Goal: Transaction & Acquisition: Purchase product/service

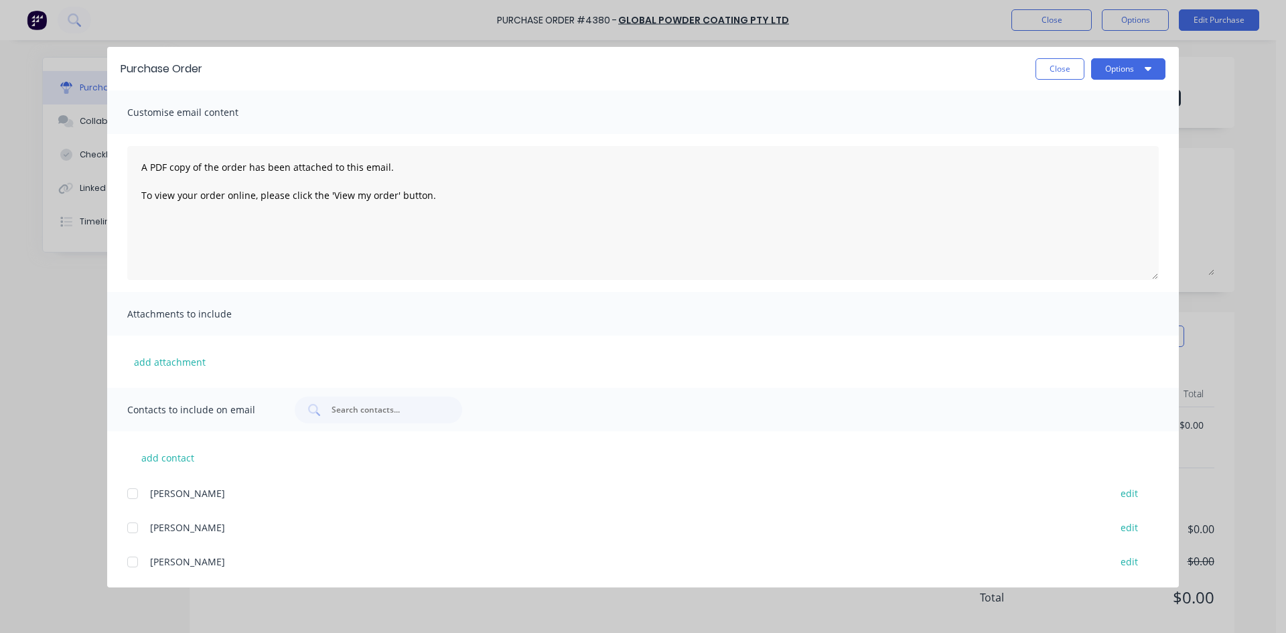
click at [1055, 74] on button "Close" at bounding box center [1059, 68] width 49 height 21
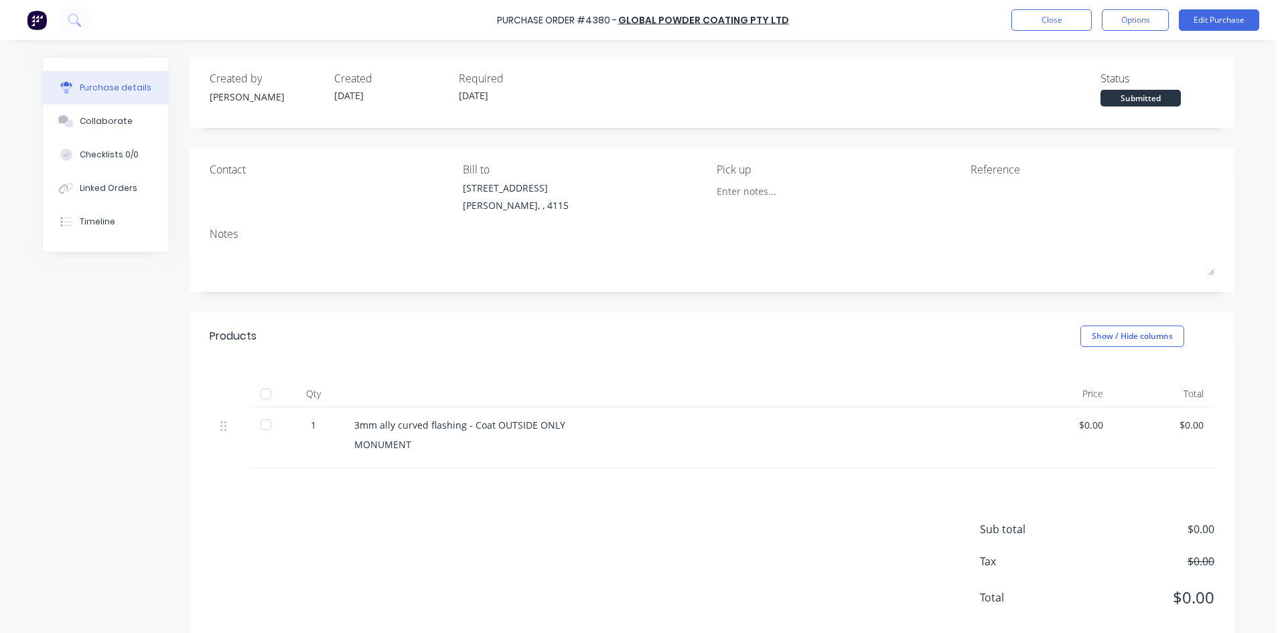
click at [1060, 38] on div "Purchase Order #4380 - Global Powder Coating Pty Ltd Close Options Edit Purchase" at bounding box center [643, 20] width 1286 height 40
click at [1056, 23] on button "Close" at bounding box center [1051, 19] width 80 height 21
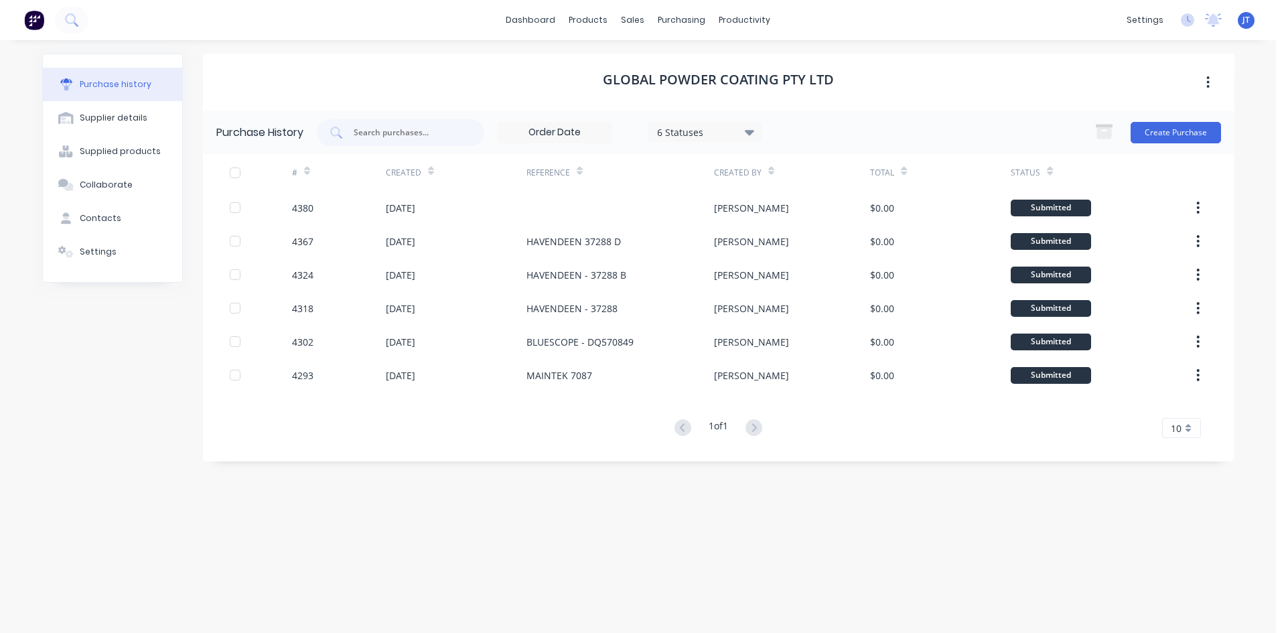
click at [28, 17] on img at bounding box center [34, 20] width 20 height 20
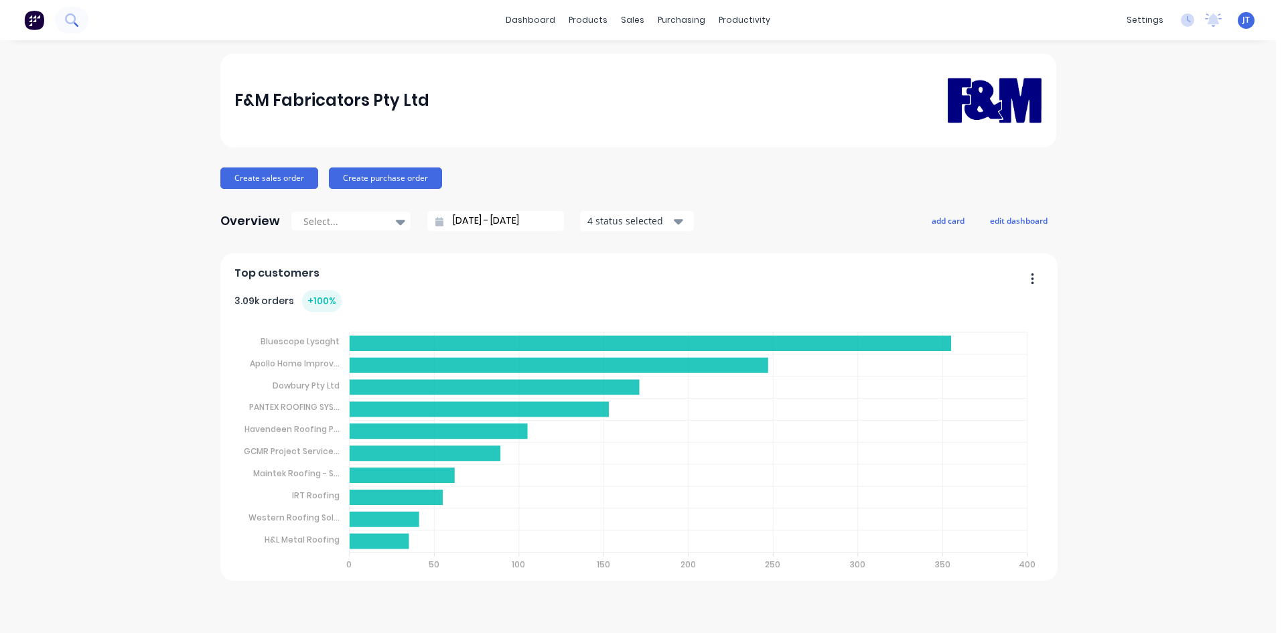
click at [86, 23] on button at bounding box center [71, 20] width 33 height 27
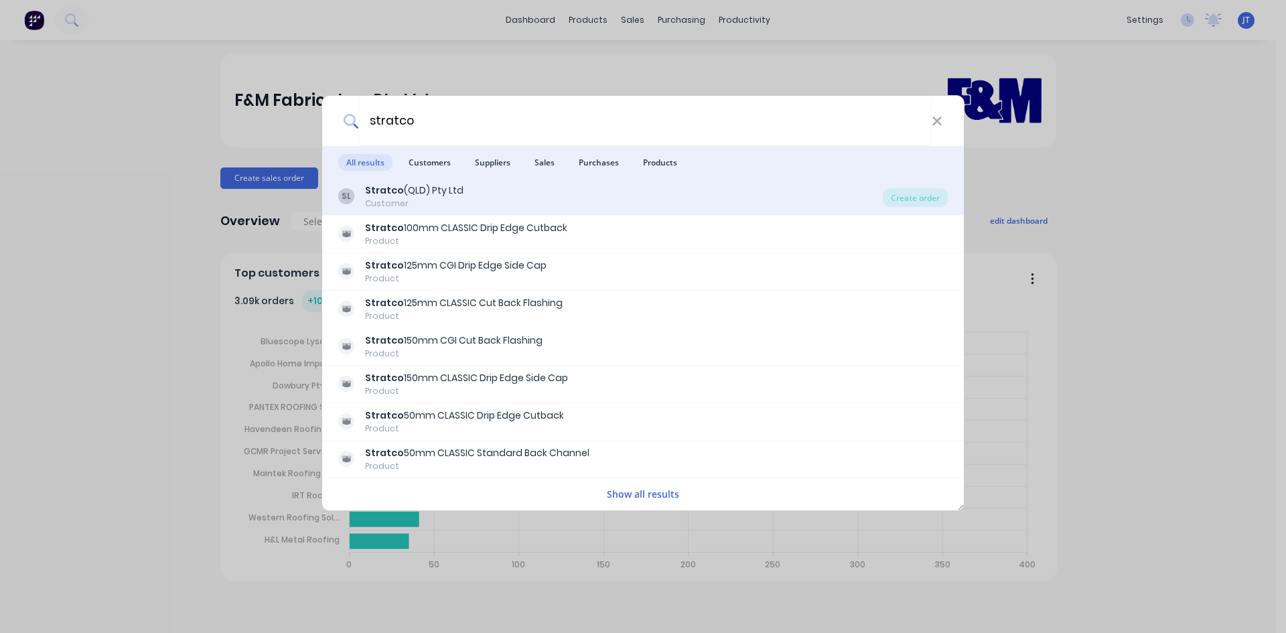
type input "stratco"
click at [581, 201] on div "SL Stratco (QLD) Pty Ltd Customer" at bounding box center [610, 197] width 545 height 26
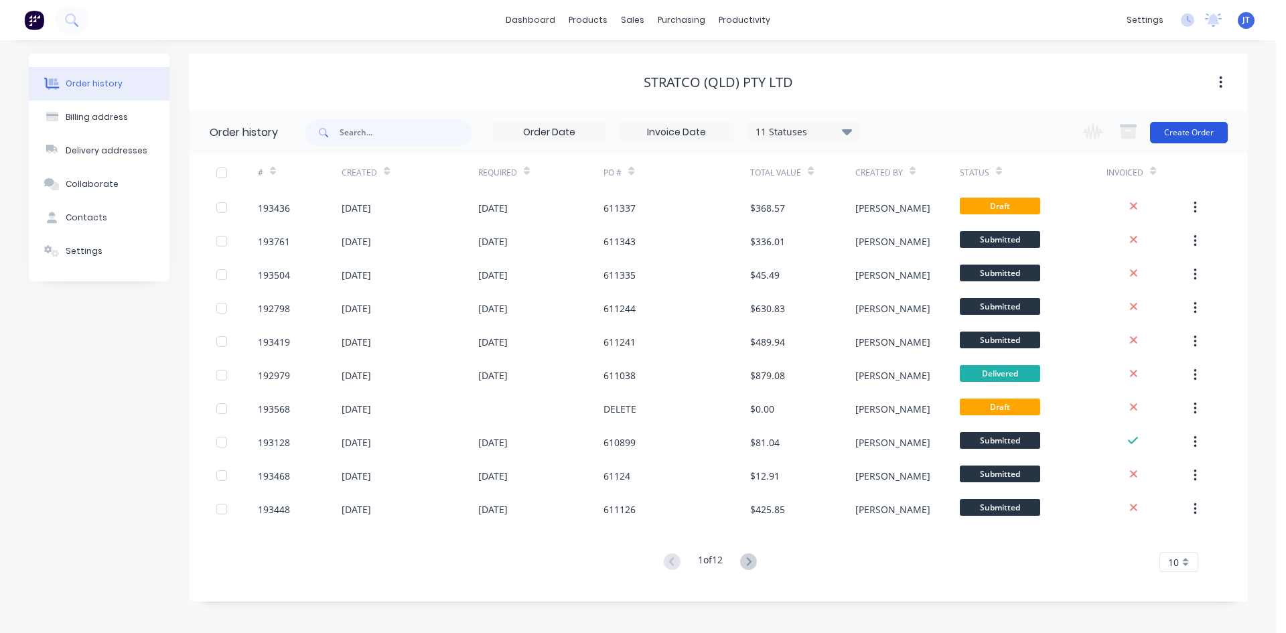
click at [1201, 125] on button "Create Order" at bounding box center [1189, 132] width 78 height 21
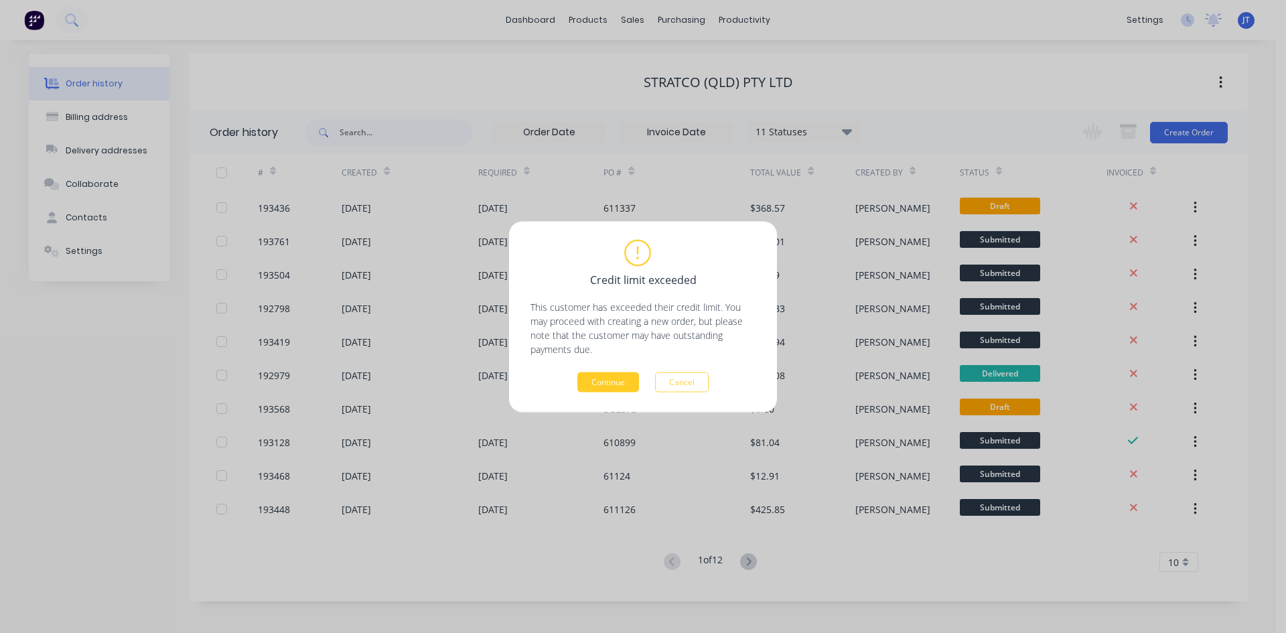
click at [587, 385] on button "Continue" at bounding box center [608, 382] width 62 height 20
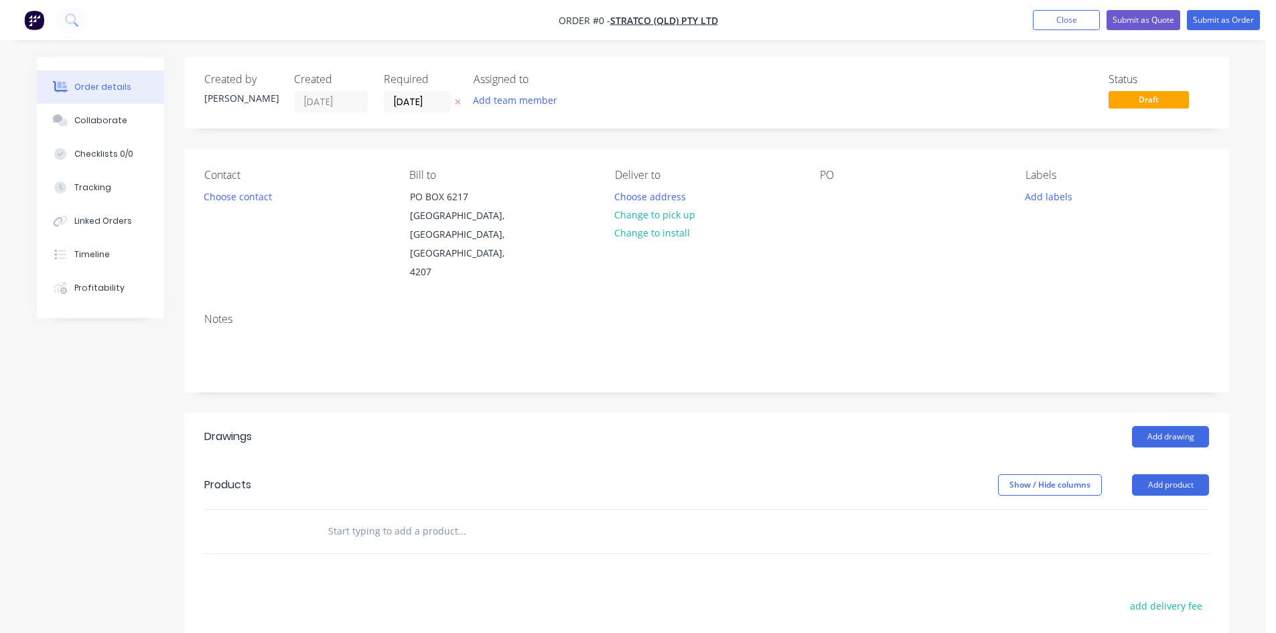
click at [465, 518] on input "text" at bounding box center [462, 531] width 268 height 27
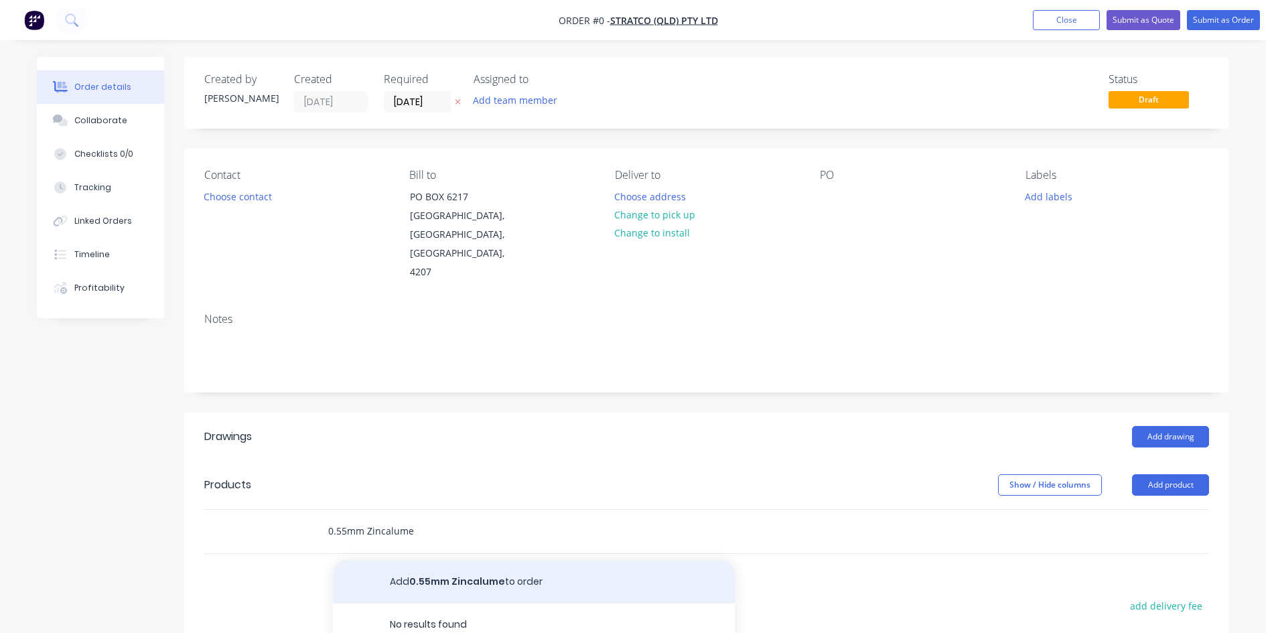
type input "0.55mm Zincalume"
click at [555, 561] on button "Add 0.55mm Zincalume to order" at bounding box center [534, 582] width 402 height 43
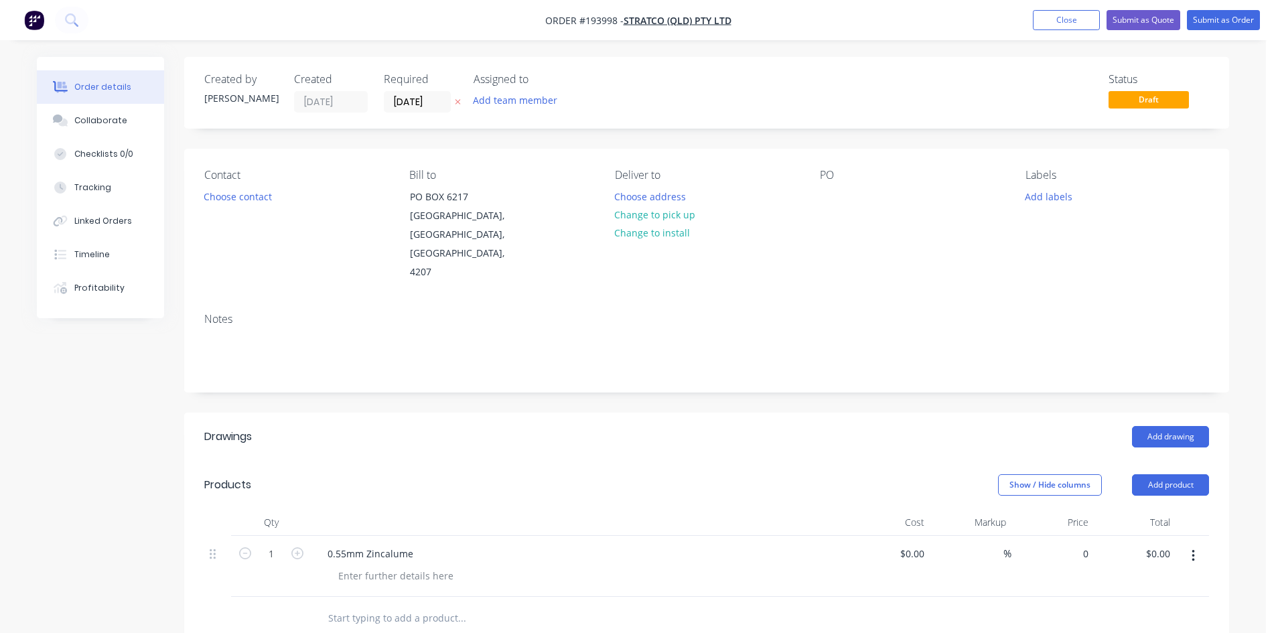
drag, startPoint x: 1077, startPoint y: 515, endPoint x: 1129, endPoint y: 565, distance: 72.5
click at [1077, 544] on div "0 $0.00" at bounding box center [1076, 553] width 36 height 19
type input "$411.75"
click at [693, 352] on div "Notes" at bounding box center [706, 347] width 1045 height 90
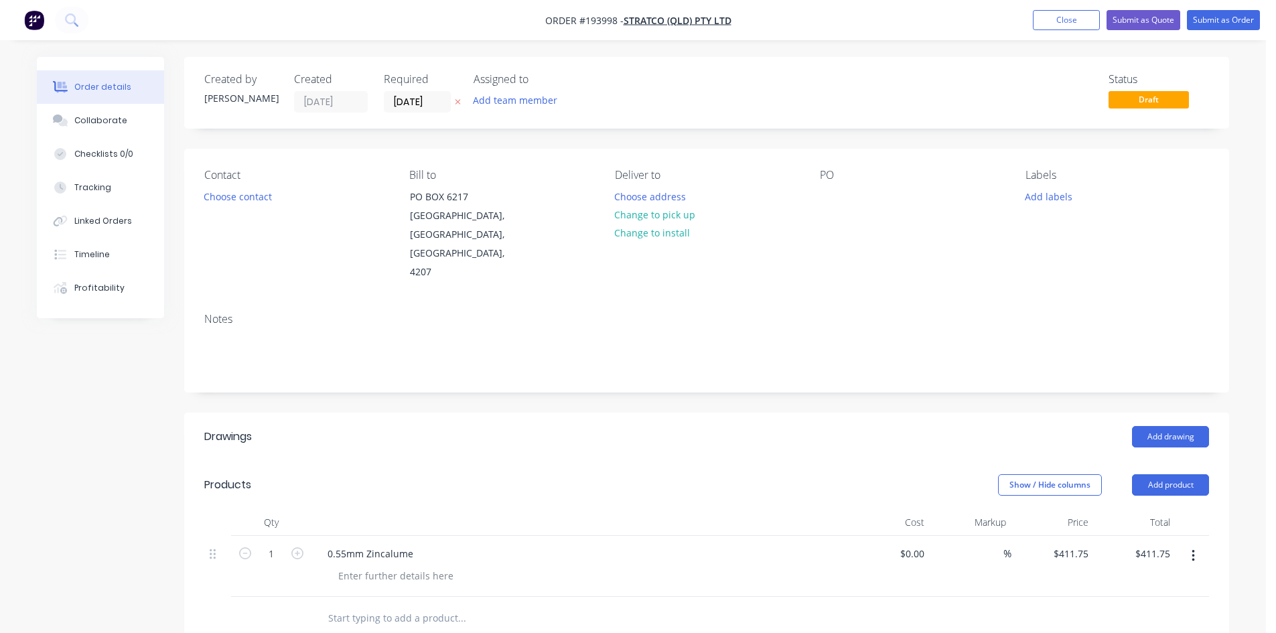
click at [427, 544] on div "0.55mm Zincalume" at bounding box center [579, 553] width 525 height 19
click at [423, 544] on div "0.55mm Zincalume" at bounding box center [370, 553] width 107 height 19
click at [418, 474] on div "Show / Hide columns Add product" at bounding box center [813, 484] width 791 height 21
click at [296, 547] on icon "button" at bounding box center [297, 553] width 12 height 12
type input "2"
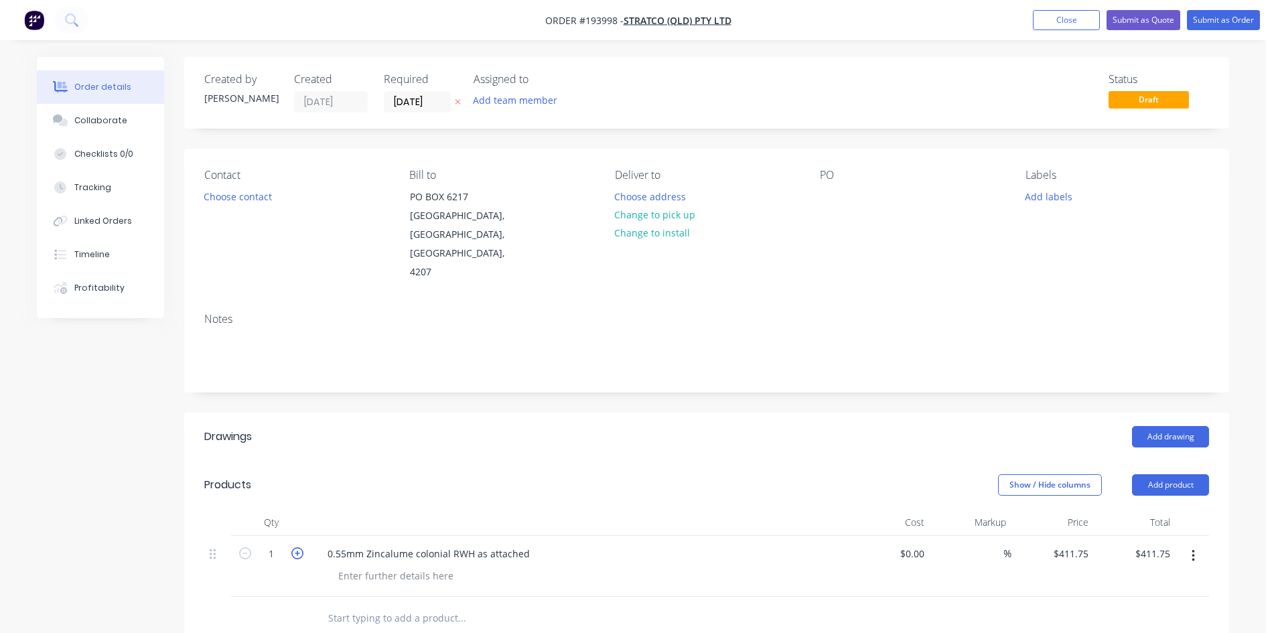
type input "$823.50"
click at [296, 547] on icon "button" at bounding box center [297, 553] width 12 height 12
type input "3"
type input "$1,235.25"
click at [296, 547] on icon "button" at bounding box center [297, 553] width 12 height 12
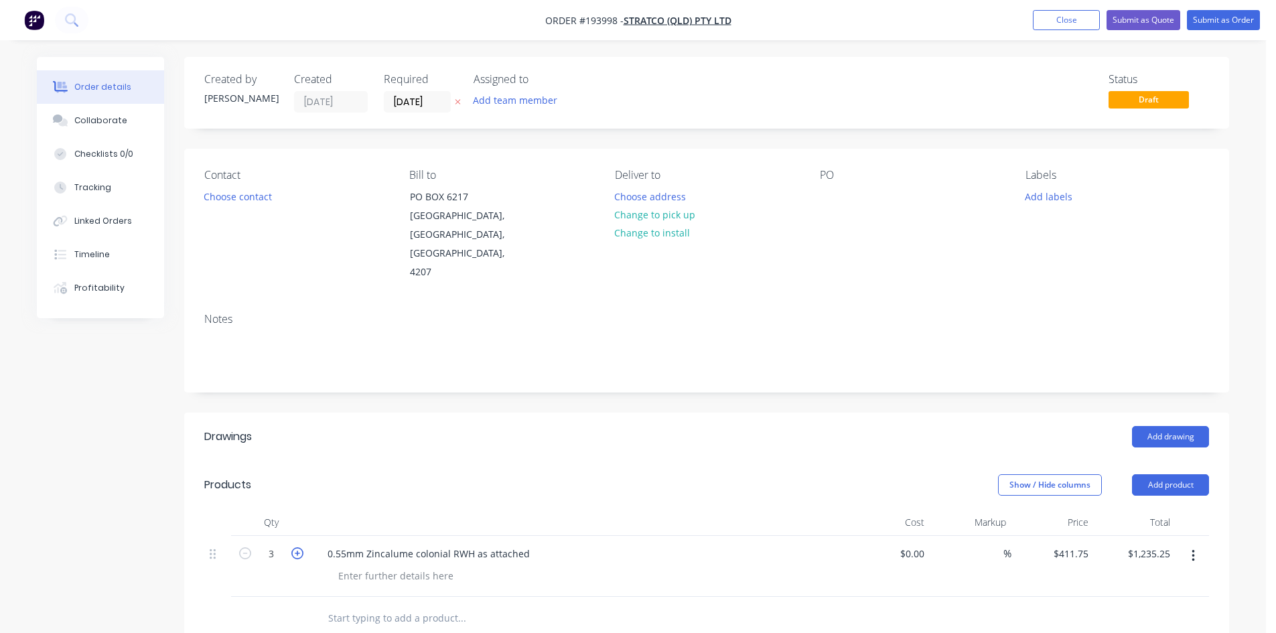
type input "4"
type input "$1,647.00"
click at [552, 419] on header "Drawings Add drawing" at bounding box center [706, 437] width 1045 height 48
click at [407, 566] on div at bounding box center [396, 575] width 137 height 19
click at [1181, 474] on button "Add product" at bounding box center [1170, 484] width 77 height 21
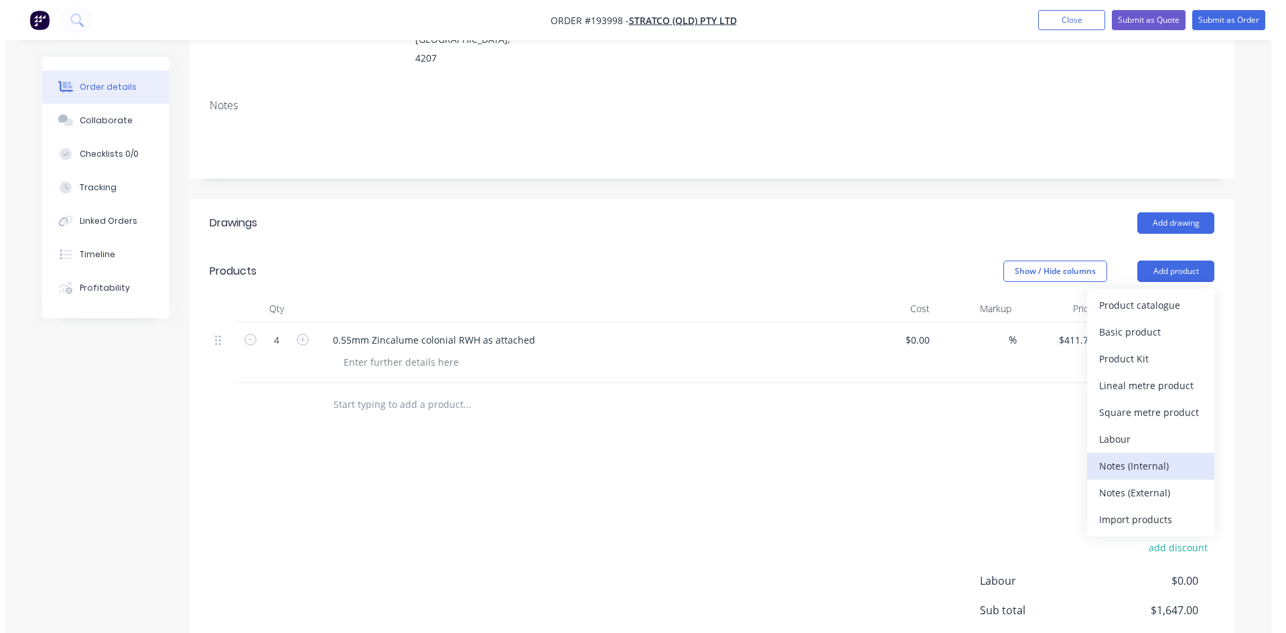
scroll to position [223, 0]
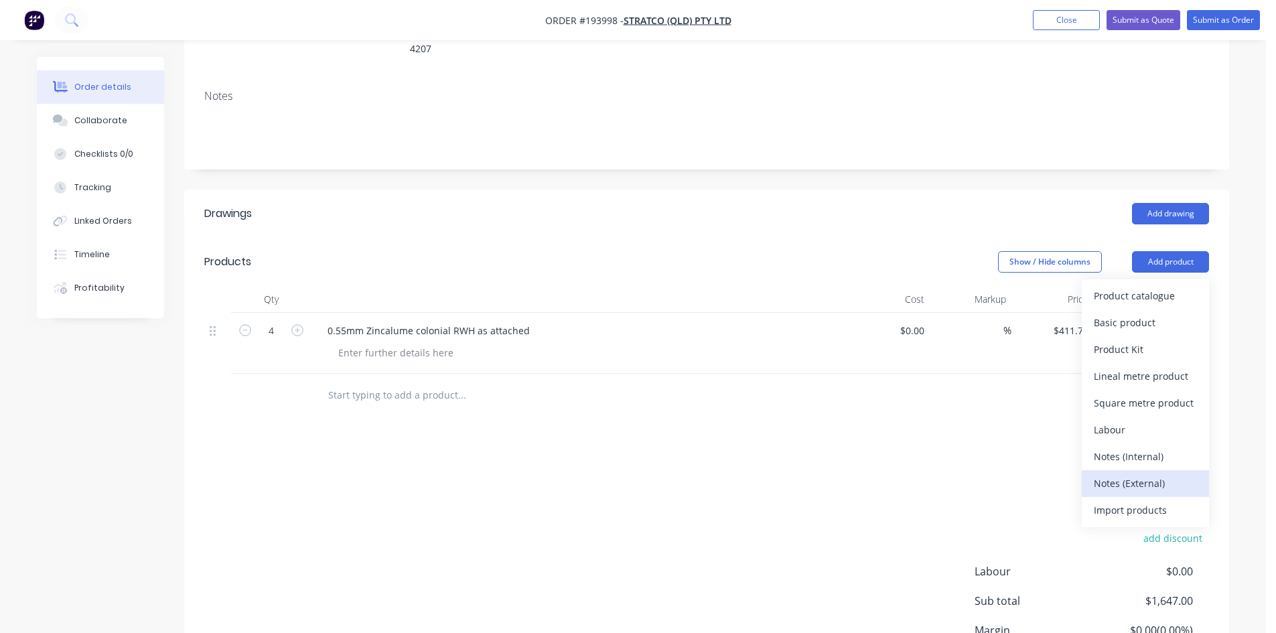
click at [1166, 474] on div "Notes (External)" at bounding box center [1145, 483] width 103 height 19
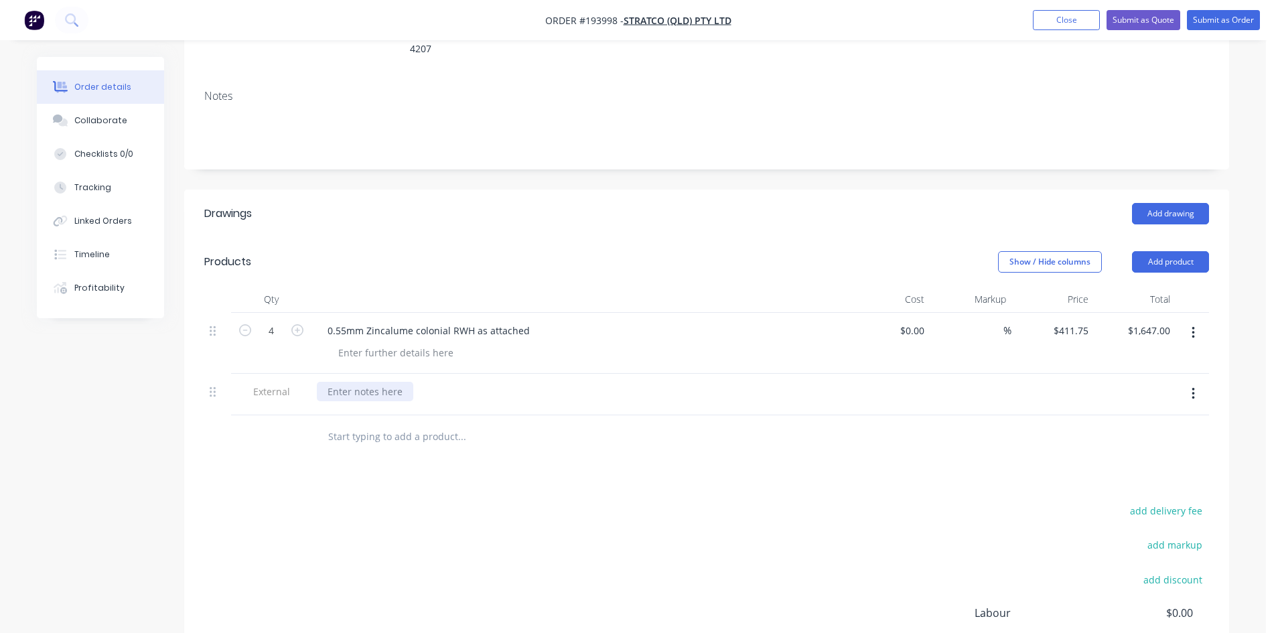
click at [373, 382] on div at bounding box center [365, 391] width 96 height 19
click at [373, 382] on div "Lead Time:" at bounding box center [352, 391] width 70 height 19
click at [425, 425] on div "Drawings Add drawing Products Show / Hide columns Add product Qty Cost Markup P…" at bounding box center [706, 485] width 1045 height 591
click at [1149, 15] on button "Submit as Quote" at bounding box center [1143, 20] width 74 height 20
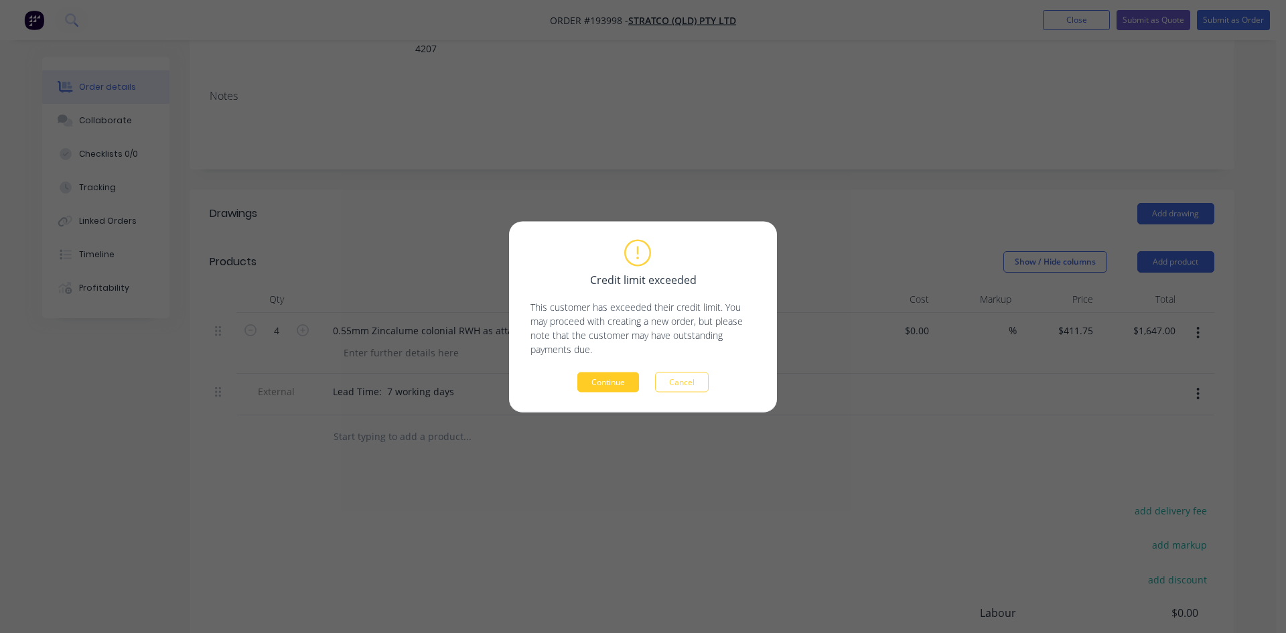
click at [626, 382] on button "Continue" at bounding box center [608, 382] width 62 height 20
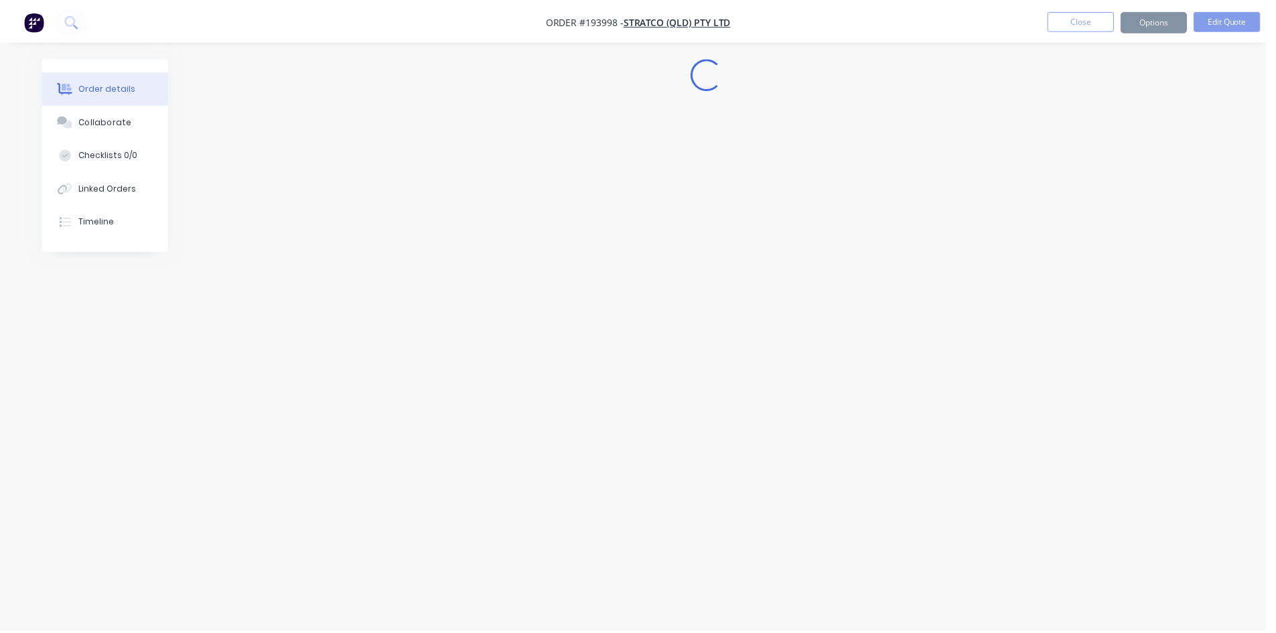
scroll to position [0, 0]
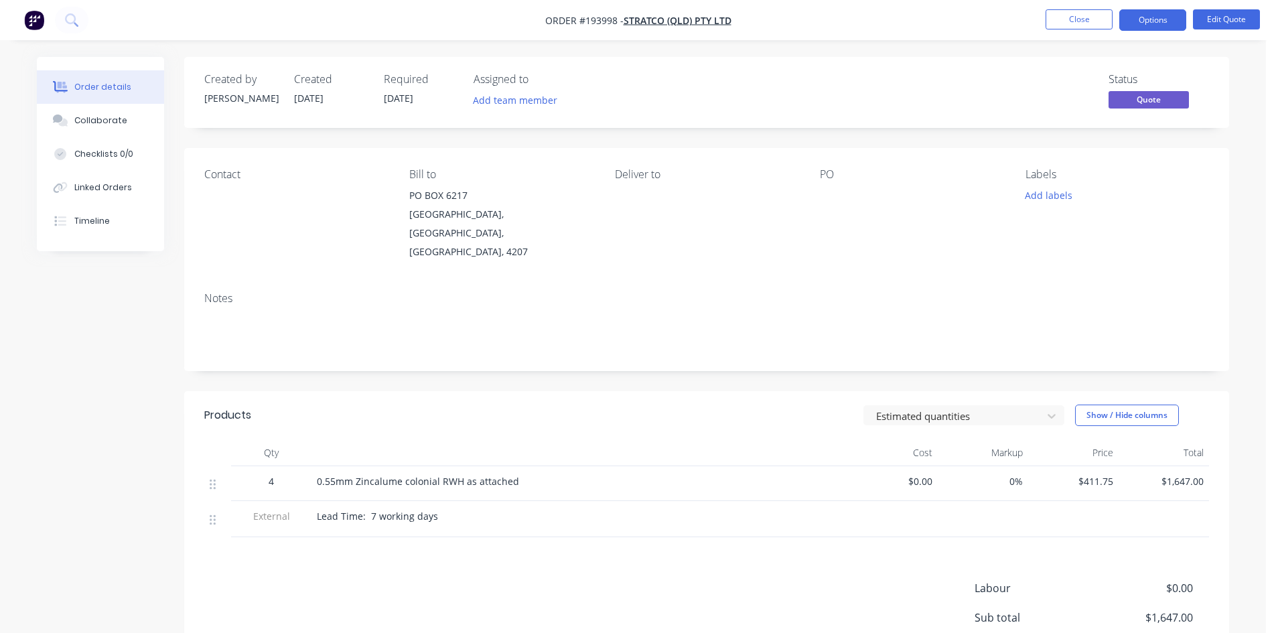
drag, startPoint x: 909, startPoint y: 175, endPoint x: 964, endPoint y: 148, distance: 61.1
click at [909, 175] on div "PO" at bounding box center [912, 174] width 184 height 13
click at [1142, 18] on button "Options" at bounding box center [1152, 19] width 67 height 21
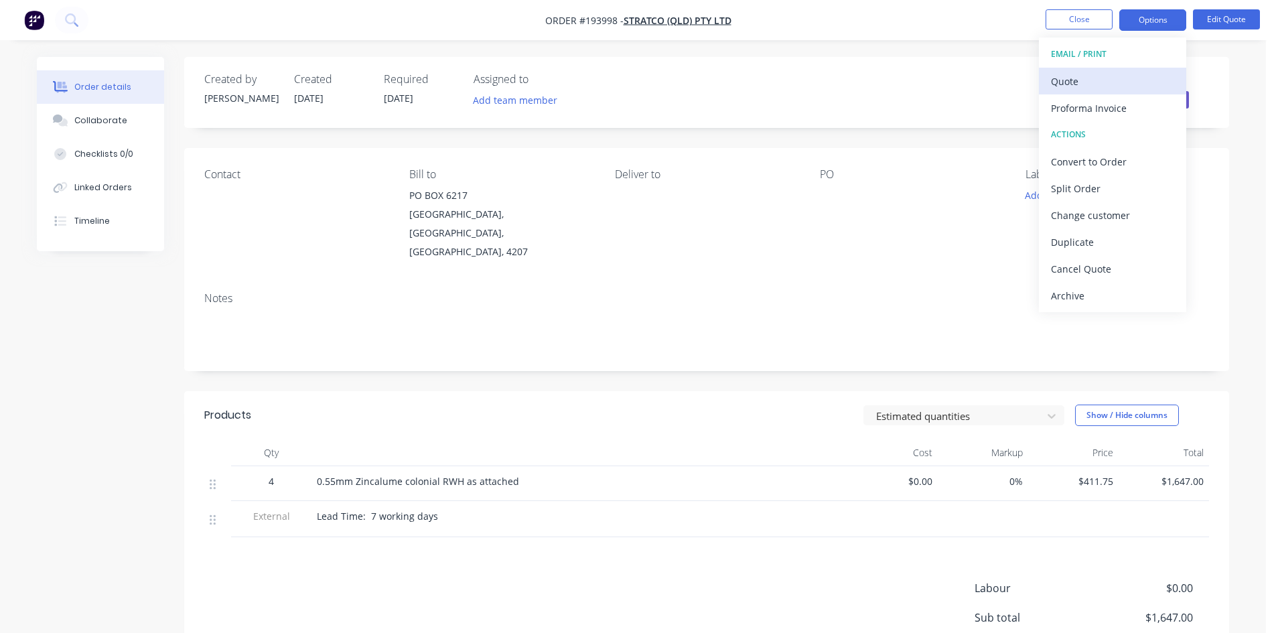
click at [1116, 74] on div "Quote" at bounding box center [1112, 81] width 123 height 19
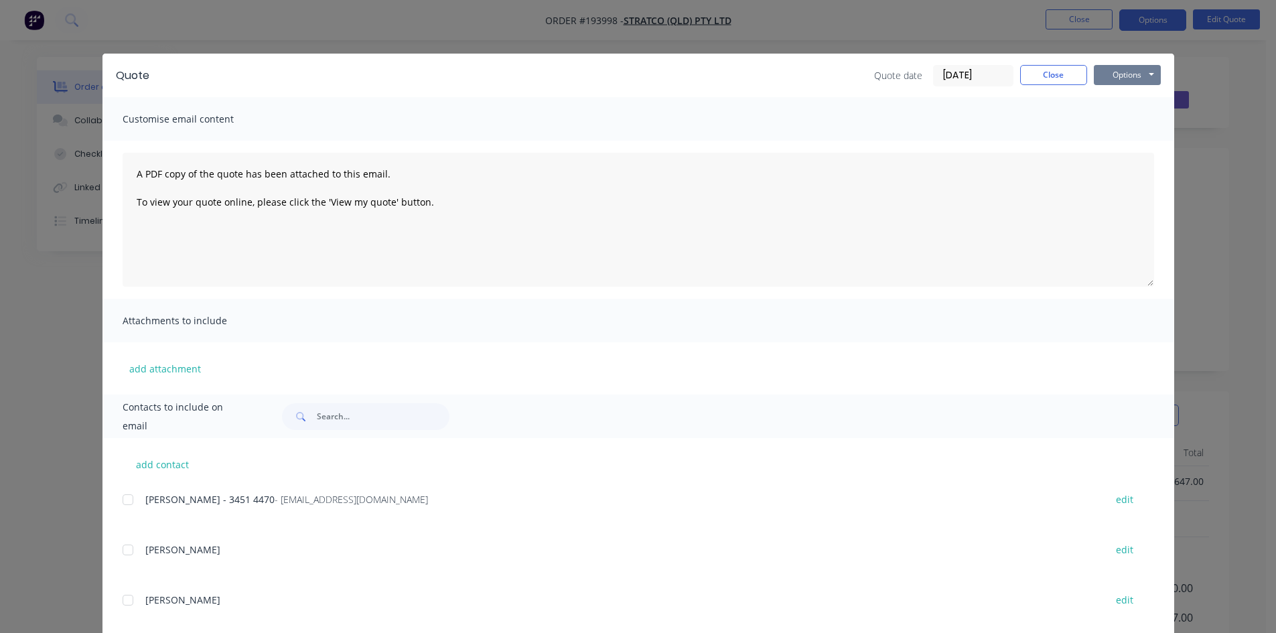
drag, startPoint x: 1147, startPoint y: 67, endPoint x: 1137, endPoint y: 70, distance: 10.6
click at [1138, 70] on button "Options" at bounding box center [1127, 75] width 67 height 20
click at [1127, 109] on button "Preview" at bounding box center [1137, 99] width 86 height 22
click at [128, 30] on div "Quote Quote date [DATE] Close Options Preview Print Email Customise email conte…" at bounding box center [638, 316] width 1276 height 633
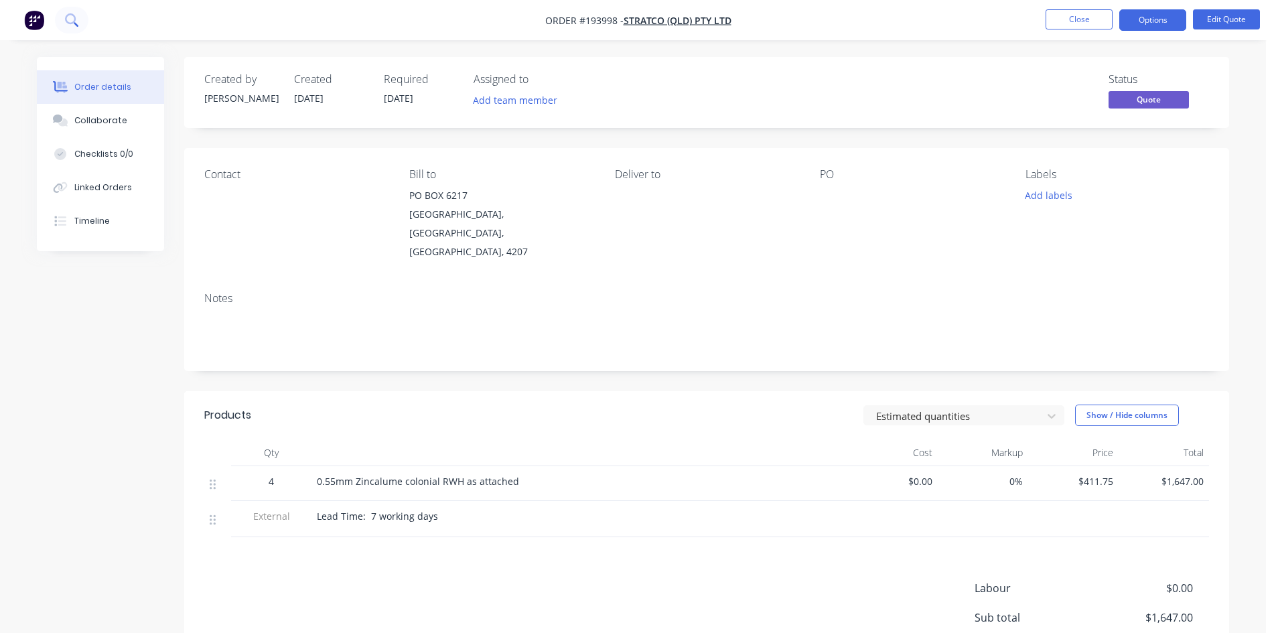
click at [72, 17] on icon at bounding box center [71, 19] width 13 height 13
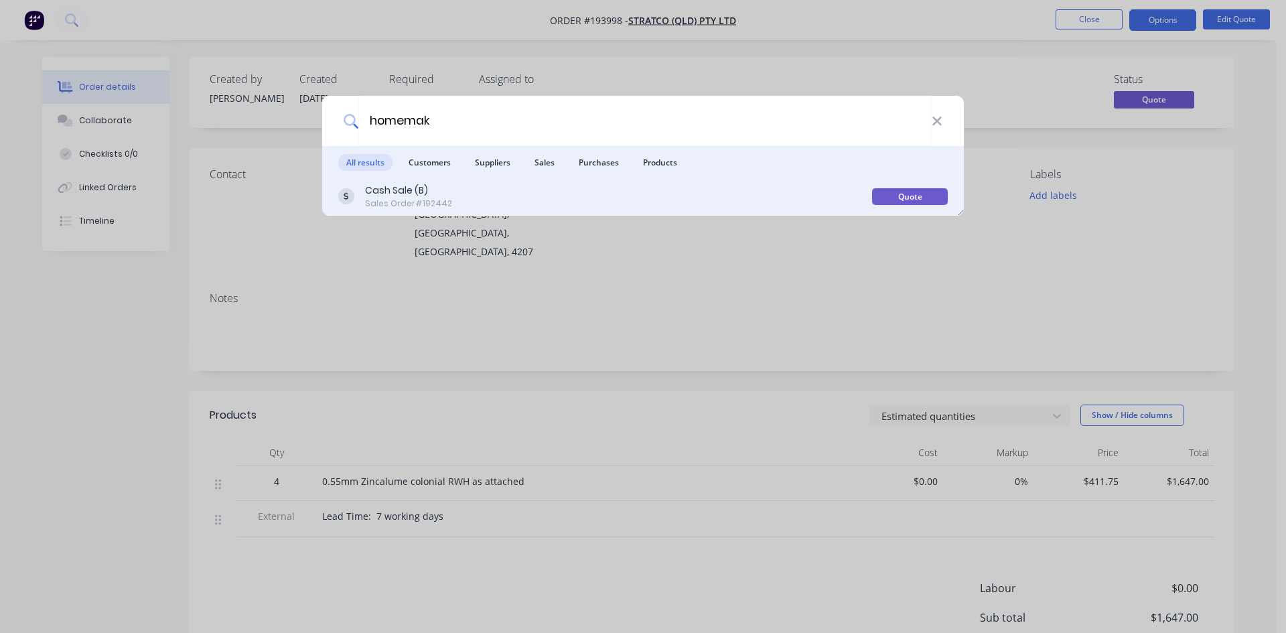
type input "homemak"
click at [498, 202] on div "Cash Sale (B) Sales Order #192442" at bounding box center [605, 197] width 534 height 26
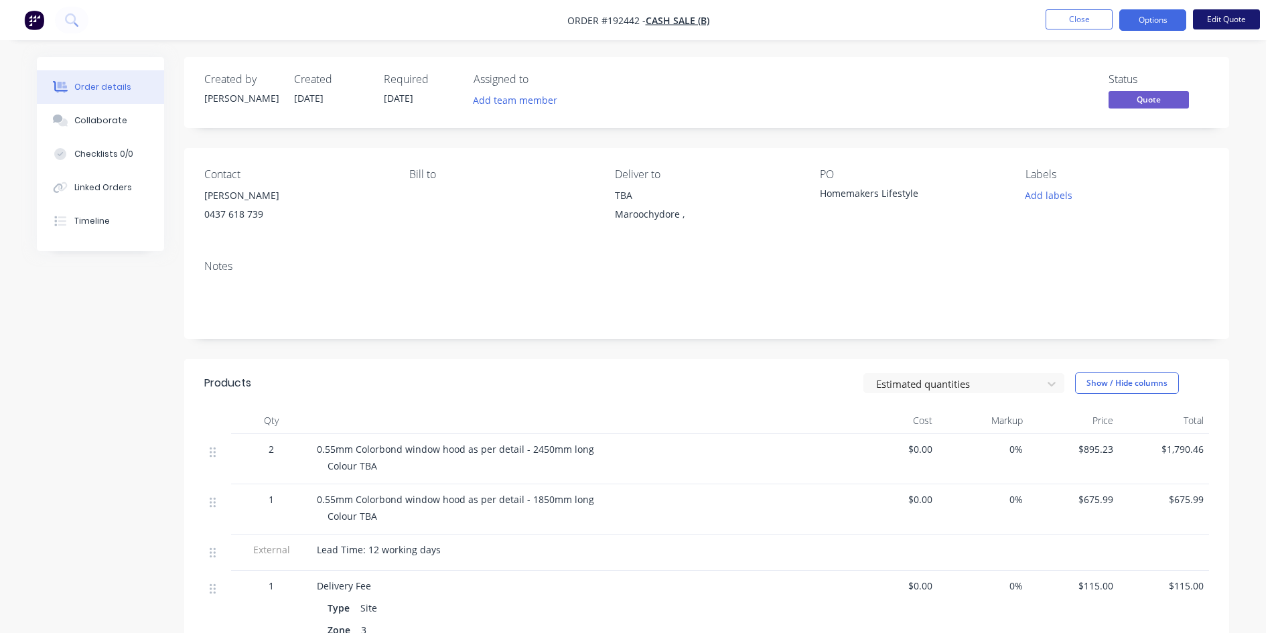
click at [1219, 10] on button "Edit Quote" at bounding box center [1226, 19] width 67 height 20
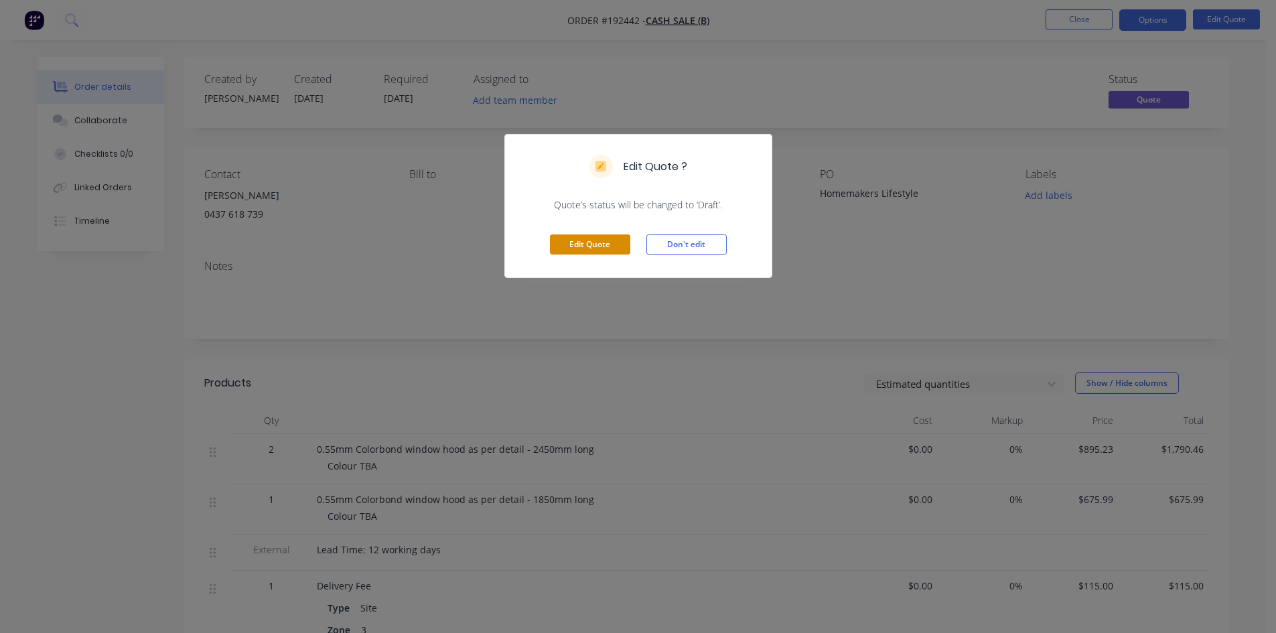
click at [599, 236] on button "Edit Quote" at bounding box center [590, 244] width 80 height 20
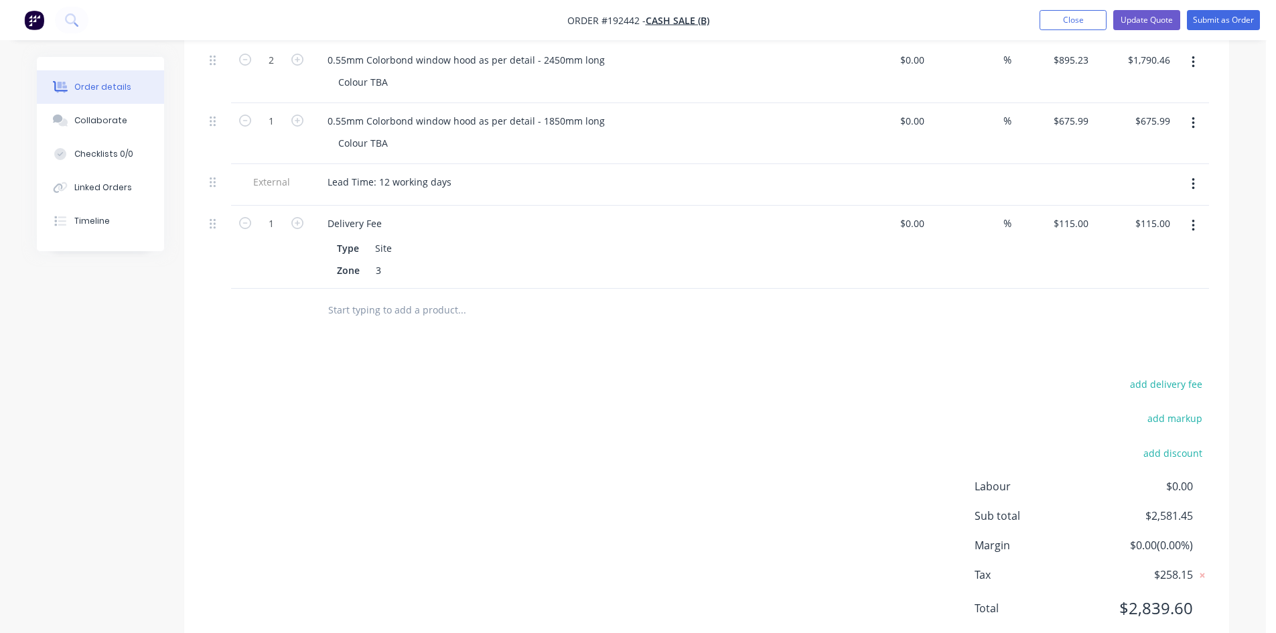
scroll to position [447, 0]
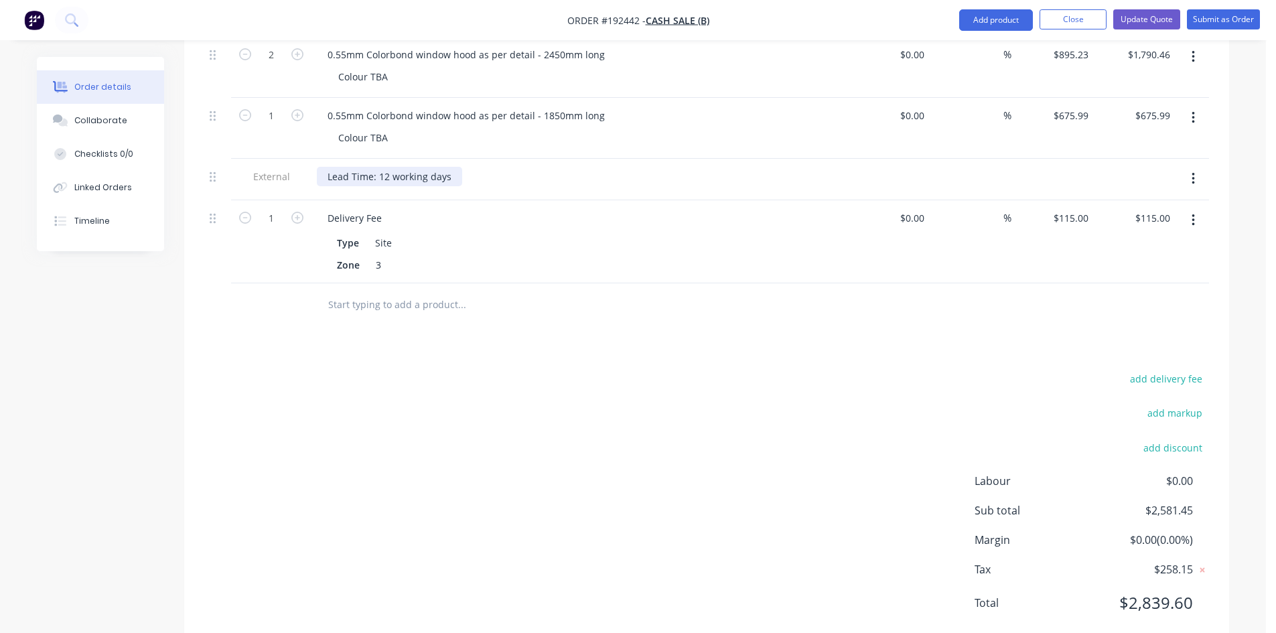
click at [385, 179] on div "Lead Time: 12 working days" at bounding box center [389, 176] width 145 height 19
click at [530, 279] on div "Delivery Fee Type Site Zone 3" at bounding box center [579, 241] width 536 height 83
click at [732, 372] on div "add delivery fee add markup add discount Labour $0.00 Sub total $2,581.45 Margi…" at bounding box center [706, 499] width 1005 height 259
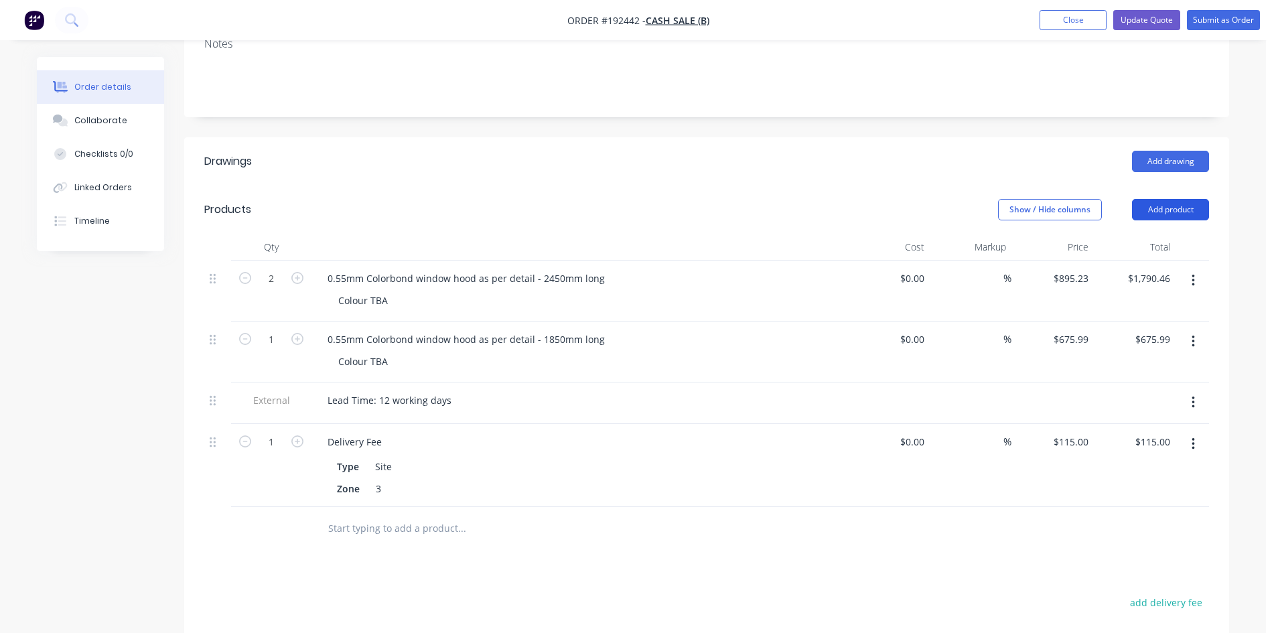
click at [1175, 204] on button "Add product" at bounding box center [1170, 209] width 77 height 21
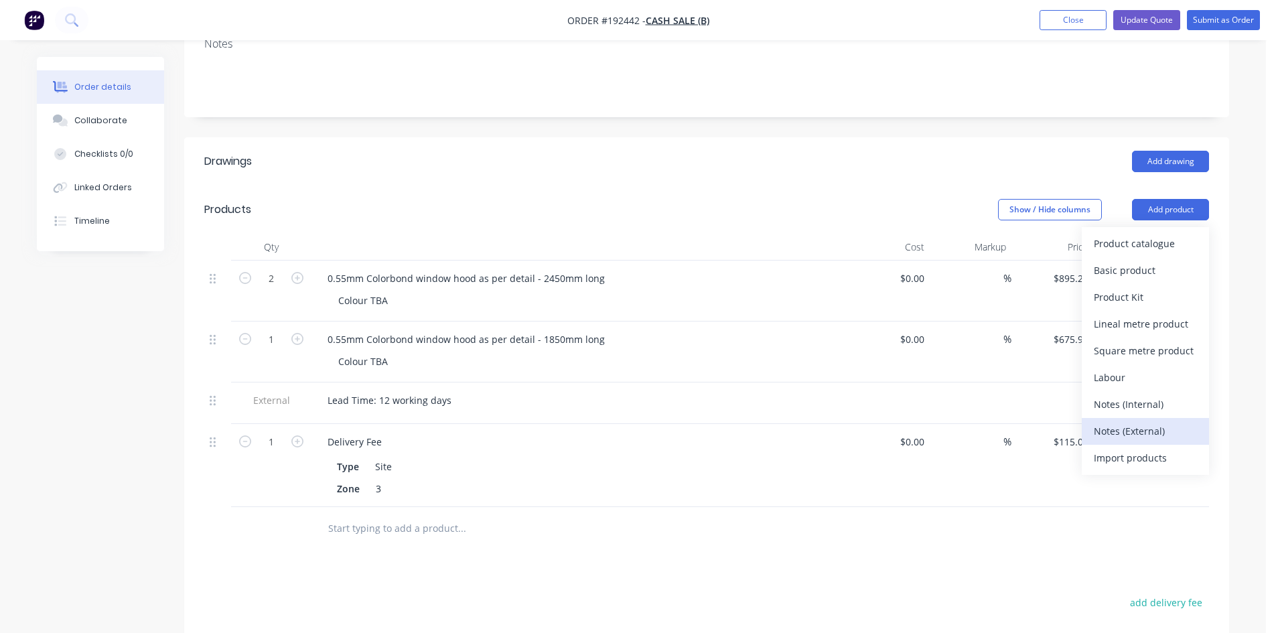
click at [1169, 429] on div "Notes (External)" at bounding box center [1145, 430] width 103 height 19
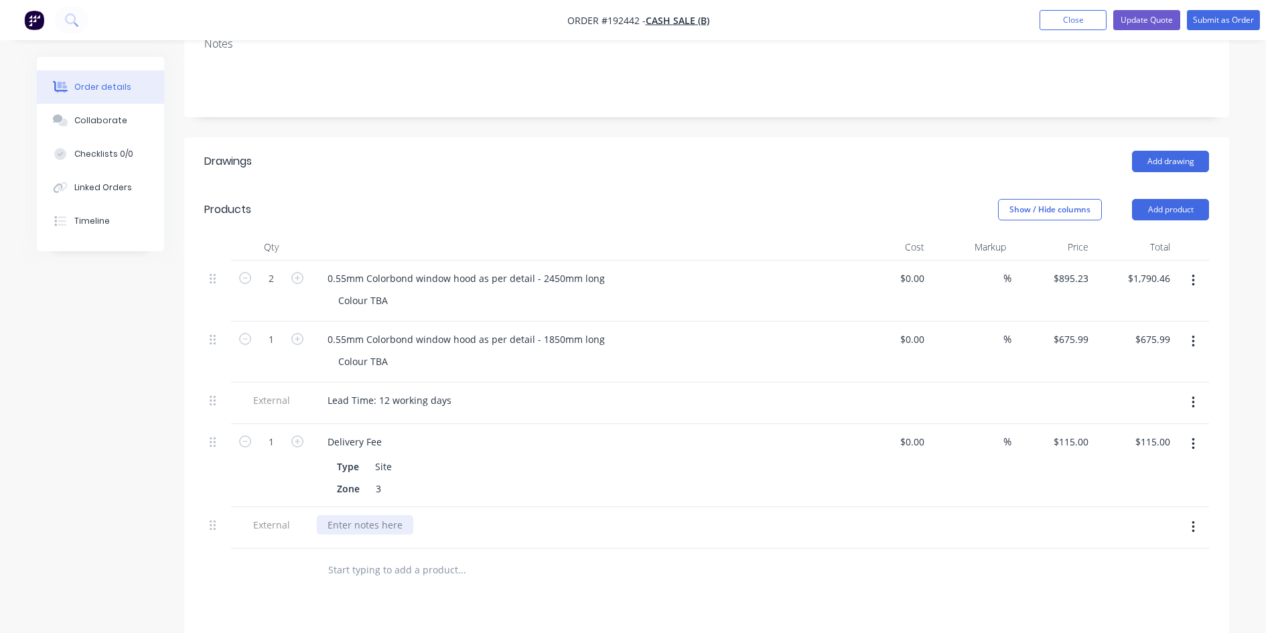
click at [378, 525] on div at bounding box center [365, 524] width 96 height 19
click at [508, 559] on input "text" at bounding box center [462, 570] width 268 height 27
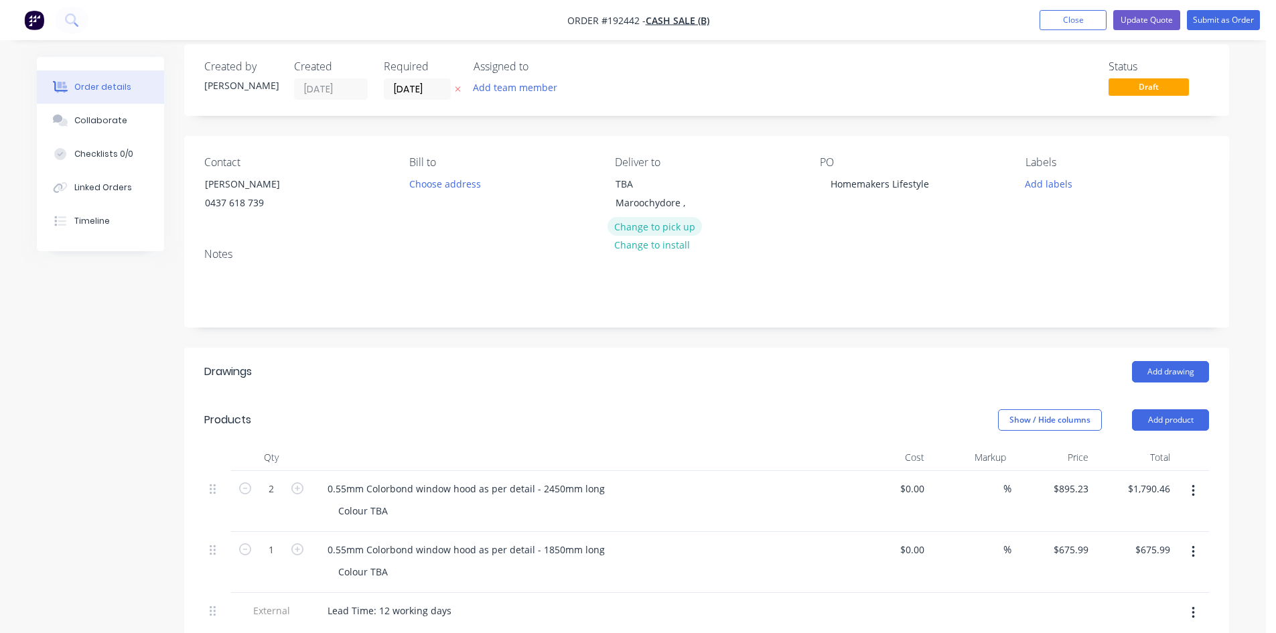
scroll to position [0, 0]
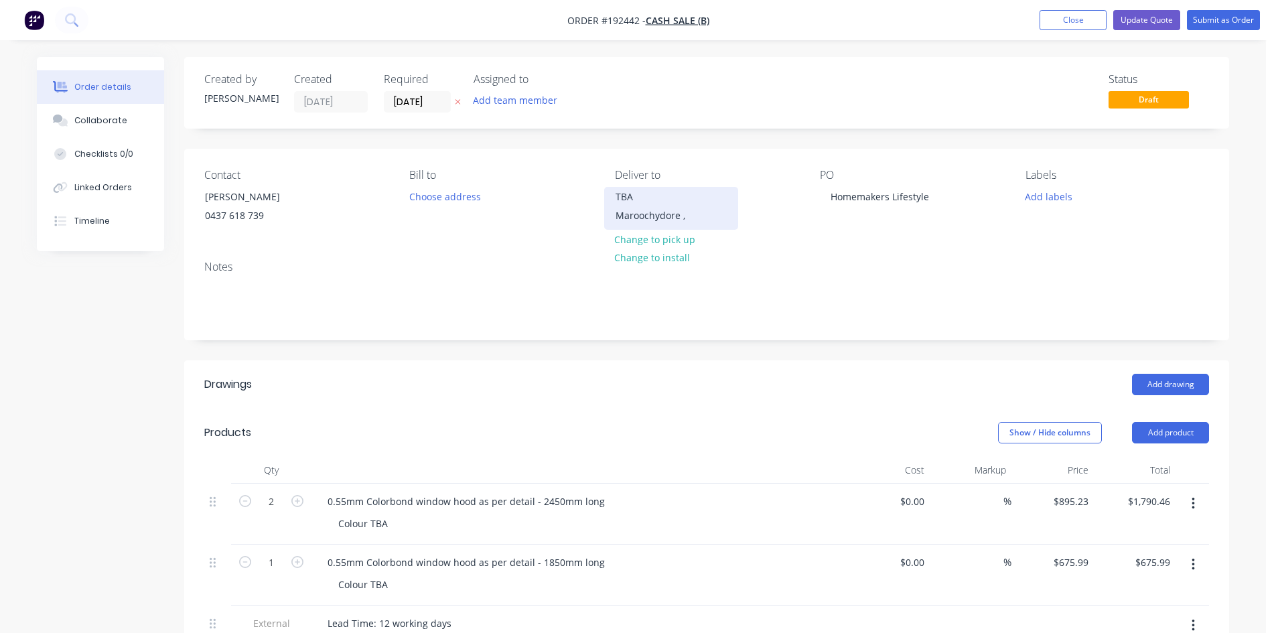
click at [650, 202] on div "TBA" at bounding box center [671, 197] width 111 height 19
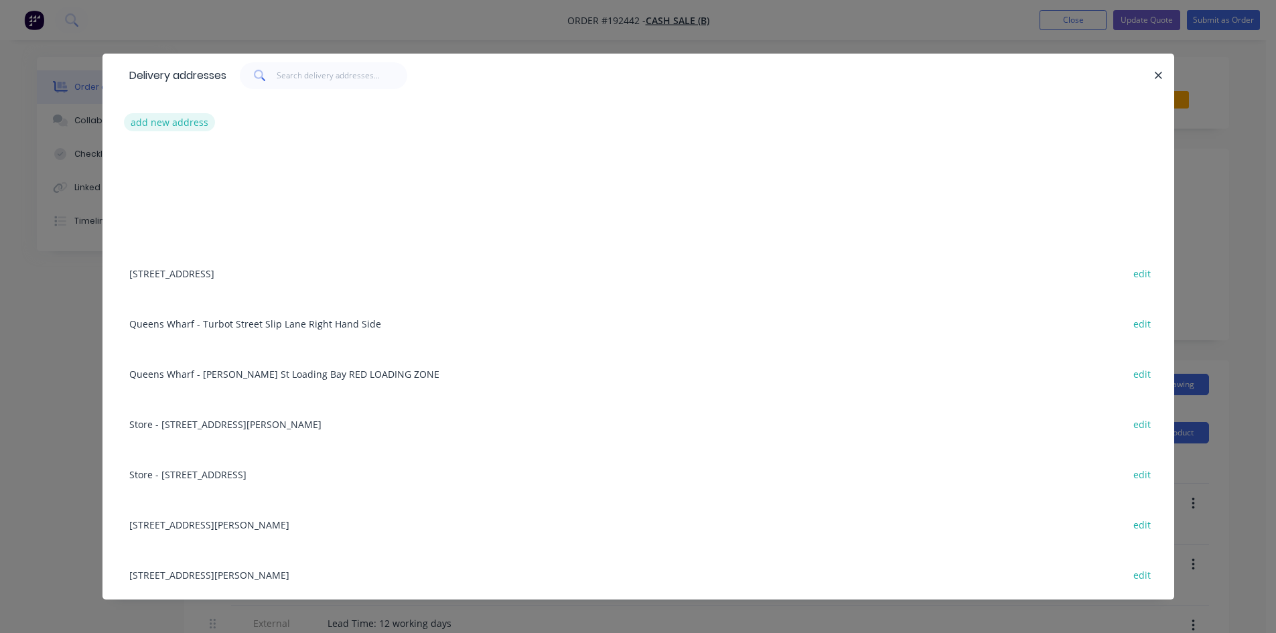
click at [146, 122] on button "add new address" at bounding box center [170, 122] width 92 height 18
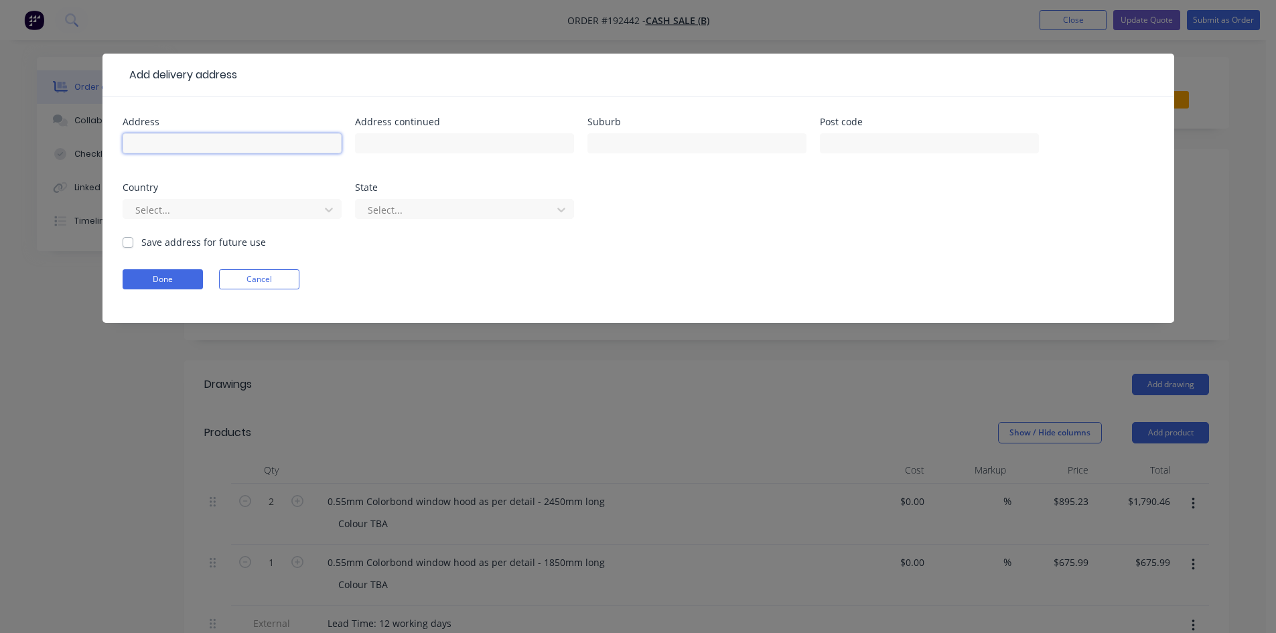
drag, startPoint x: 205, startPoint y: 146, endPoint x: 194, endPoint y: 135, distance: 16.1
click at [205, 146] on input "text" at bounding box center [232, 143] width 219 height 20
type input "2/13 Newpaper pl,"
type input "Maroochydore"
click button "Done" at bounding box center [163, 279] width 80 height 20
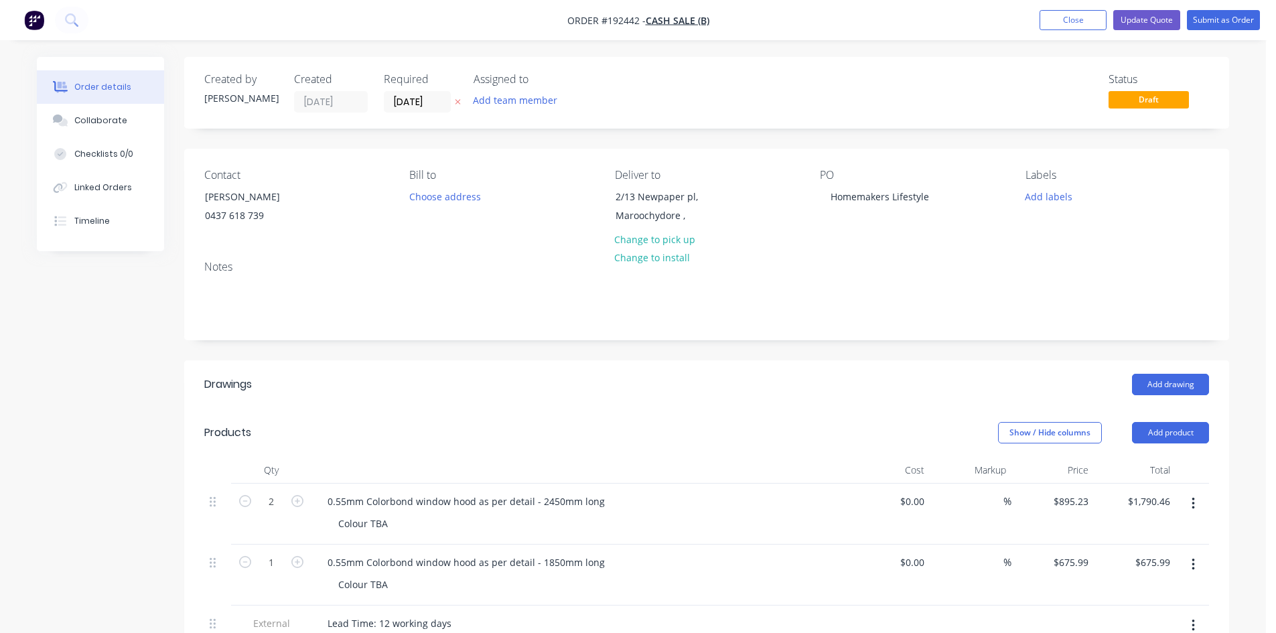
scroll to position [223, 0]
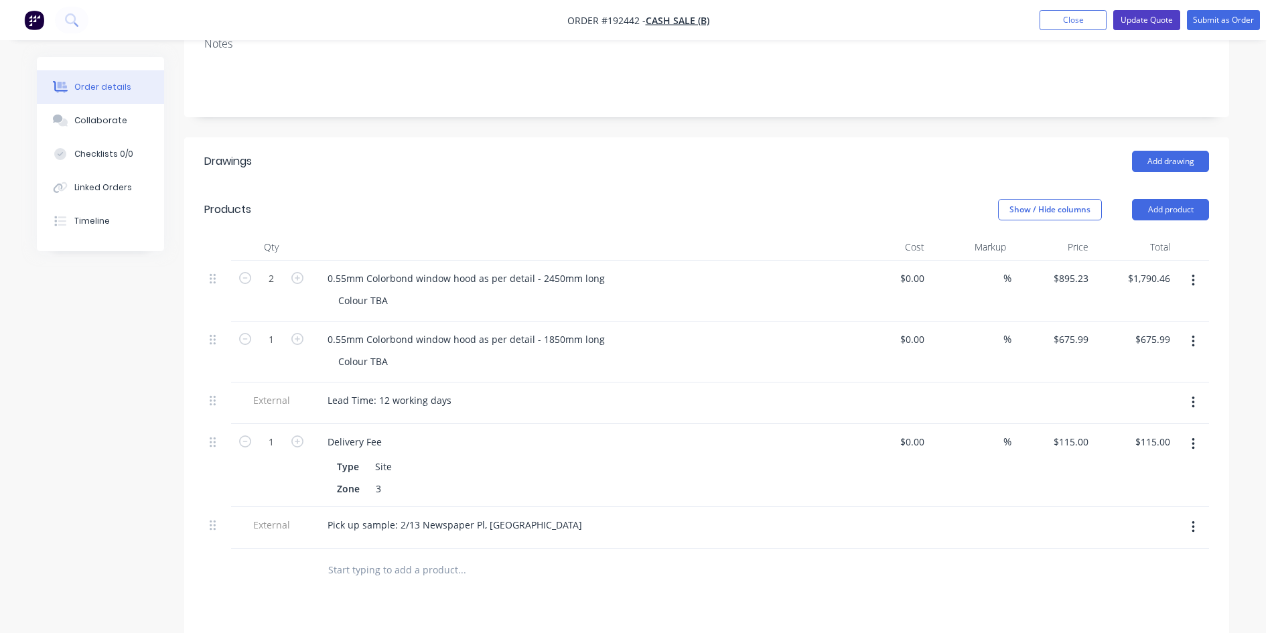
click at [1152, 23] on button "Update Quote" at bounding box center [1146, 20] width 67 height 20
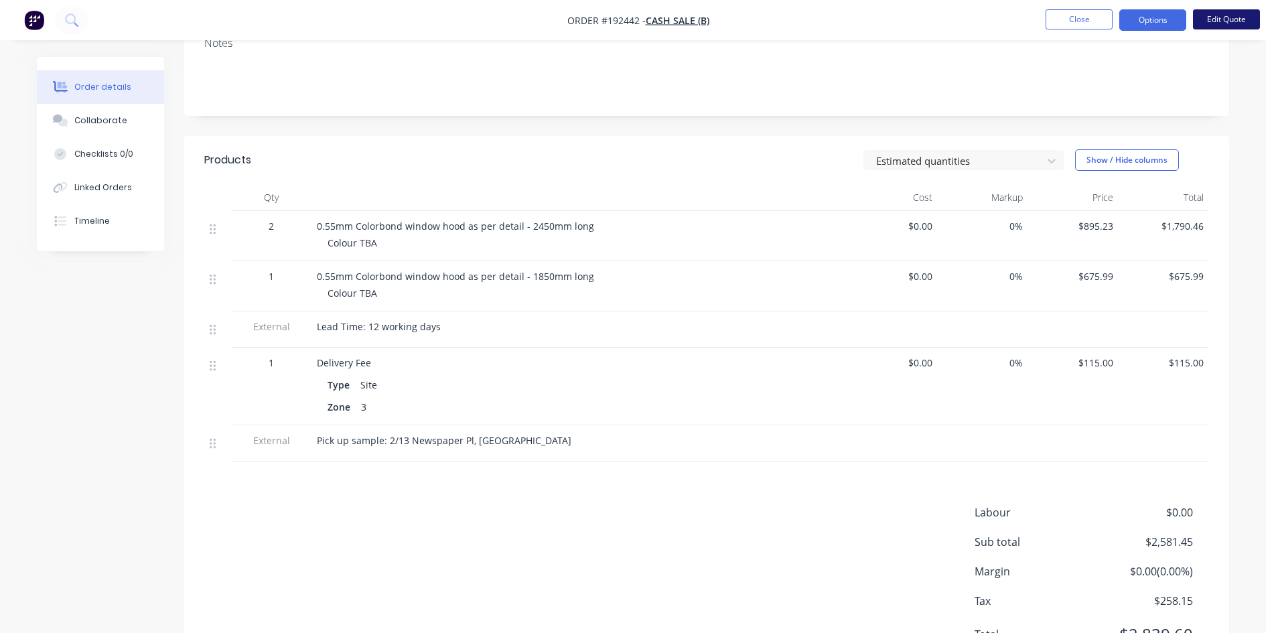
click at [1215, 21] on button "Edit Quote" at bounding box center [1226, 19] width 67 height 20
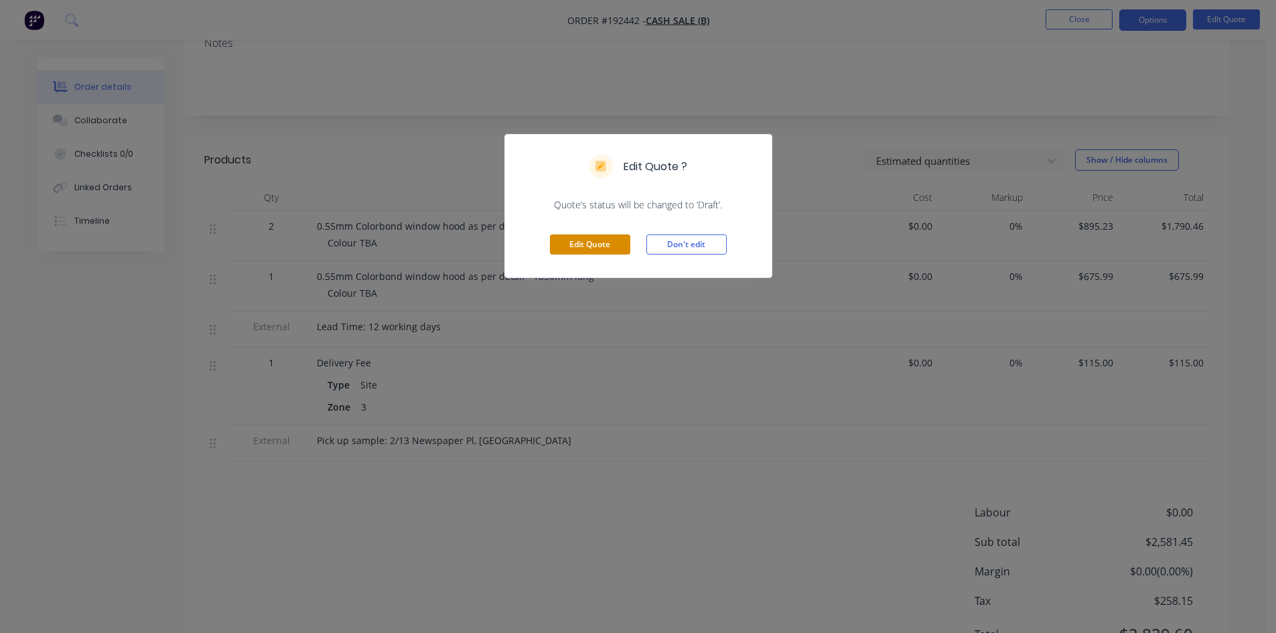
click at [611, 241] on button "Edit Quote" at bounding box center [590, 244] width 80 height 20
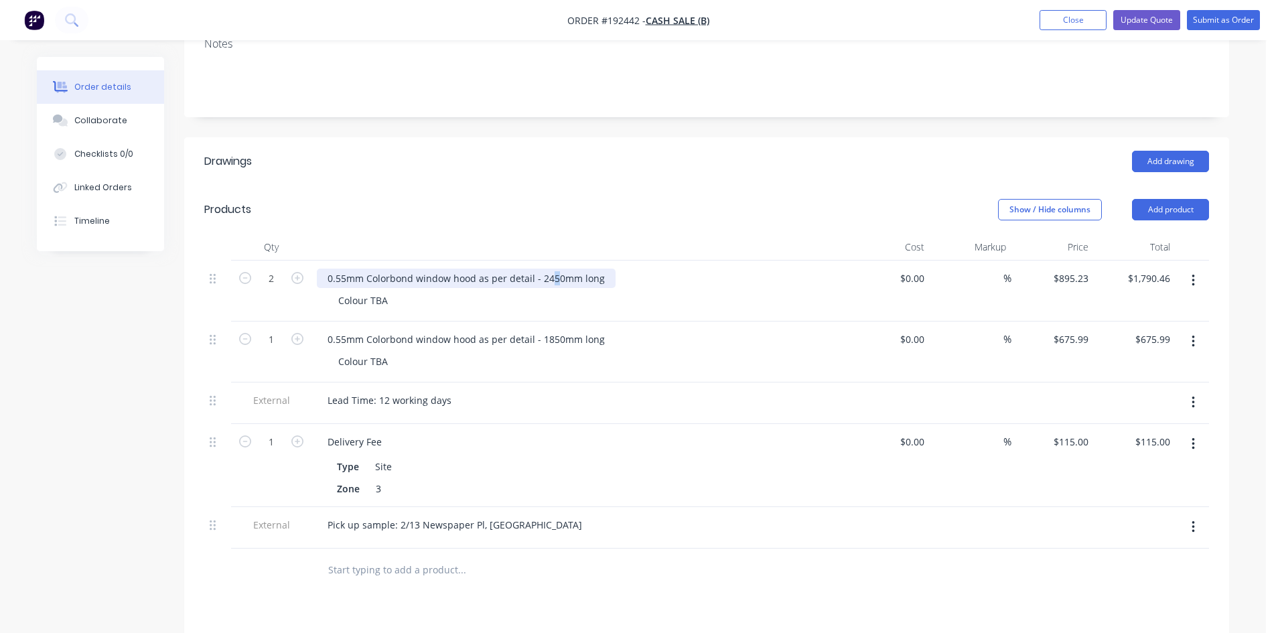
click at [552, 275] on div "0.55mm Colorbond window hood as per detail - 2450mm long" at bounding box center [466, 278] width 299 height 19
click at [653, 367] on div "Colour TBA" at bounding box center [585, 361] width 514 height 19
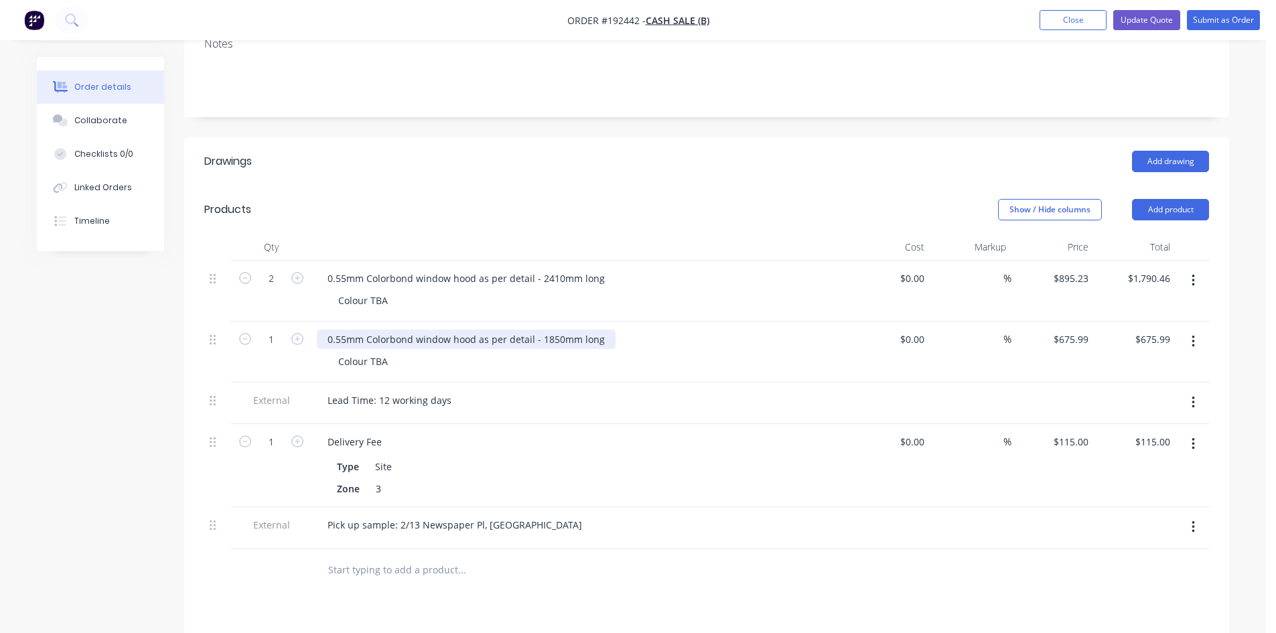
click at [551, 338] on div "0.55mm Colorbond window hood as per detail - 1850mm long" at bounding box center [466, 339] width 299 height 19
click at [699, 238] on div at bounding box center [579, 247] width 536 height 27
drag, startPoint x: 376, startPoint y: 358, endPoint x: 504, endPoint y: 370, distance: 128.6
click at [504, 370] on div "Colour TBA" at bounding box center [585, 361] width 514 height 19
drag, startPoint x: 273, startPoint y: 305, endPoint x: 228, endPoint y: 307, distance: 44.9
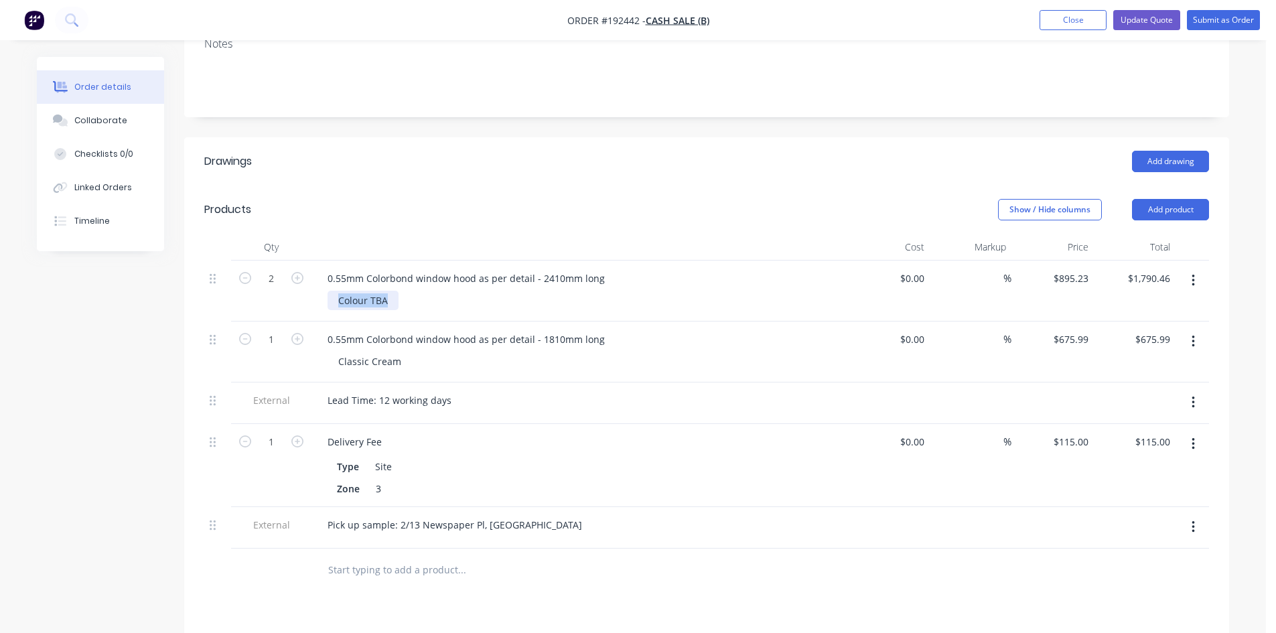
click at [228, 307] on div "2 0.55mm Colorbond window hood as per detail - 2410mm long Colour TBA $0.00 $0.…" at bounding box center [706, 291] width 1005 height 61
click at [718, 167] on div "Add drawing" at bounding box center [813, 161] width 791 height 21
click at [110, 138] on button "Checklists 0/0" at bounding box center [100, 153] width 127 height 33
type textarea "x"
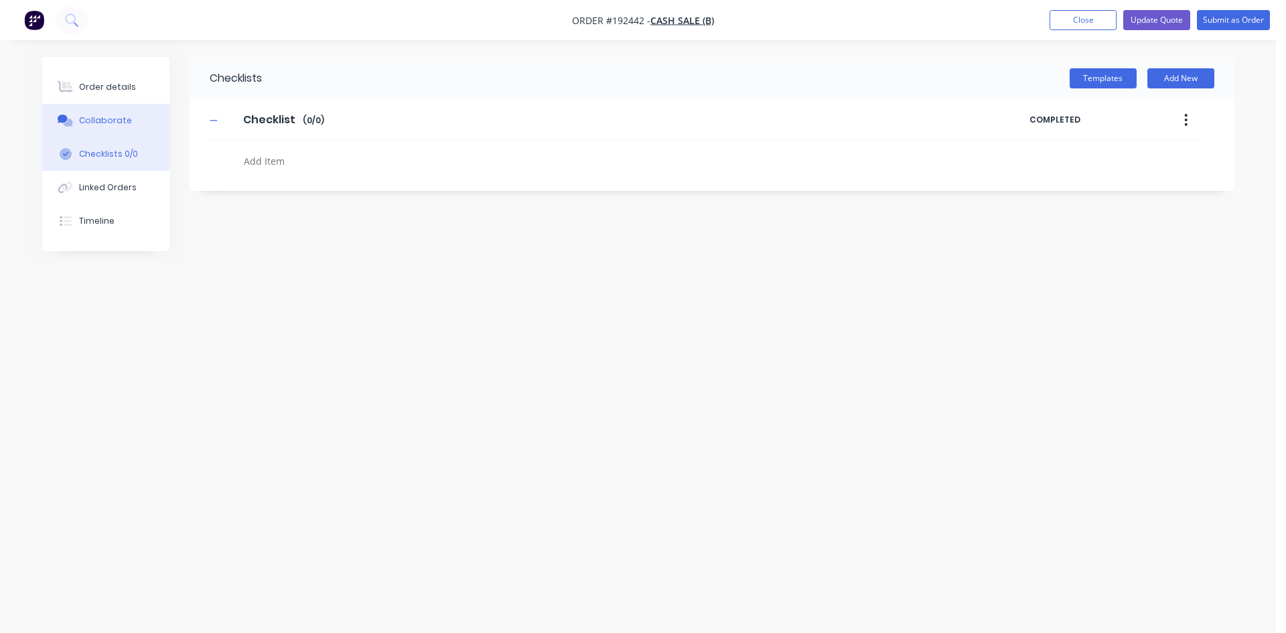
click at [113, 123] on div "Collaborate" at bounding box center [105, 121] width 53 height 12
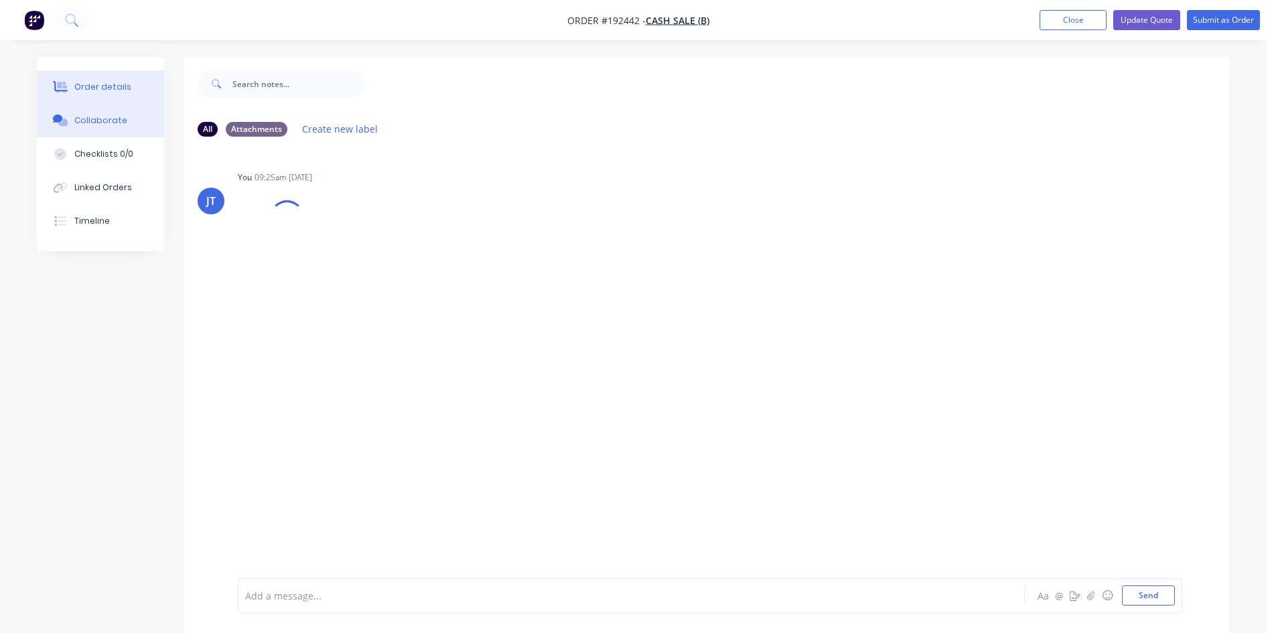
click at [116, 102] on button "Order details" at bounding box center [100, 86] width 127 height 33
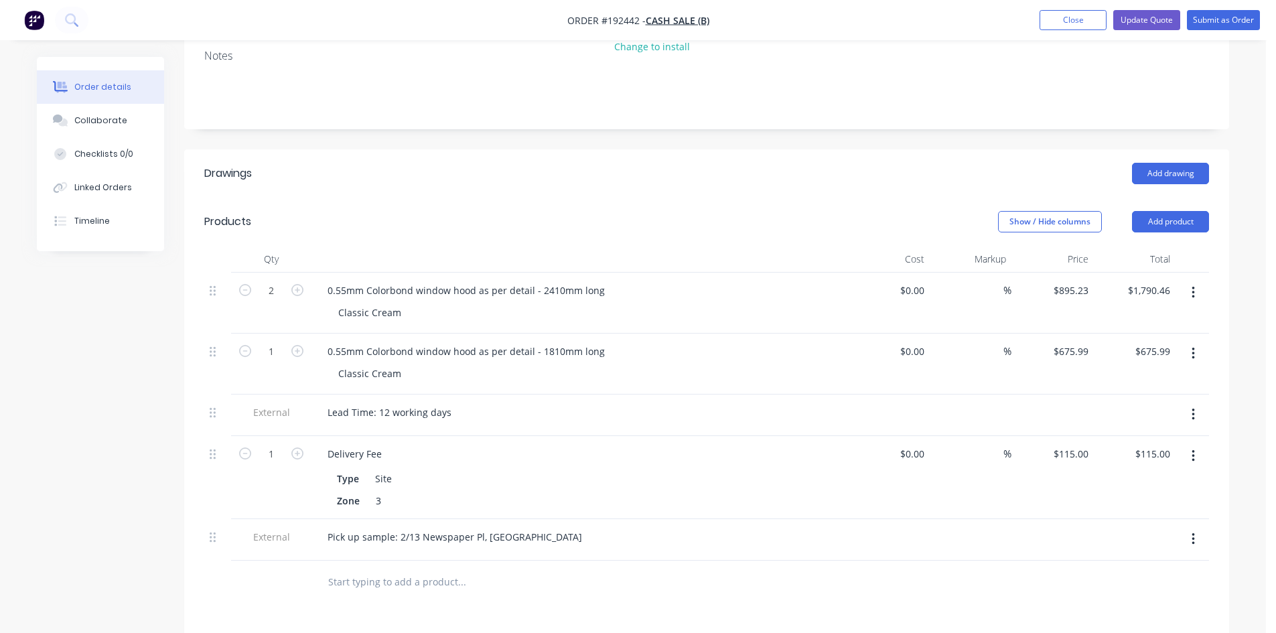
scroll to position [223, 0]
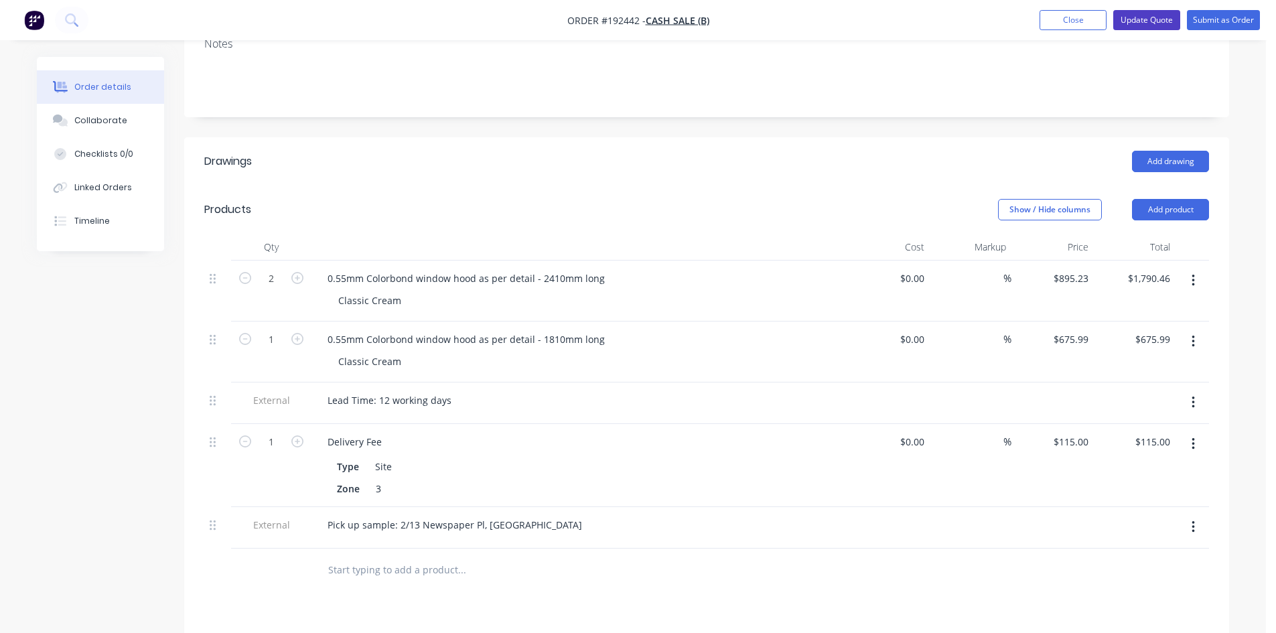
click at [1122, 23] on button "Update Quote" at bounding box center [1146, 20] width 67 height 20
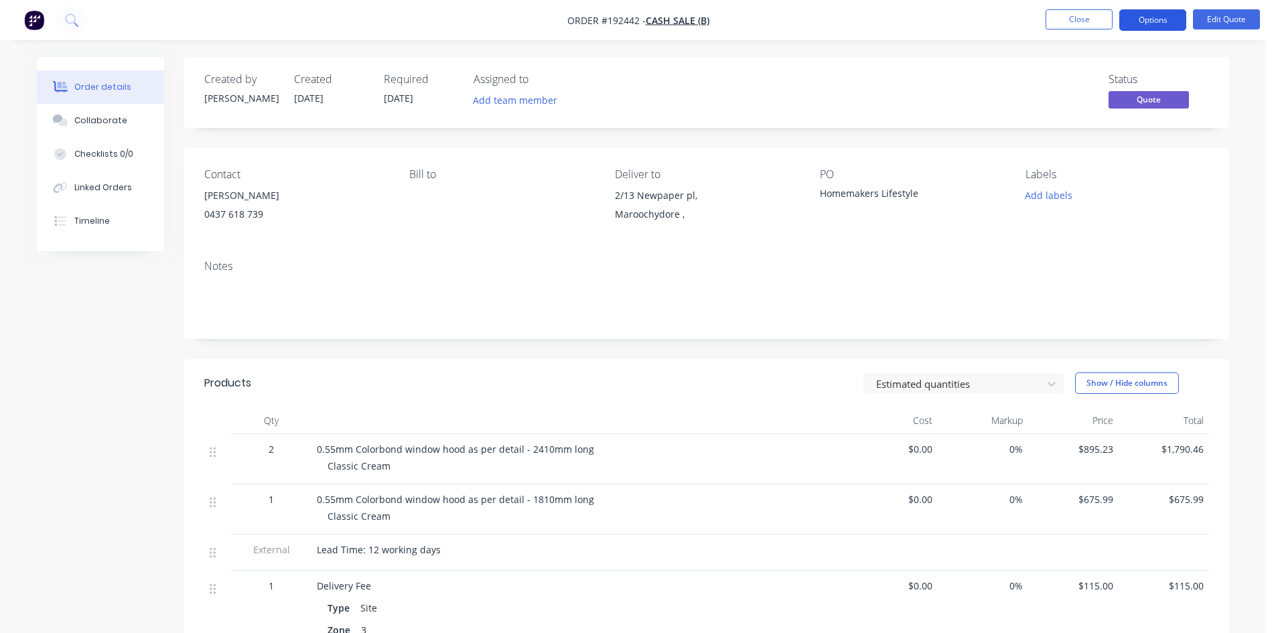
click at [1150, 17] on button "Options" at bounding box center [1152, 19] width 67 height 21
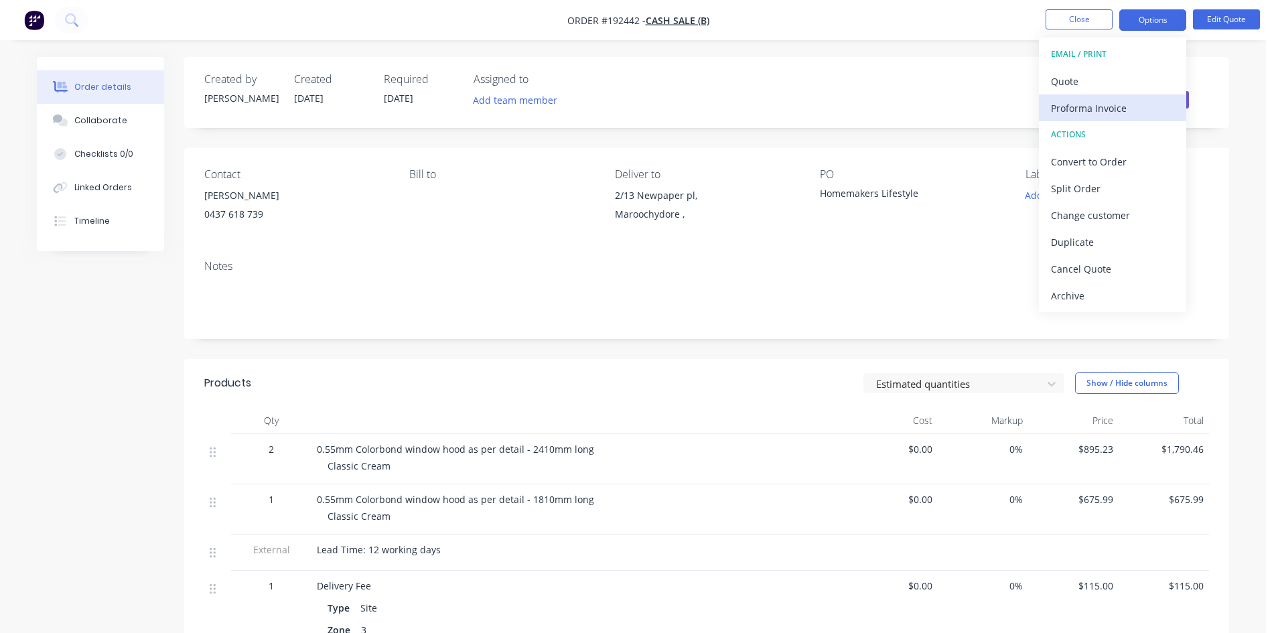
click at [1088, 101] on div "Proforma Invoice" at bounding box center [1112, 107] width 123 height 19
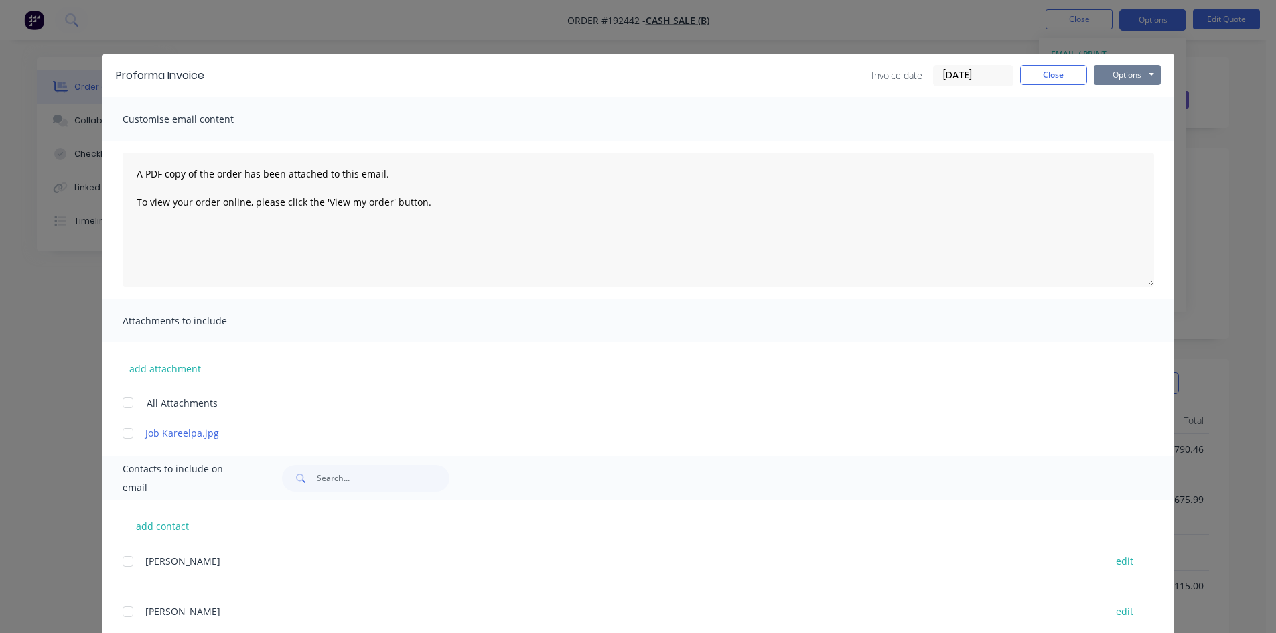
click at [1108, 77] on button "Options" at bounding box center [1127, 75] width 67 height 20
click at [1108, 100] on button "Preview" at bounding box center [1137, 99] width 86 height 22
click at [63, 17] on div "Proforma Invoice Invoice date [DATE] Close Options Preview Print Email Customis…" at bounding box center [638, 316] width 1276 height 633
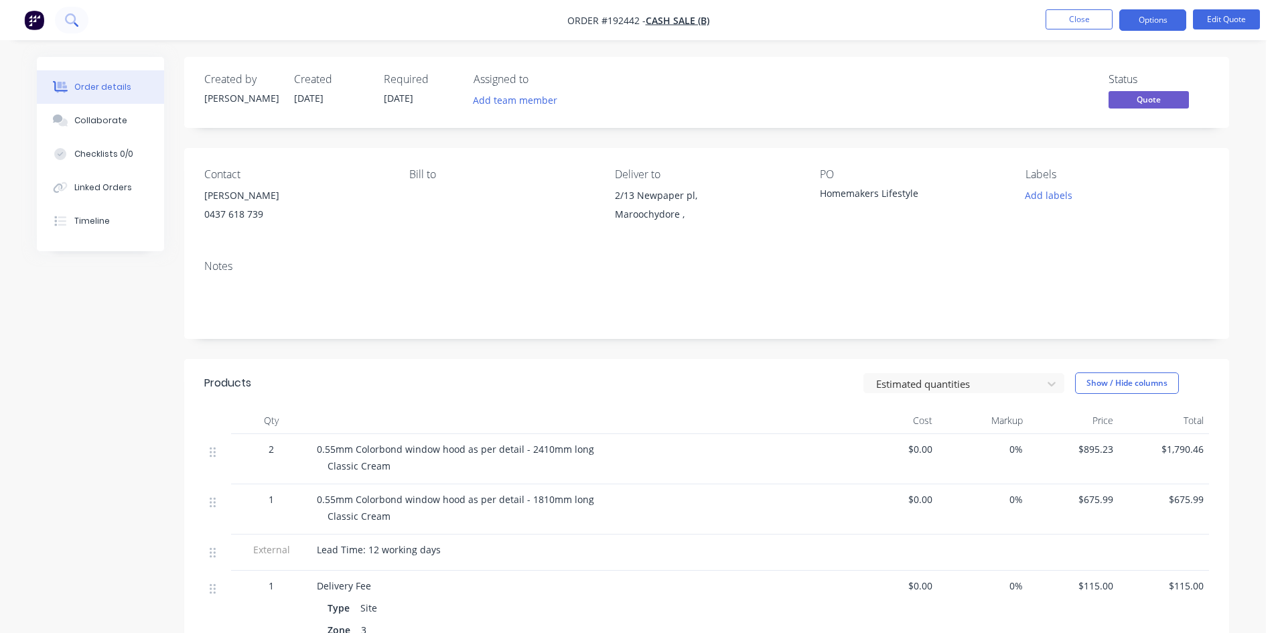
click at [84, 16] on button at bounding box center [71, 20] width 33 height 27
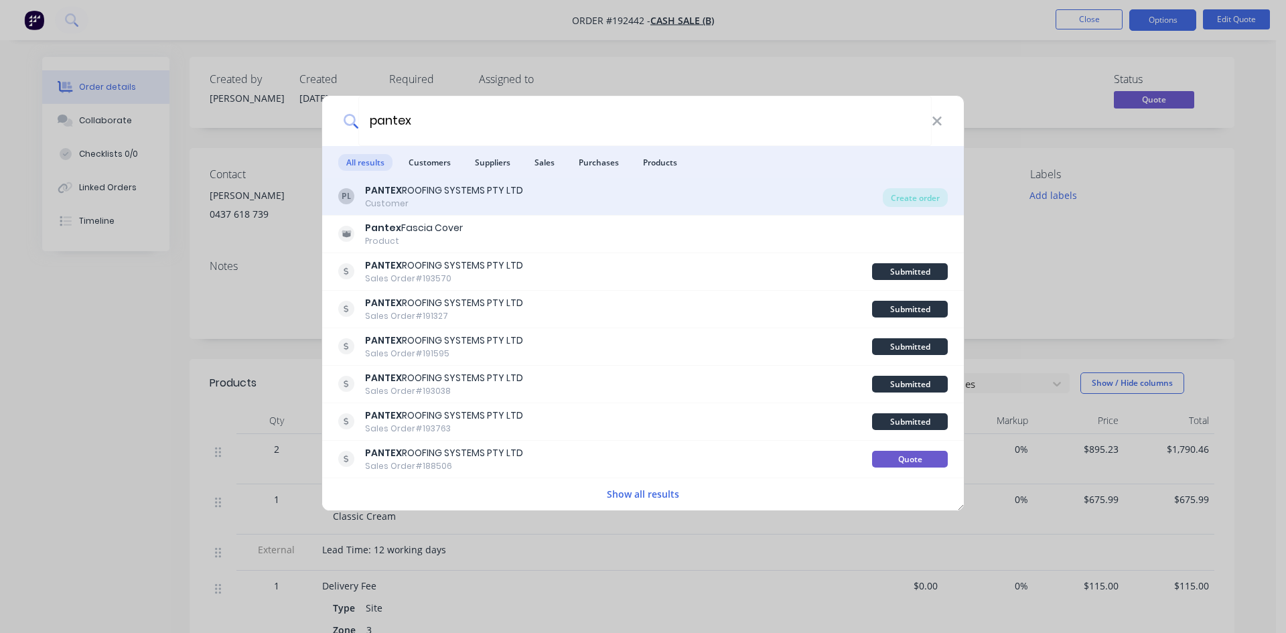
type input "pantex"
click at [469, 194] on div "PANTEX ROOFING SYSTEMS PTY LTD" at bounding box center [444, 191] width 158 height 14
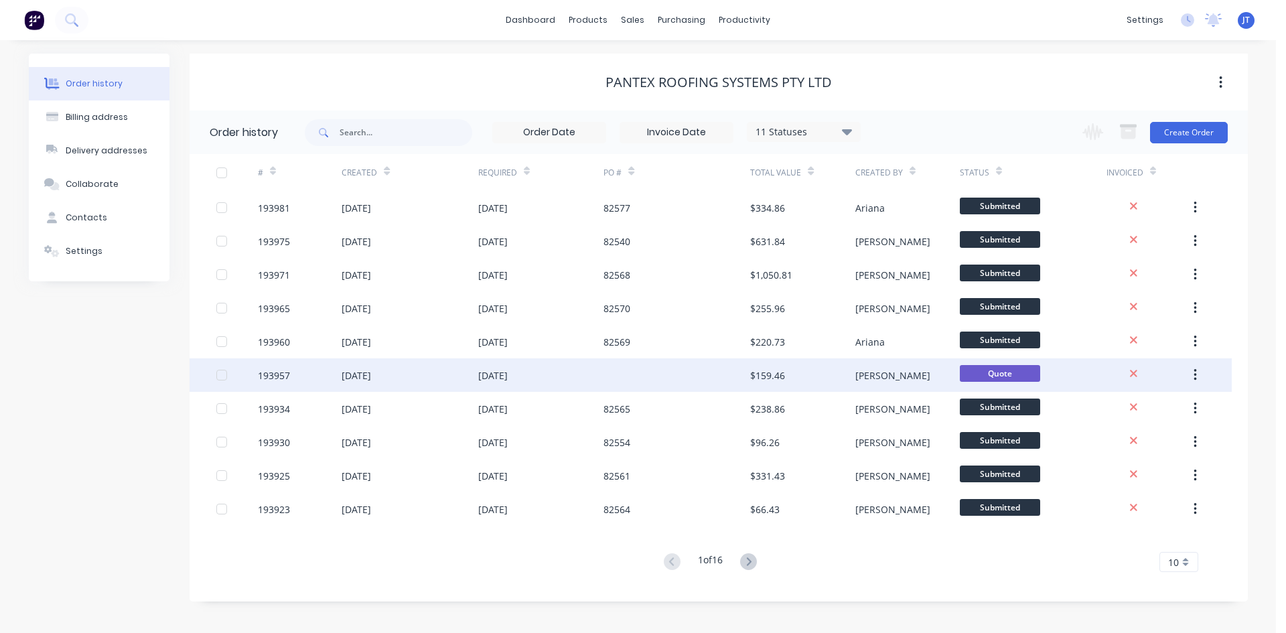
click at [691, 382] on div at bounding box center [676, 374] width 147 height 33
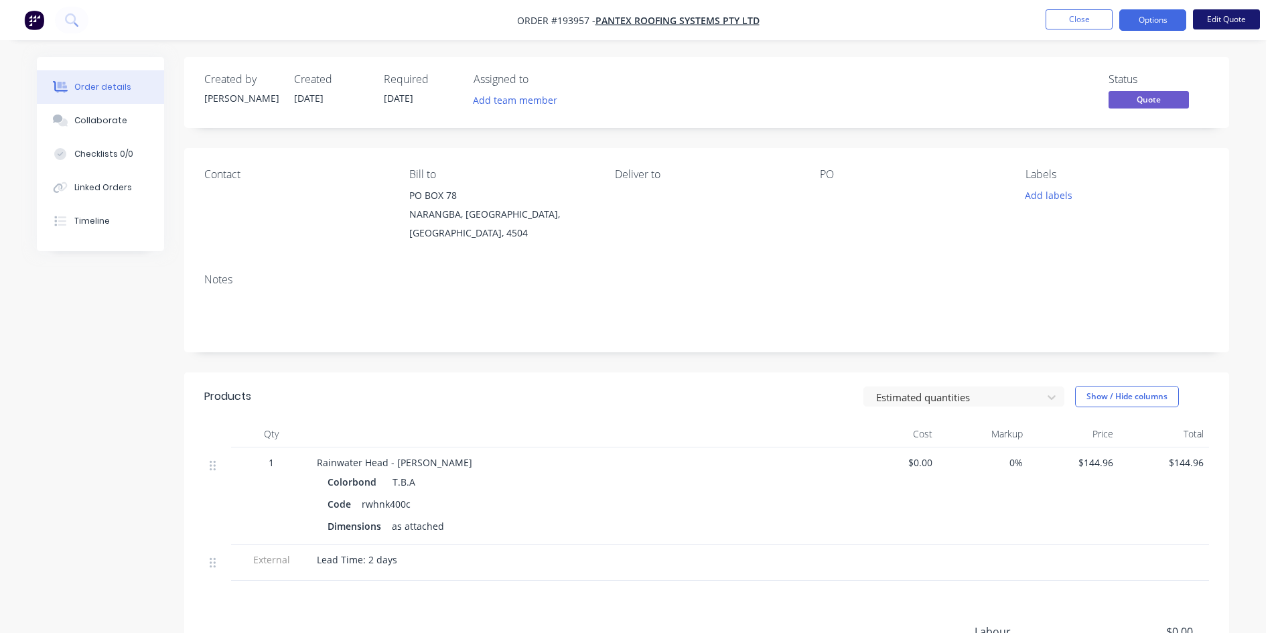
click at [1219, 18] on button "Edit Quote" at bounding box center [1226, 19] width 67 height 20
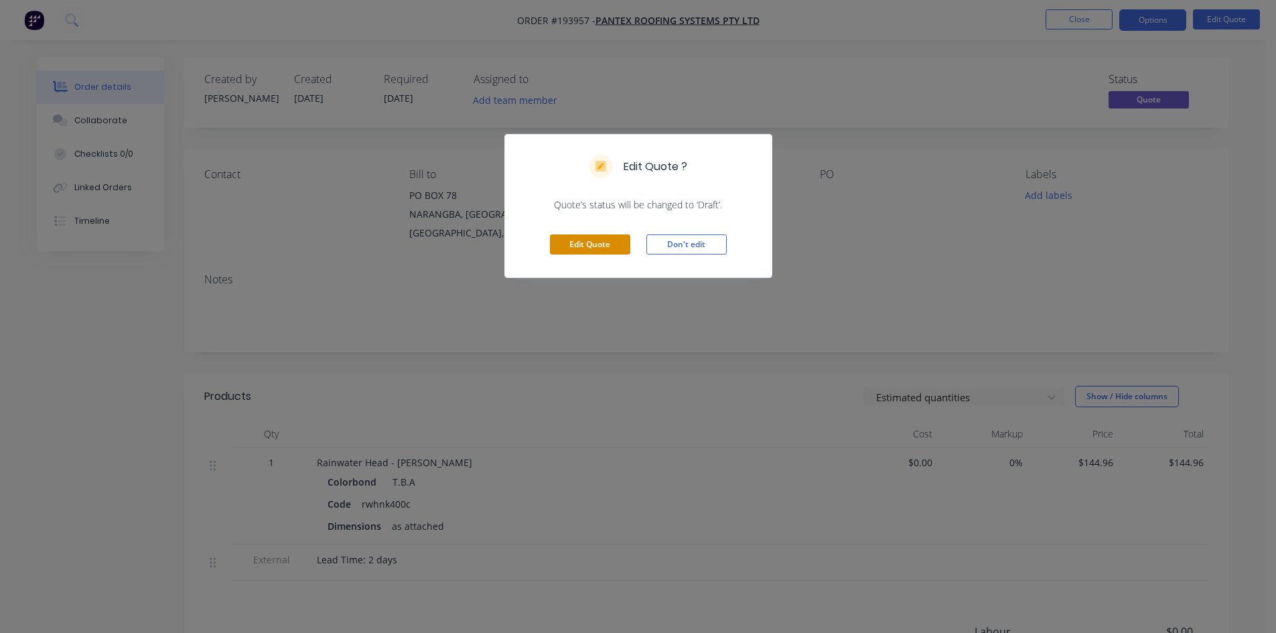
click at [556, 245] on button "Edit Quote" at bounding box center [590, 244] width 80 height 20
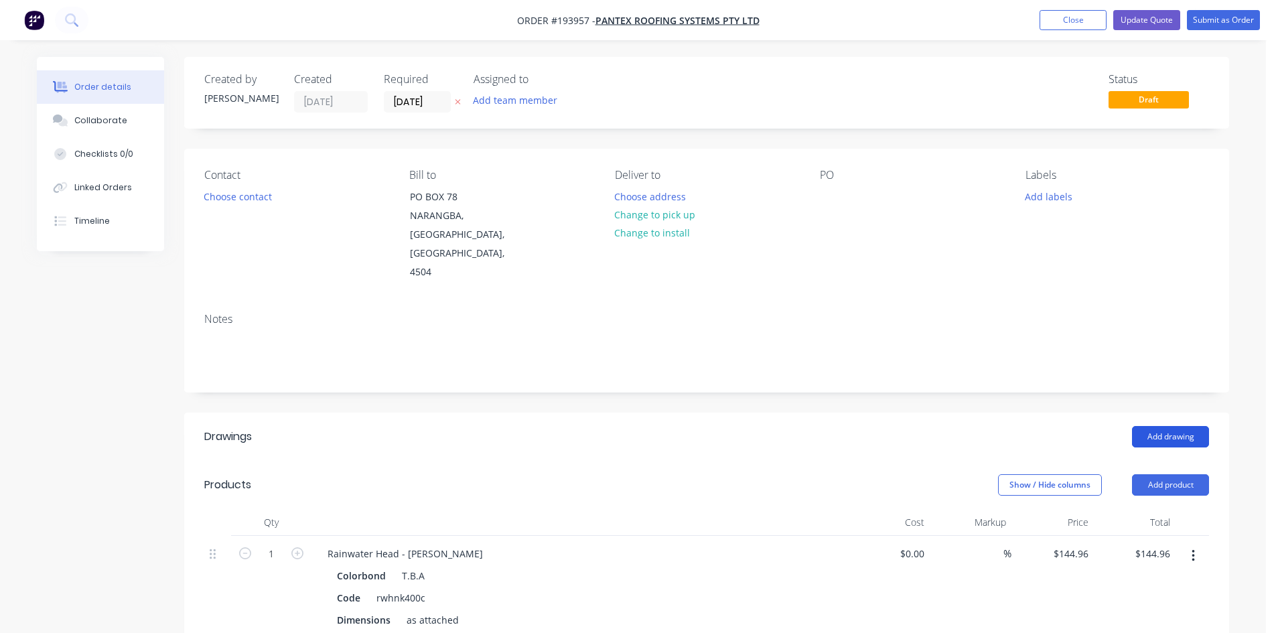
click at [1175, 426] on button "Add drawing" at bounding box center [1170, 436] width 77 height 21
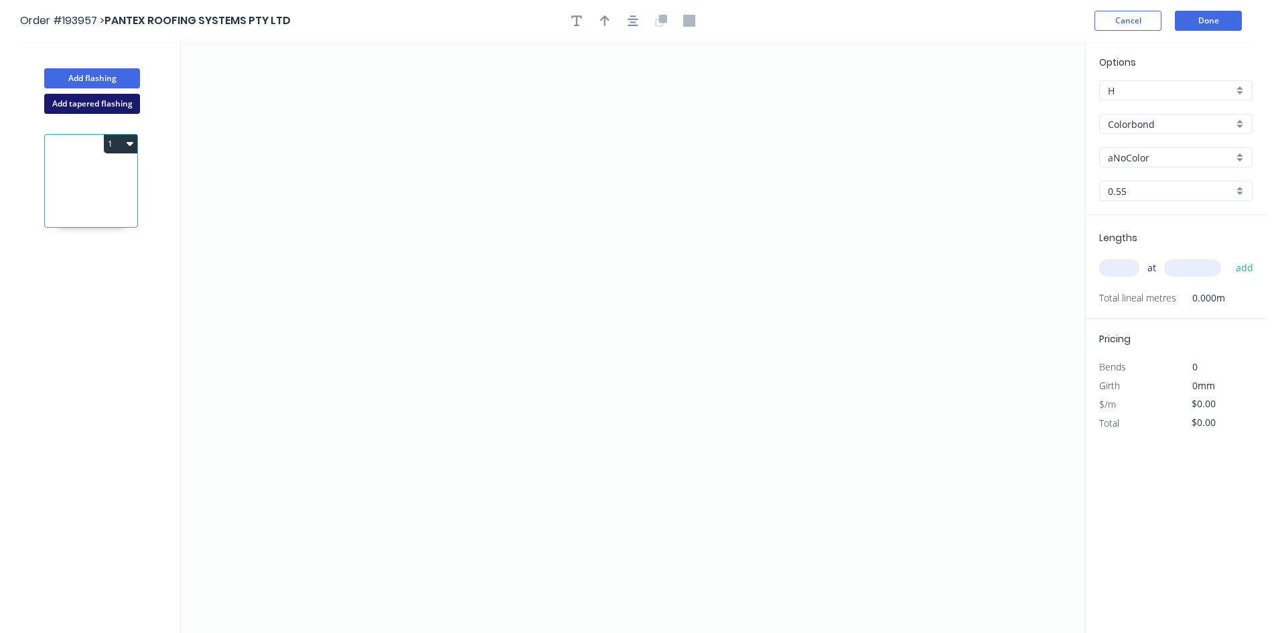
click at [93, 96] on button "Add tapered flashing" at bounding box center [92, 104] width 96 height 20
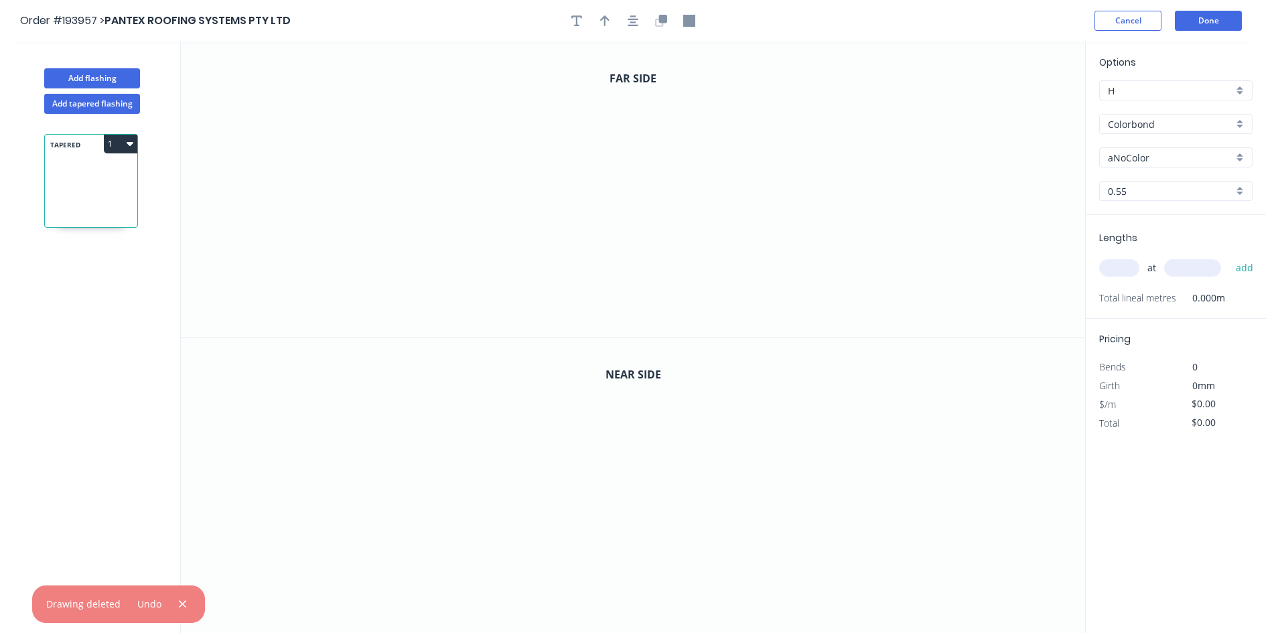
click at [1171, 161] on input "aNoColor" at bounding box center [1170, 158] width 125 height 14
click at [1171, 161] on input "text" at bounding box center [1170, 158] width 125 height 14
type input "aNoColor"
click at [459, 65] on icon "0" at bounding box center [633, 189] width 904 height 295
click at [452, 83] on icon "0" at bounding box center [633, 189] width 904 height 295
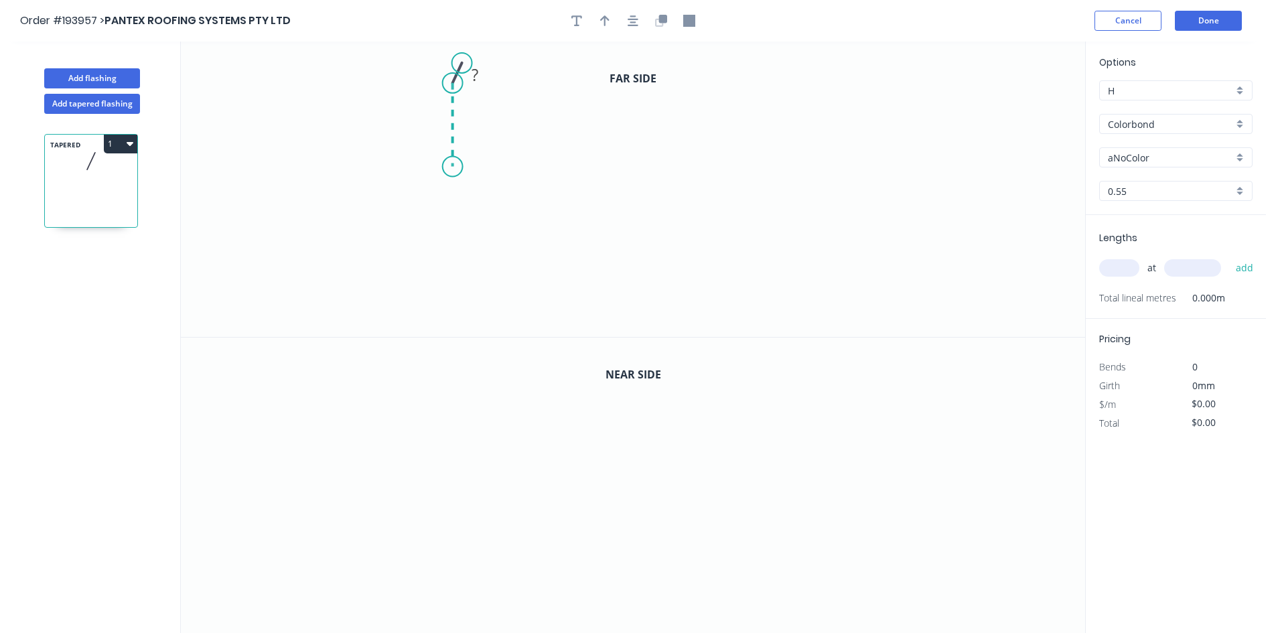
click at [453, 167] on icon "0 ?" at bounding box center [633, 189] width 904 height 295
click at [478, 196] on icon "0 ? ? ? º" at bounding box center [633, 189] width 904 height 295
click at [478, 323] on icon "0 ? ? ? ? º" at bounding box center [633, 189] width 904 height 295
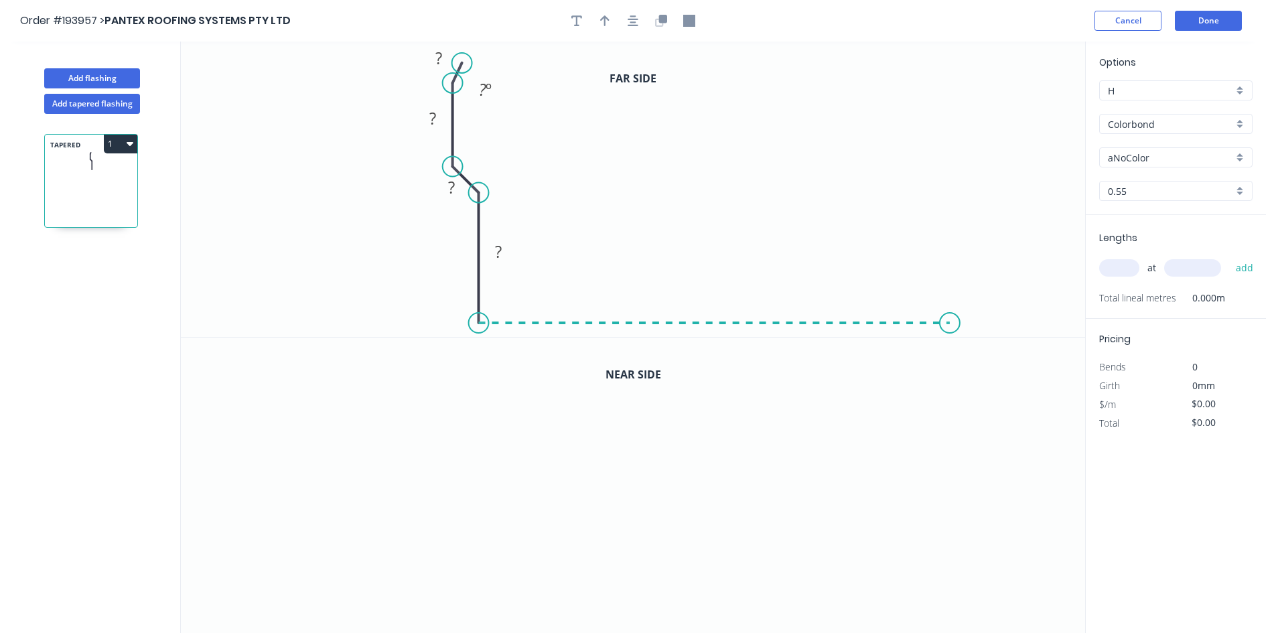
click at [952, 328] on icon "0 ? ? ? ? ? º" at bounding box center [633, 189] width 904 height 295
click at [958, 75] on icon "0 ? ? ? ? ? ? º" at bounding box center [633, 189] width 904 height 295
click at [918, 110] on icon "0 ? ? ? ? ? ? ? º" at bounding box center [633, 189] width 904 height 295
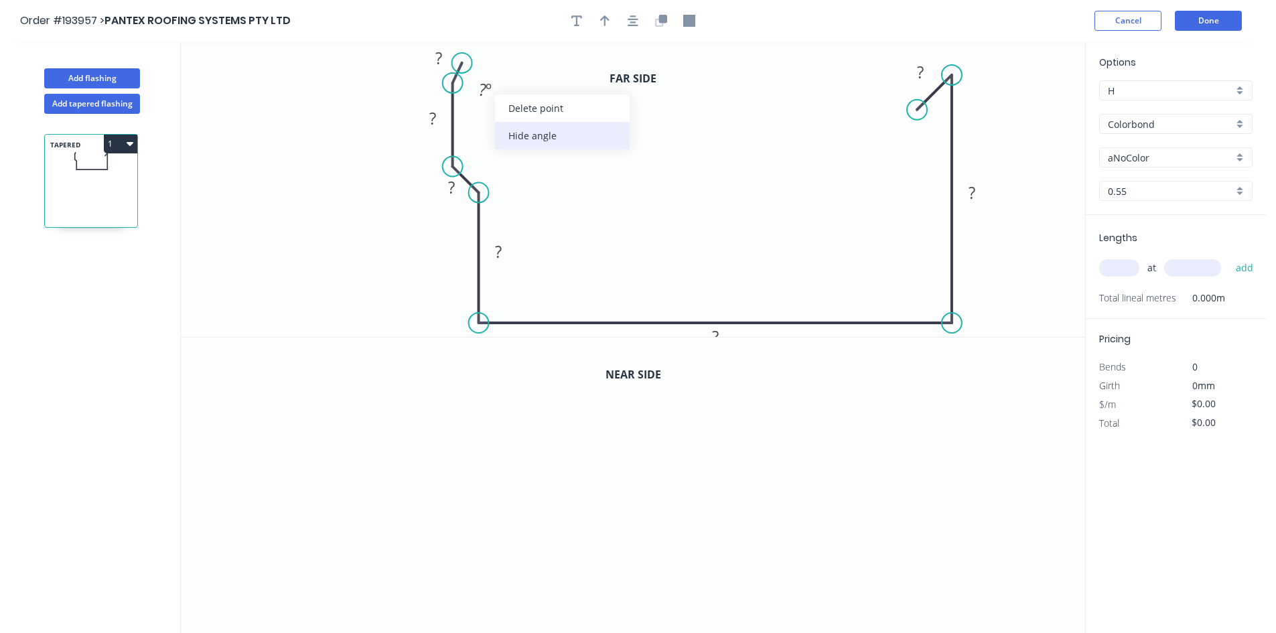
click at [527, 133] on div "Hide angle" at bounding box center [562, 135] width 135 height 27
click at [449, 50] on rect at bounding box center [439, 59] width 27 height 19
click at [634, 21] on icon "button" at bounding box center [633, 21] width 11 height 12
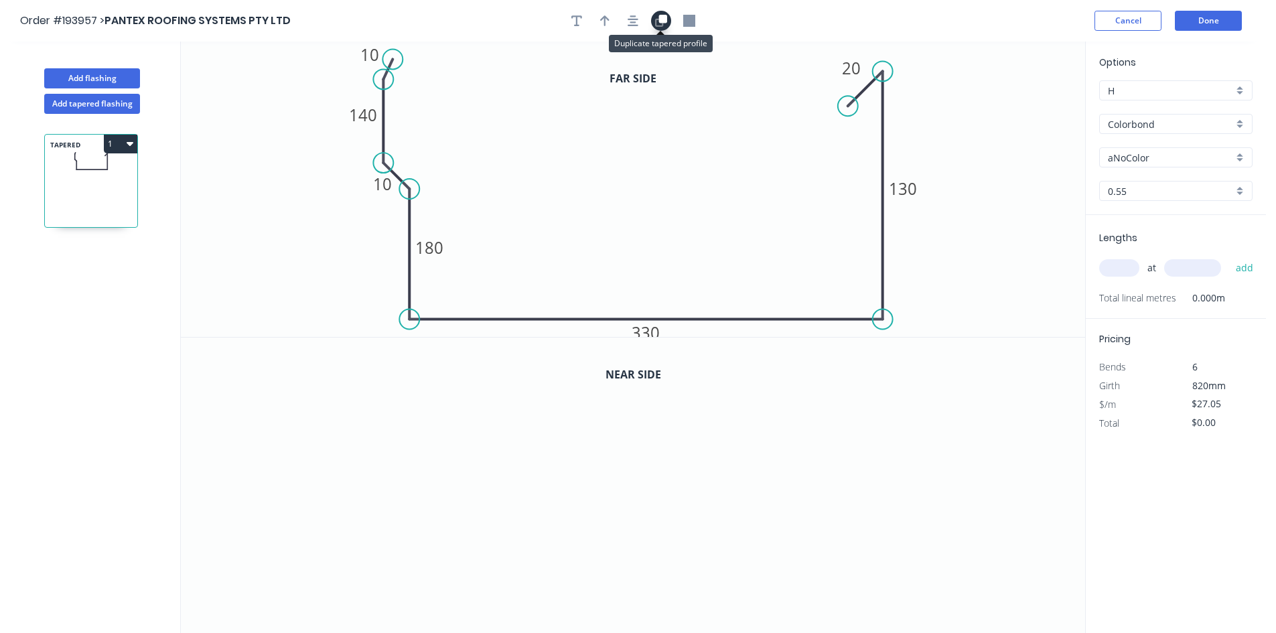
click at [658, 17] on icon "button" at bounding box center [661, 21] width 12 height 12
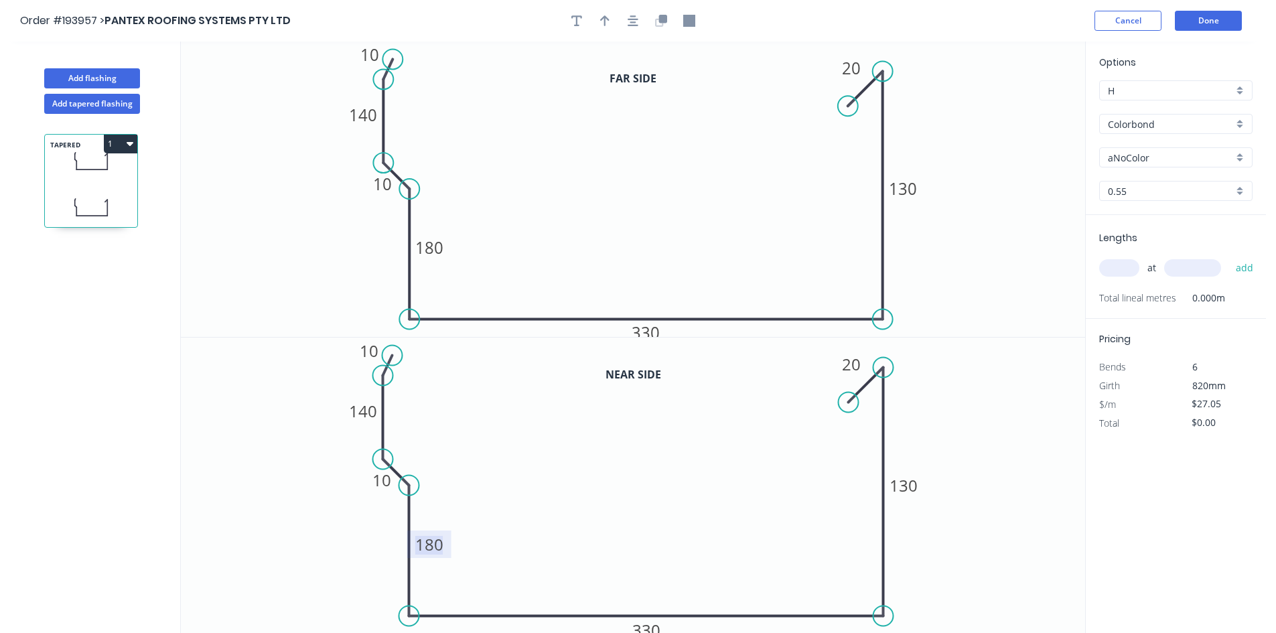
click at [433, 547] on tspan "180" at bounding box center [429, 544] width 28 height 22
type input "$28.60"
click at [1121, 273] on input "text" at bounding box center [1119, 267] width 40 height 17
type input "1"
type input "6100"
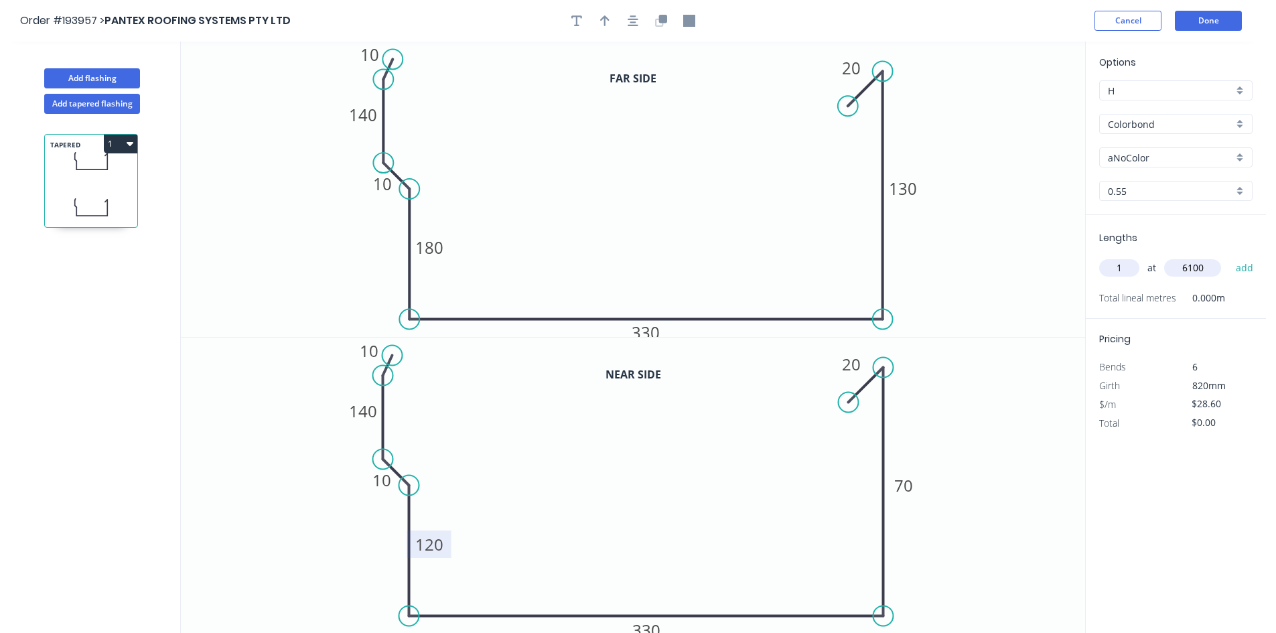
click at [1229, 257] on button "add" at bounding box center [1244, 268] width 31 height 23
type input "$174.46"
click at [1173, 125] on input "Colorbond" at bounding box center [1170, 124] width 125 height 14
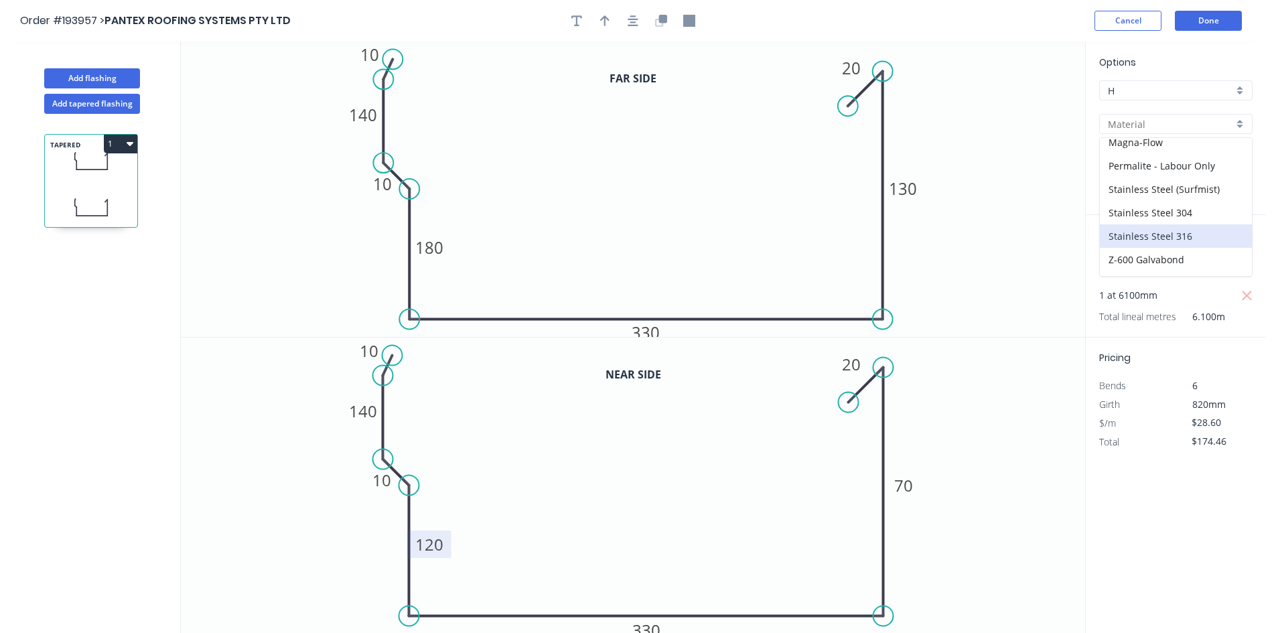
scroll to position [307, 0]
click at [1178, 243] on div "Zincalume" at bounding box center [1176, 240] width 152 height 23
type input "Zincalume"
type input "$26.21"
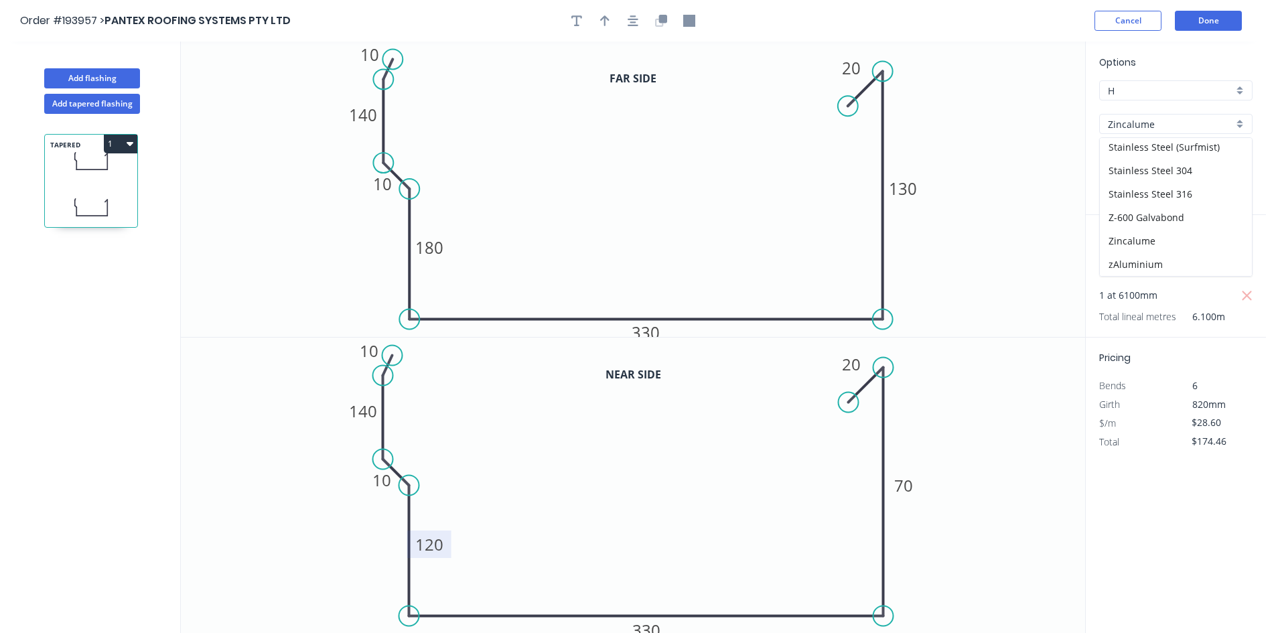
type input "$159.88"
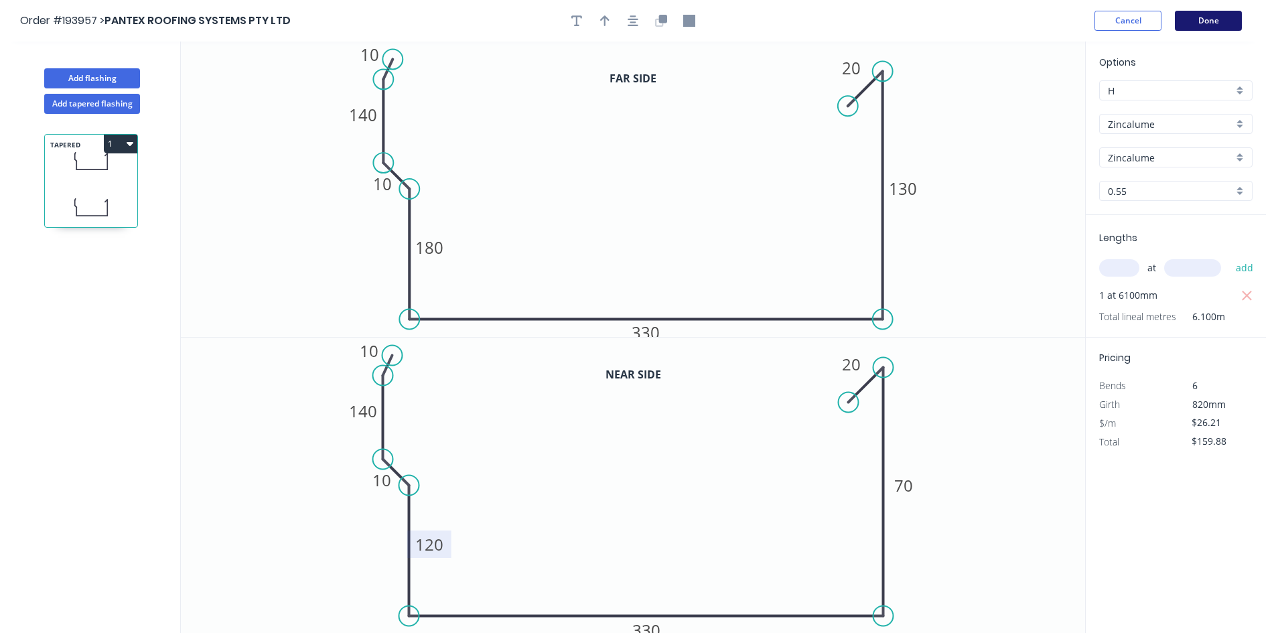
click at [1203, 16] on button "Done" at bounding box center [1208, 21] width 67 height 20
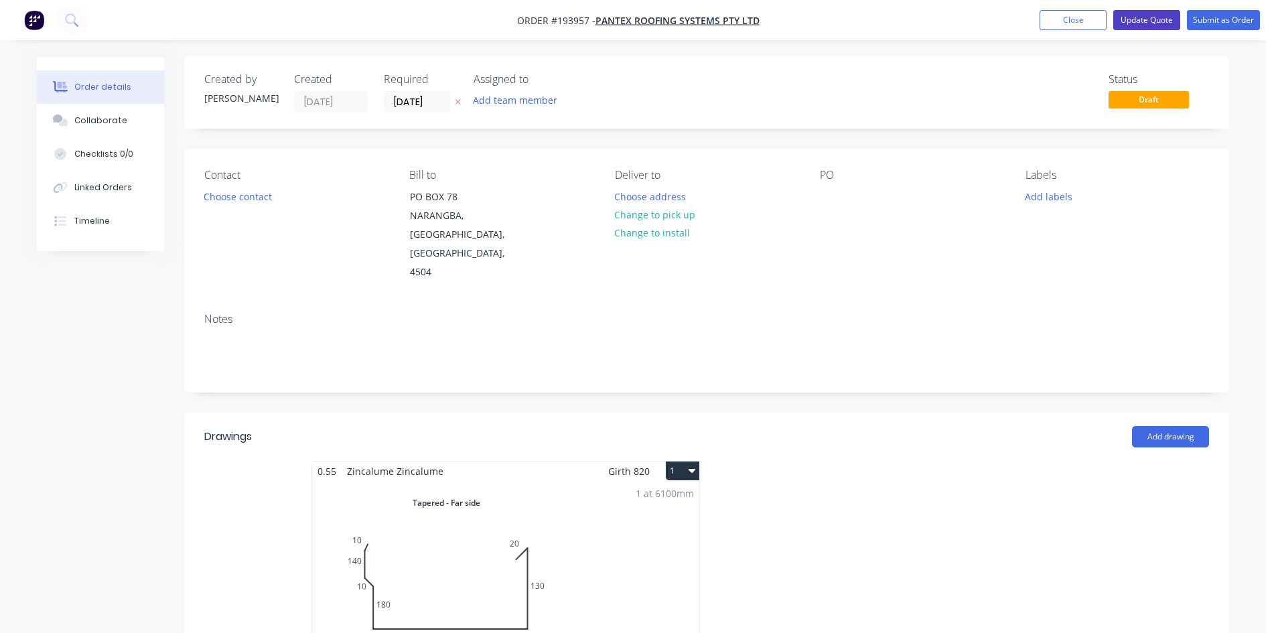
click at [1155, 21] on button "Update Quote" at bounding box center [1146, 20] width 67 height 20
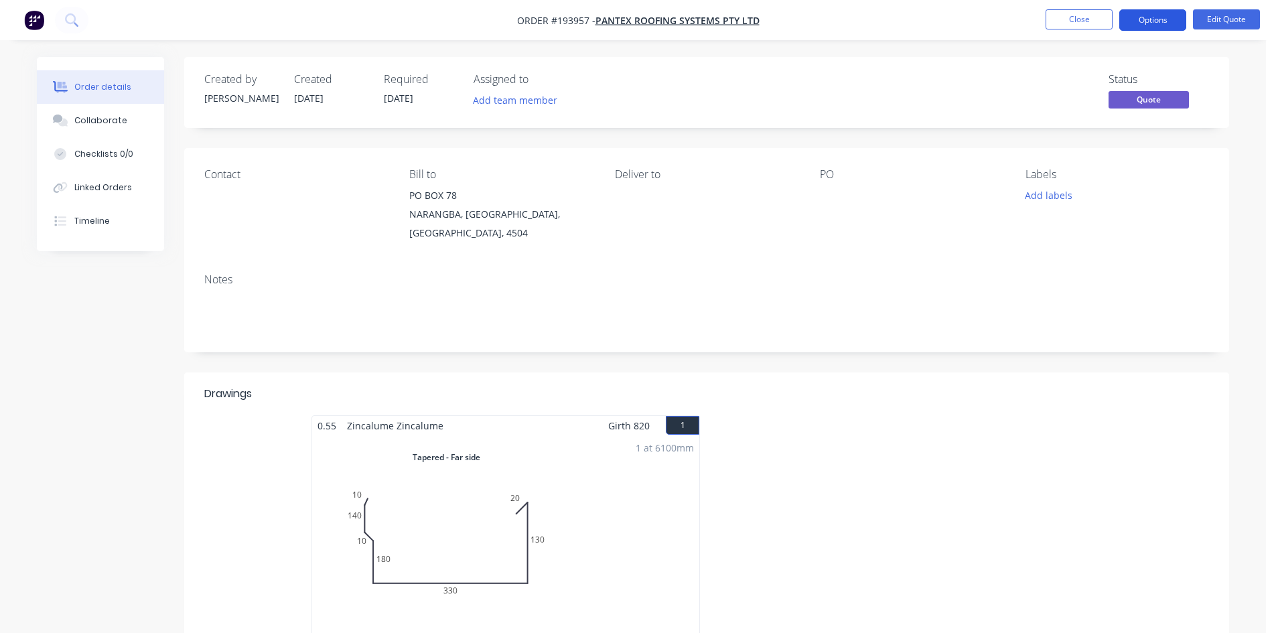
click at [1159, 27] on button "Options" at bounding box center [1152, 19] width 67 height 21
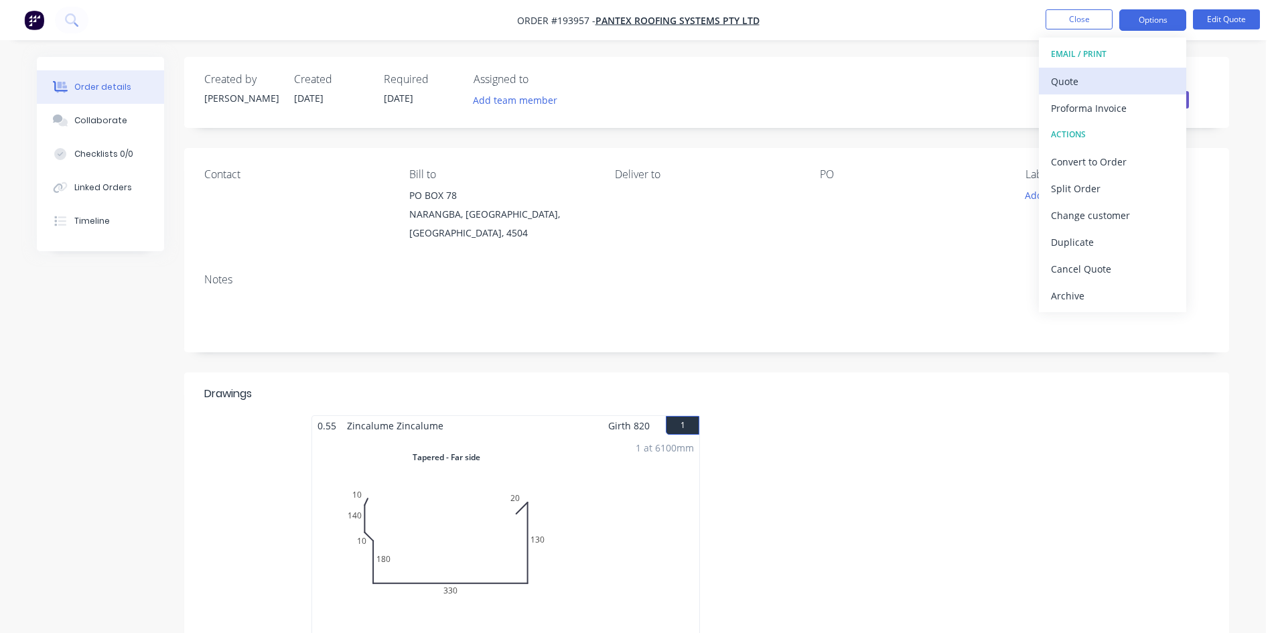
click at [1132, 76] on div "Quote" at bounding box center [1112, 81] width 123 height 19
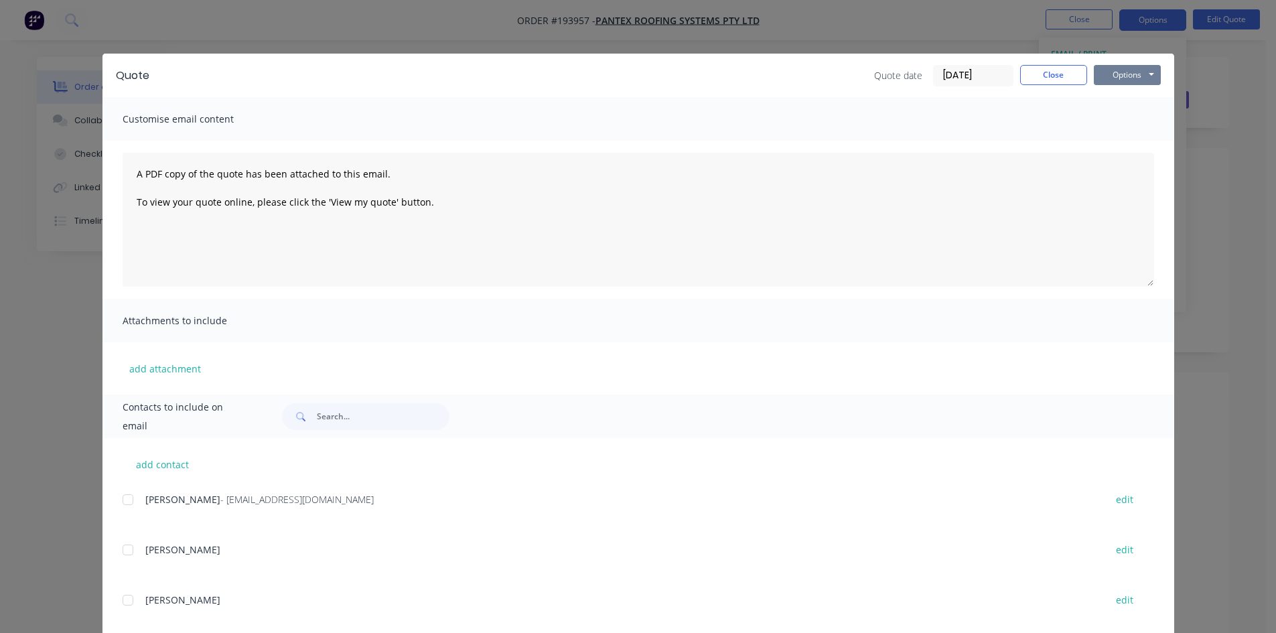
click at [1136, 73] on button "Options" at bounding box center [1127, 75] width 67 height 20
click at [1136, 98] on button "Preview" at bounding box center [1137, 99] width 86 height 22
click at [1060, 80] on button "Close" at bounding box center [1053, 75] width 67 height 20
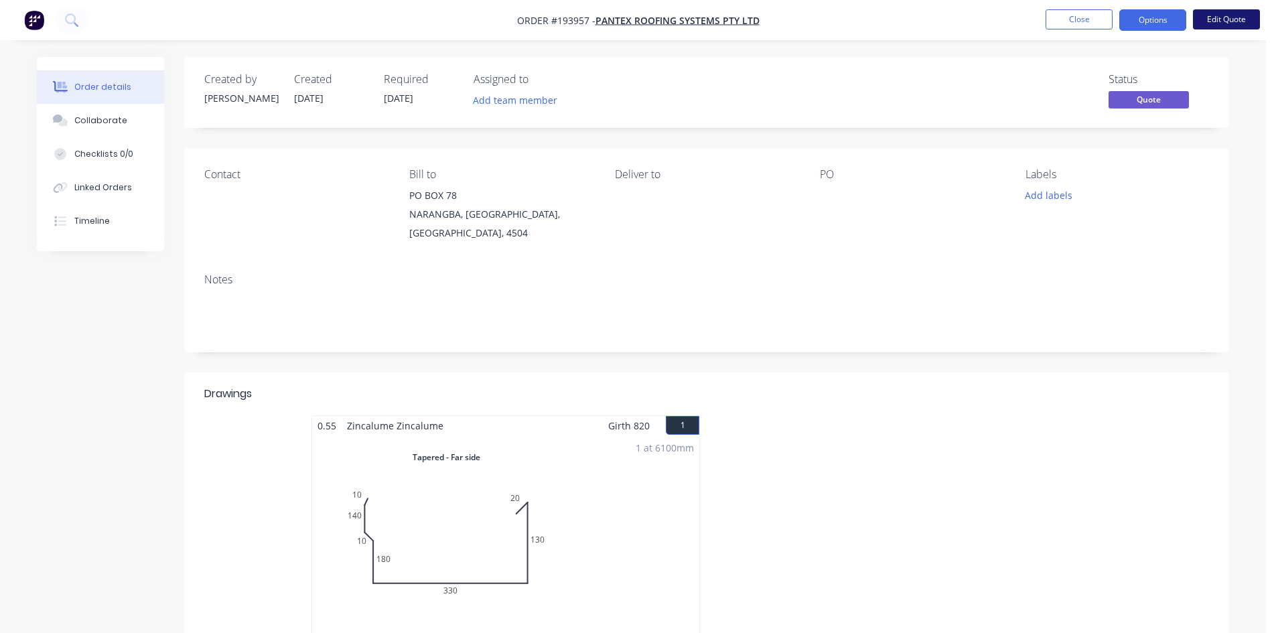
click at [1214, 25] on nav "Order #193957 - PANTEX ROOFING SYSTEMS PTY LTD Close Options Edit Quote" at bounding box center [638, 20] width 1276 height 40
click at [1214, 24] on button "Edit Quote" at bounding box center [1226, 19] width 67 height 20
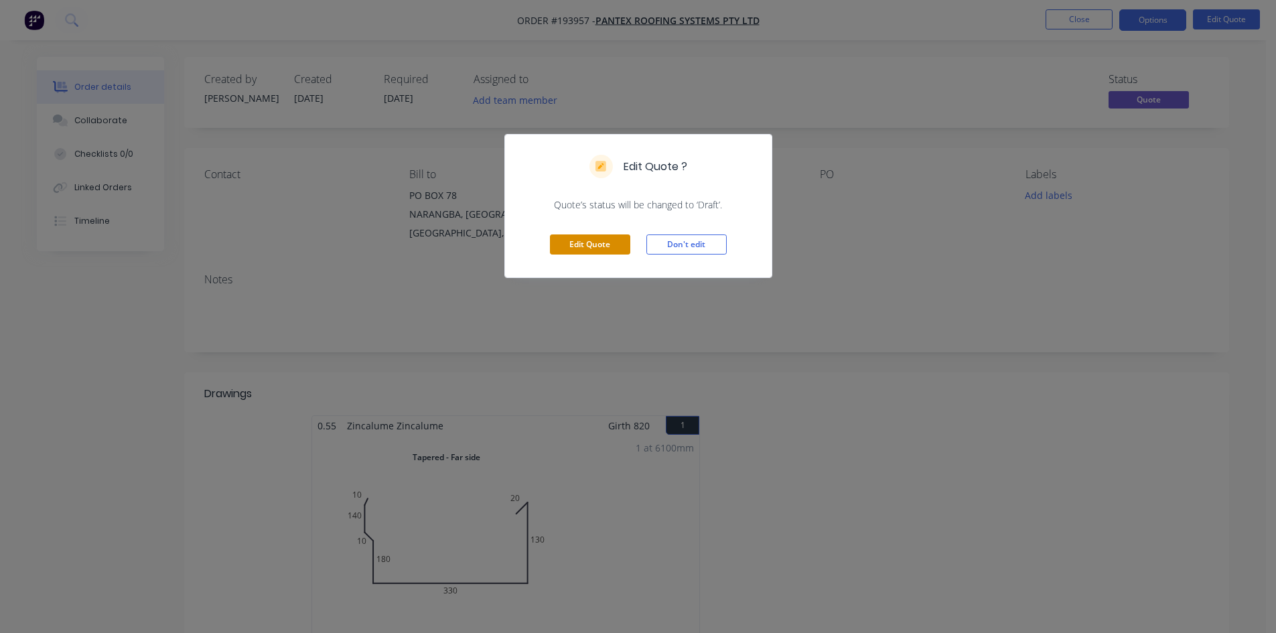
click at [616, 240] on button "Edit Quote" at bounding box center [590, 244] width 80 height 20
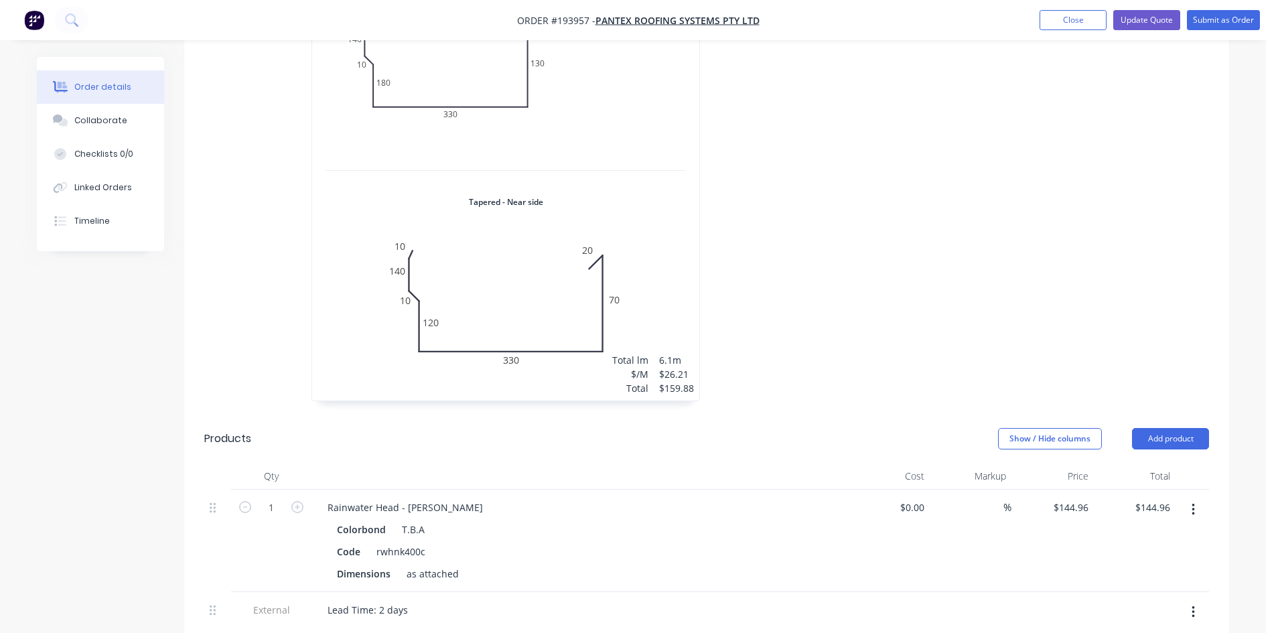
scroll to position [870, 0]
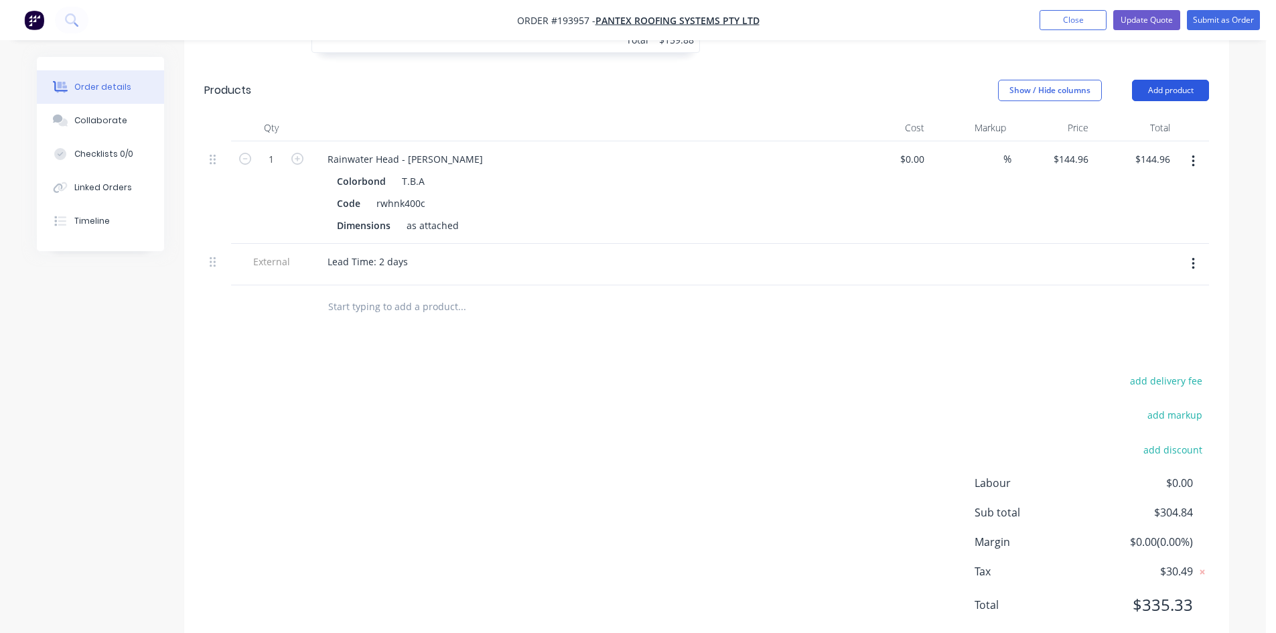
click at [1175, 80] on button "Add product" at bounding box center [1170, 90] width 77 height 21
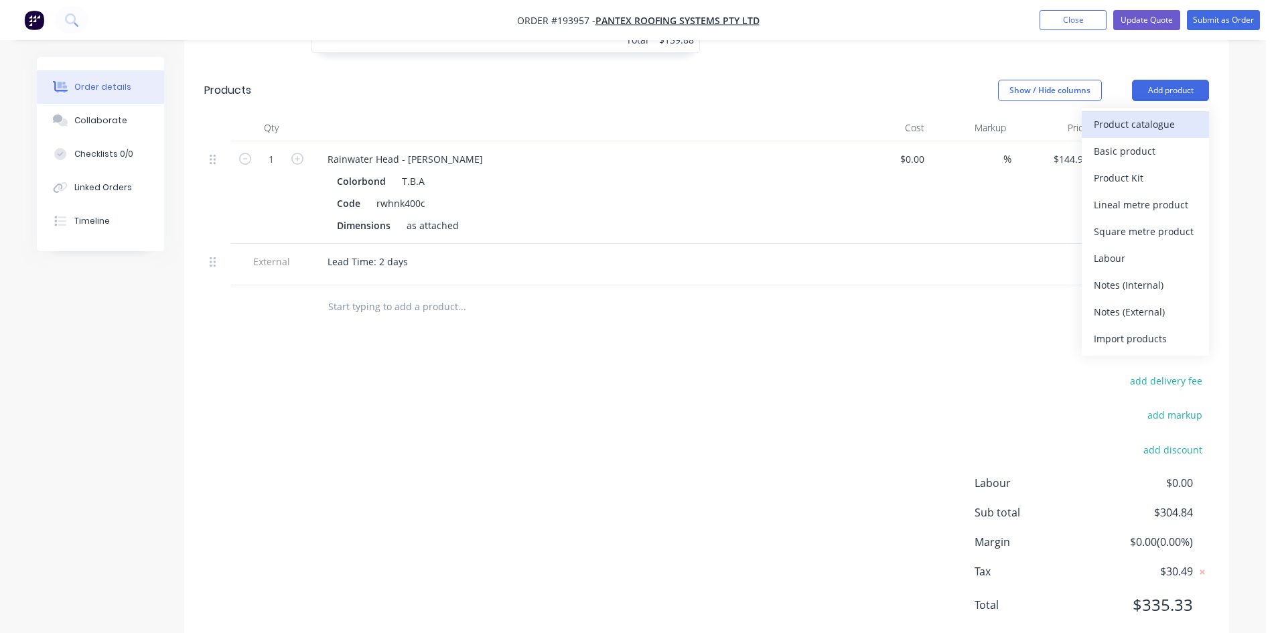
click at [1154, 115] on div "Product catalogue" at bounding box center [1145, 124] width 103 height 19
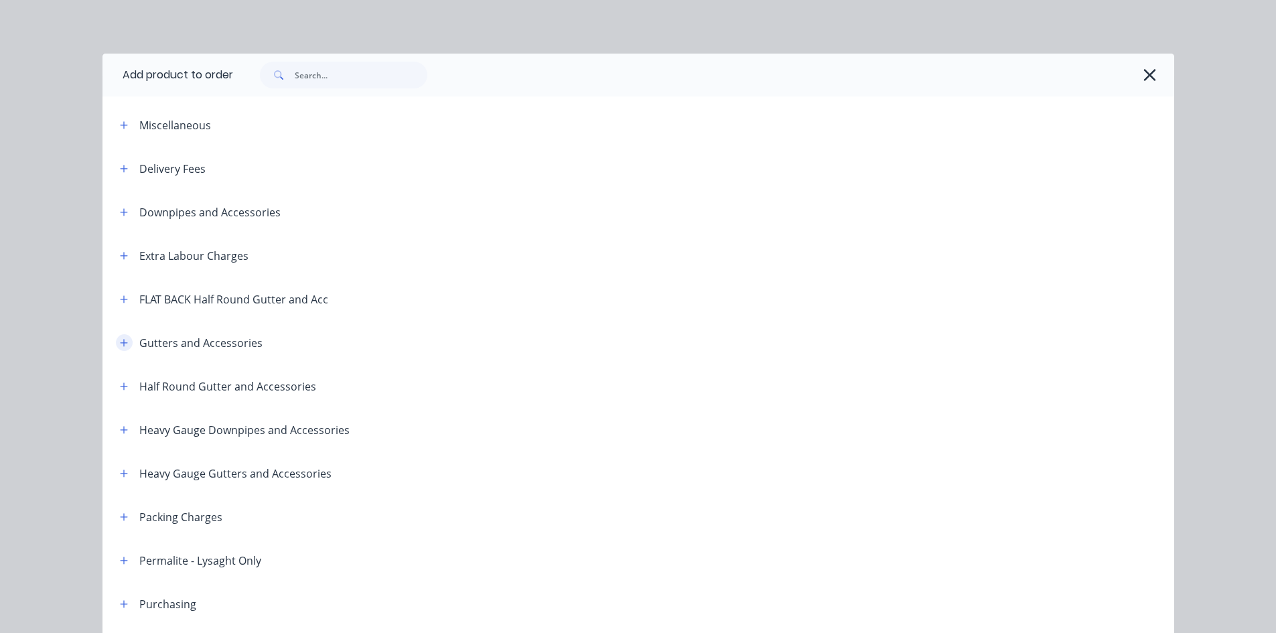
click at [120, 346] on icon "button" at bounding box center [124, 342] width 8 height 9
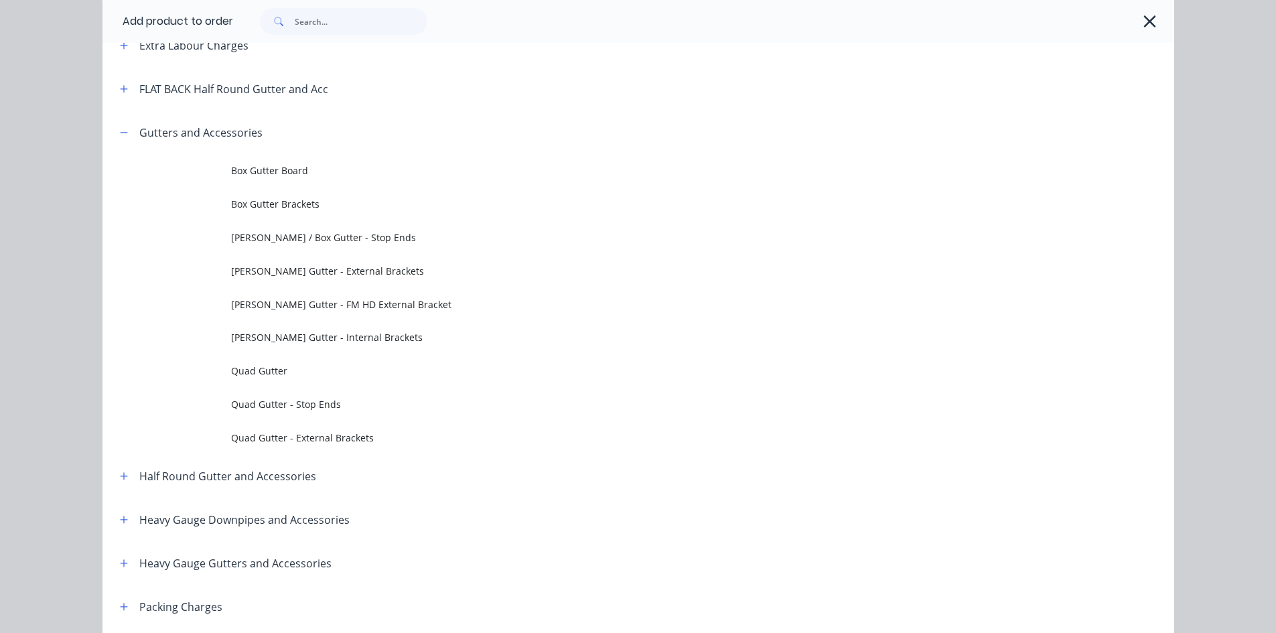
scroll to position [223, 0]
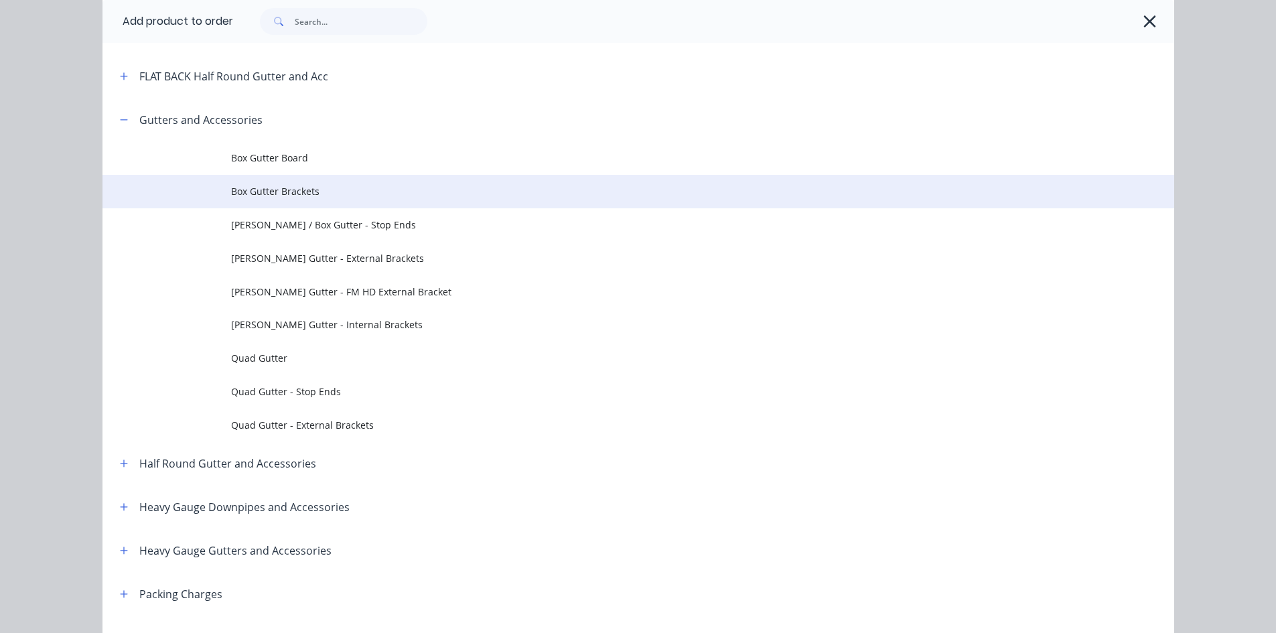
click at [313, 196] on span "Box Gutter Brackets" at bounding box center [608, 191] width 754 height 14
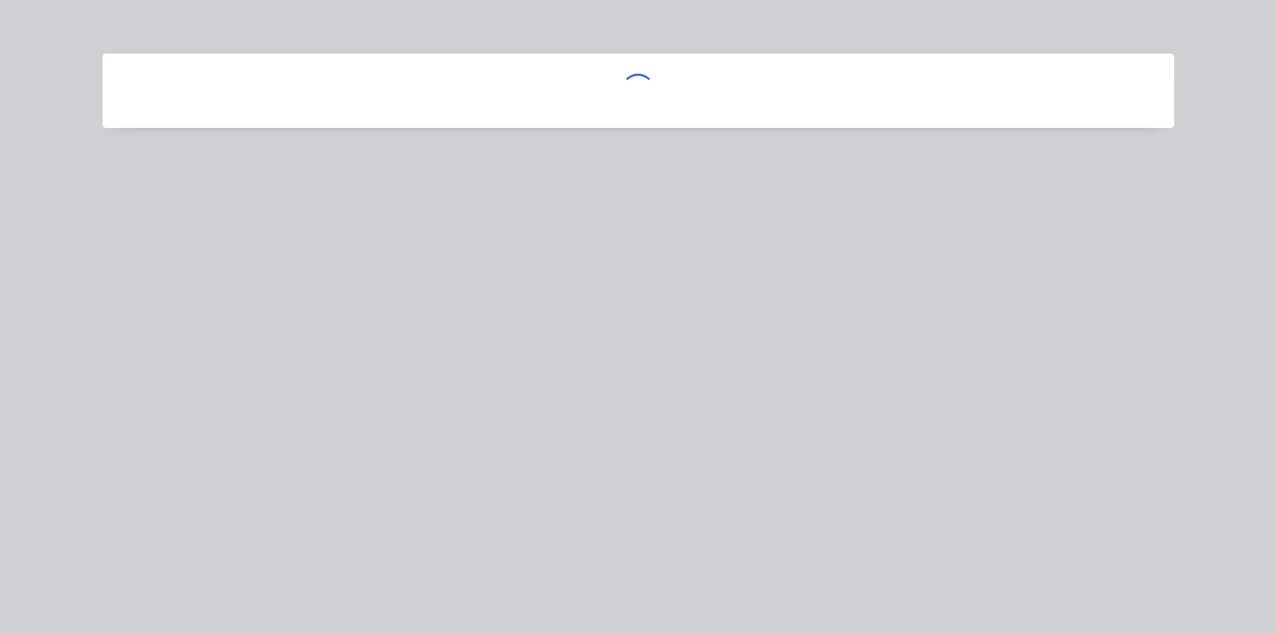
scroll to position [0, 0]
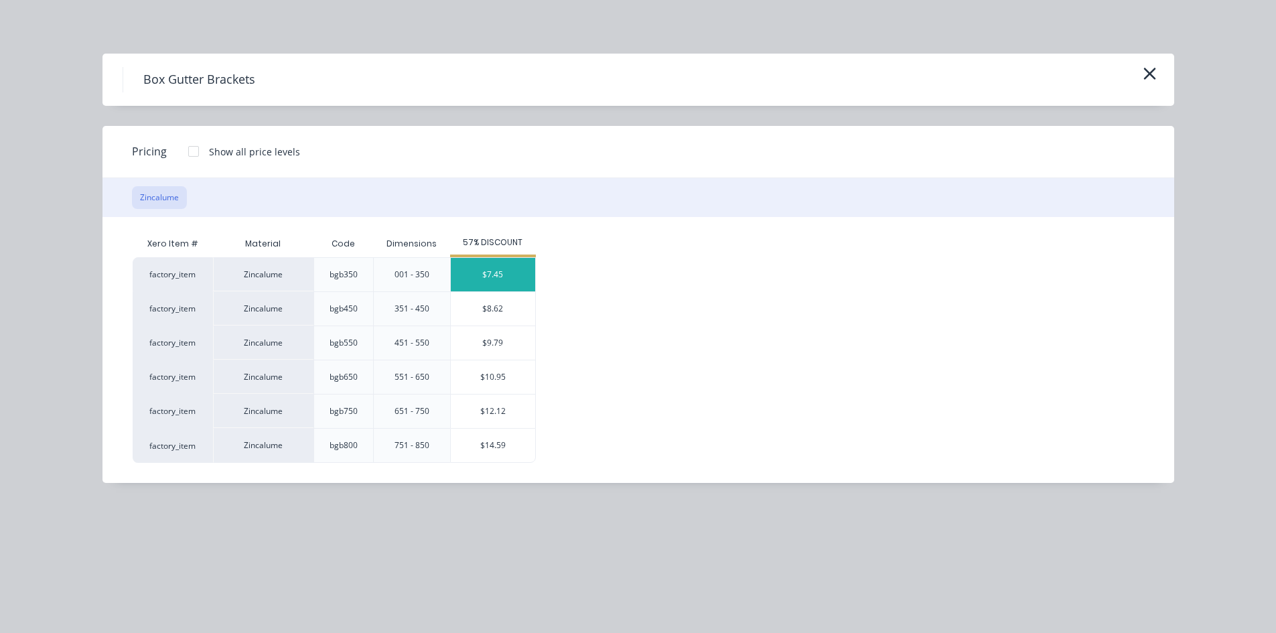
click at [506, 289] on div "$7.45" at bounding box center [493, 274] width 84 height 33
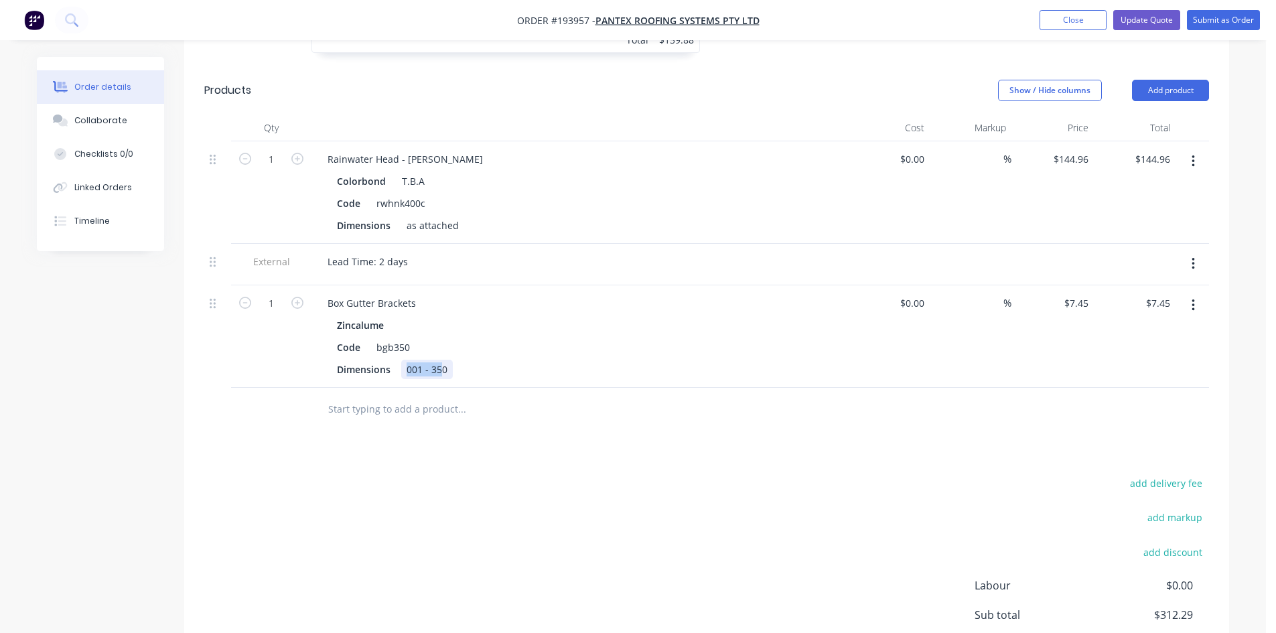
drag, startPoint x: 443, startPoint y: 332, endPoint x: 330, endPoint y: 359, distance: 116.5
click at [342, 360] on div "Qty Cost Markup Price Total 1 Rainwater Head - [PERSON_NAME] Colorbond T.B.A Co…" at bounding box center [706, 273] width 1045 height 317
click at [295, 297] on icon "button" at bounding box center [297, 303] width 12 height 12
type input "2"
type input "$14.90"
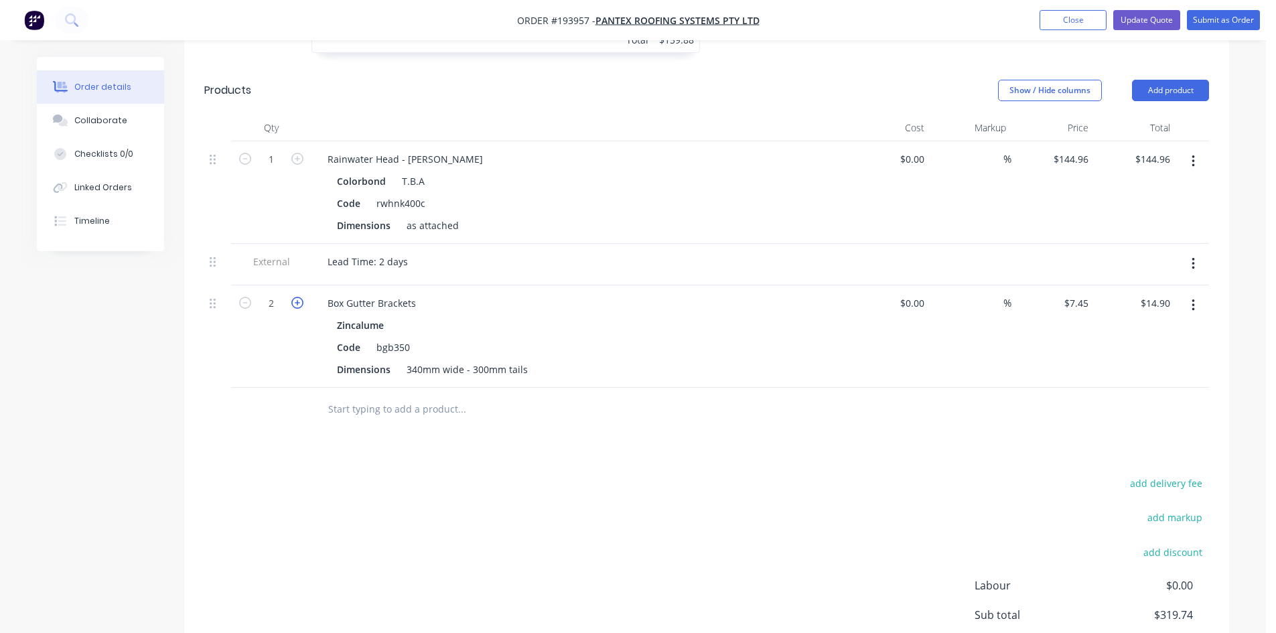
click at [295, 297] on icon "button" at bounding box center [297, 303] width 12 height 12
type input "3"
type input "$22.35"
click at [295, 297] on icon "button" at bounding box center [297, 303] width 12 height 12
type input "4"
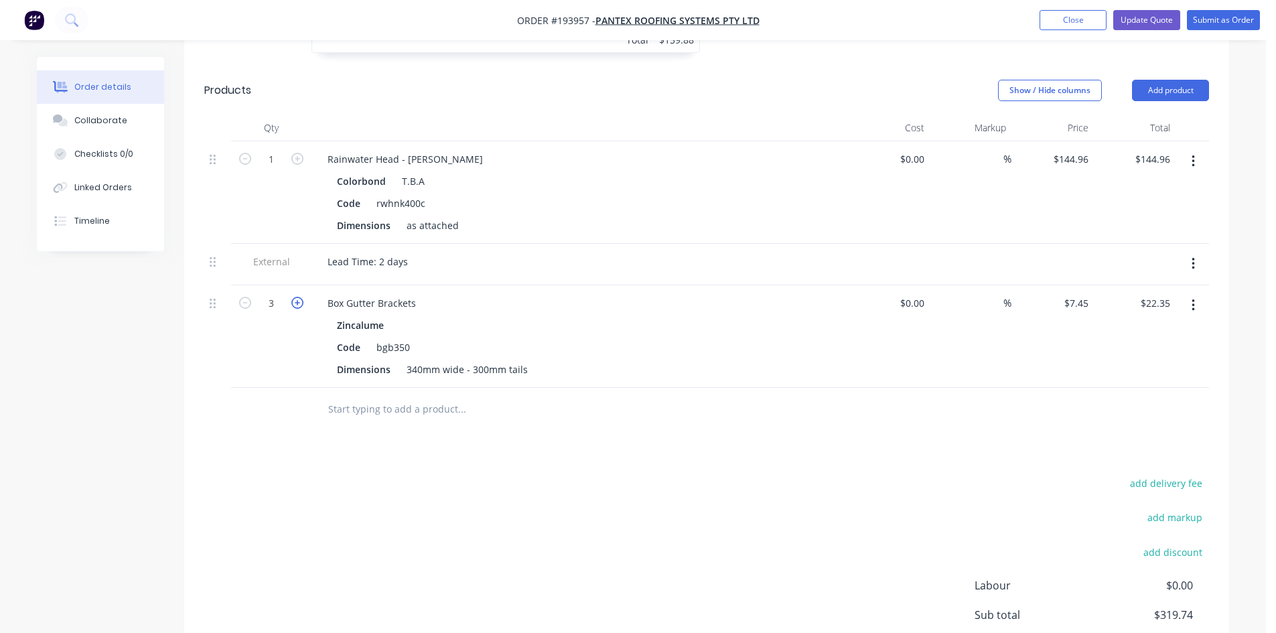
type input "$29.80"
click at [295, 297] on icon "button" at bounding box center [297, 303] width 12 height 12
type input "5"
type input "$37.25"
click at [295, 297] on icon "button" at bounding box center [297, 303] width 12 height 12
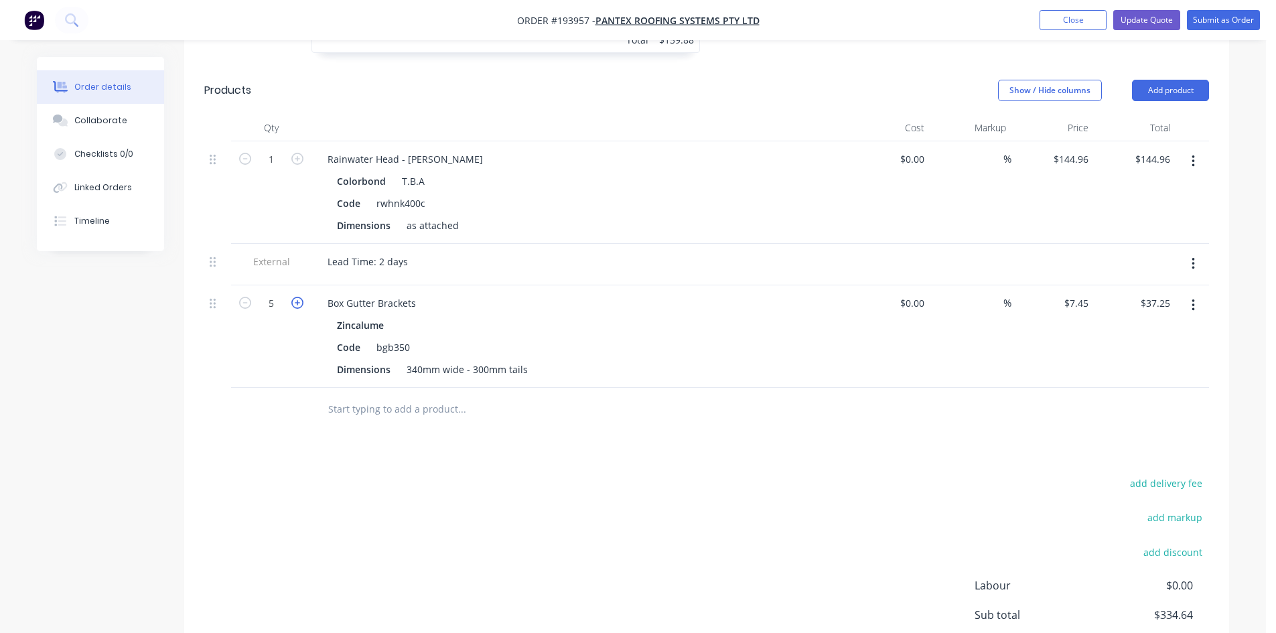
type input "6"
type input "$44.70"
click at [295, 297] on icon "button" at bounding box center [297, 303] width 12 height 12
type input "7"
type input "$52.15"
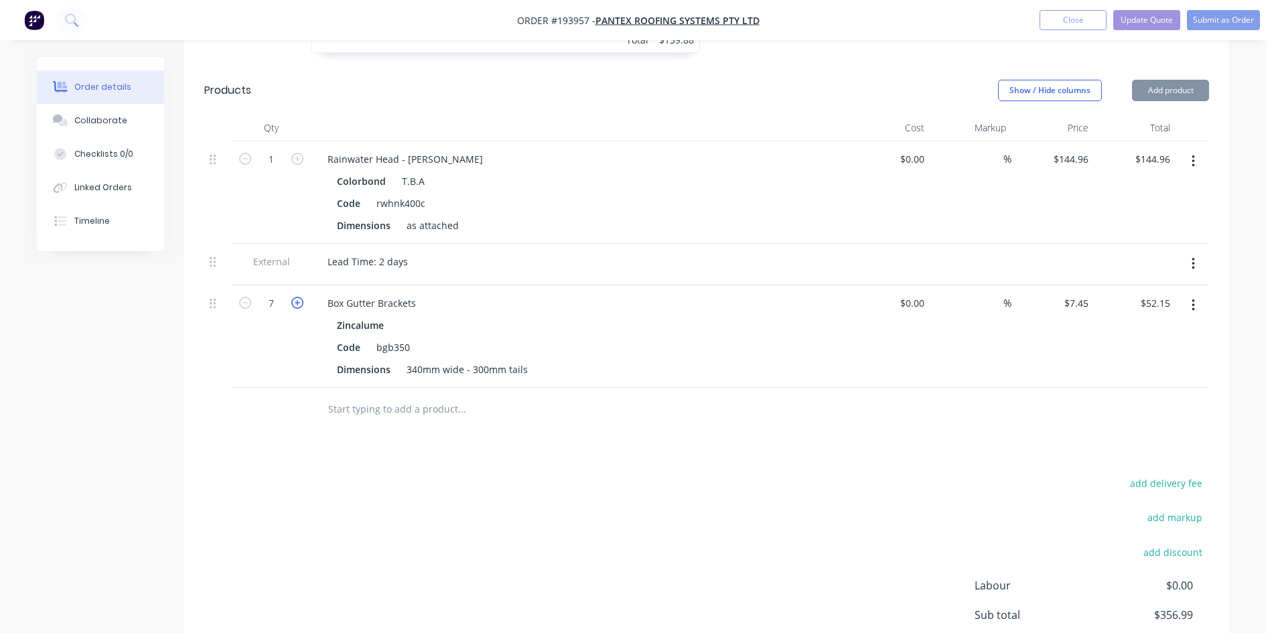
click at [295, 297] on icon "button" at bounding box center [297, 303] width 12 height 12
type input "8"
type input "$59.60"
click at [295, 297] on icon "button" at bounding box center [297, 303] width 12 height 12
type input "9"
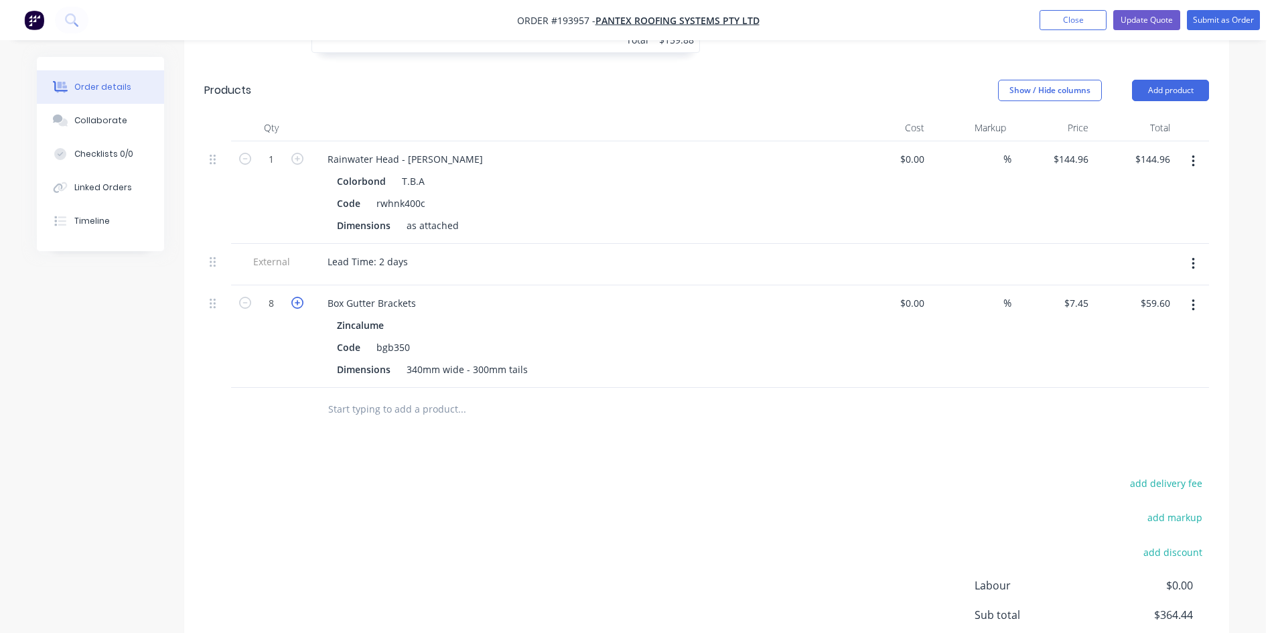
type input "$67.05"
click at [1136, 25] on button "Update Quote" at bounding box center [1146, 20] width 67 height 20
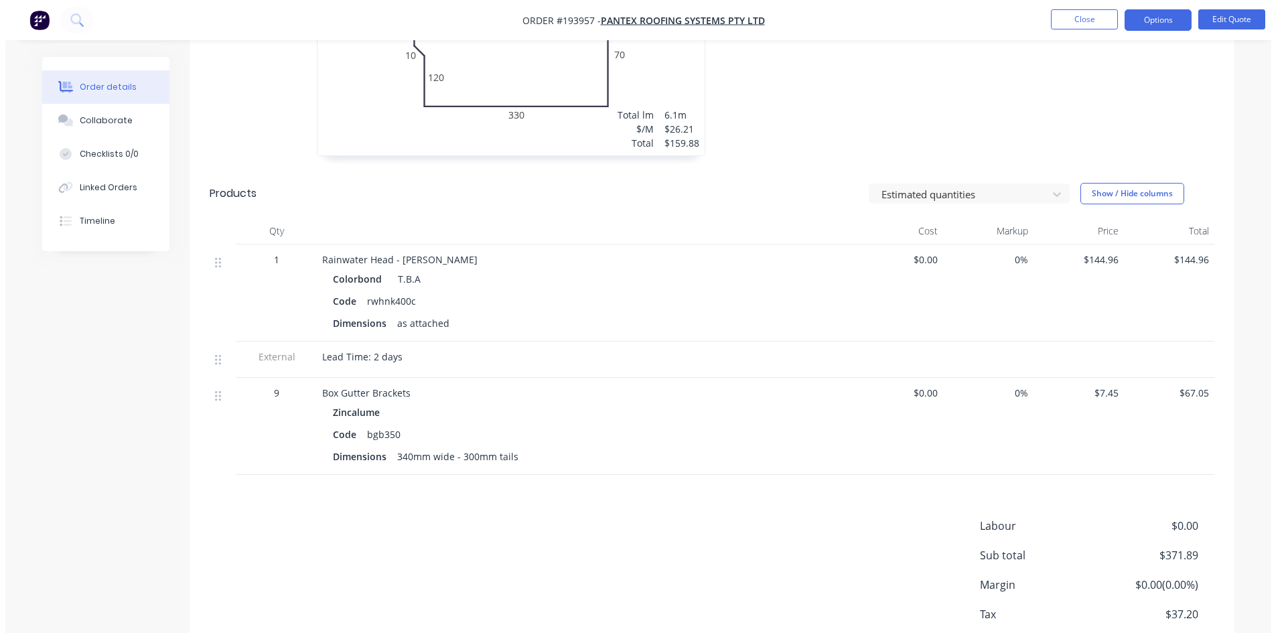
scroll to position [788, 0]
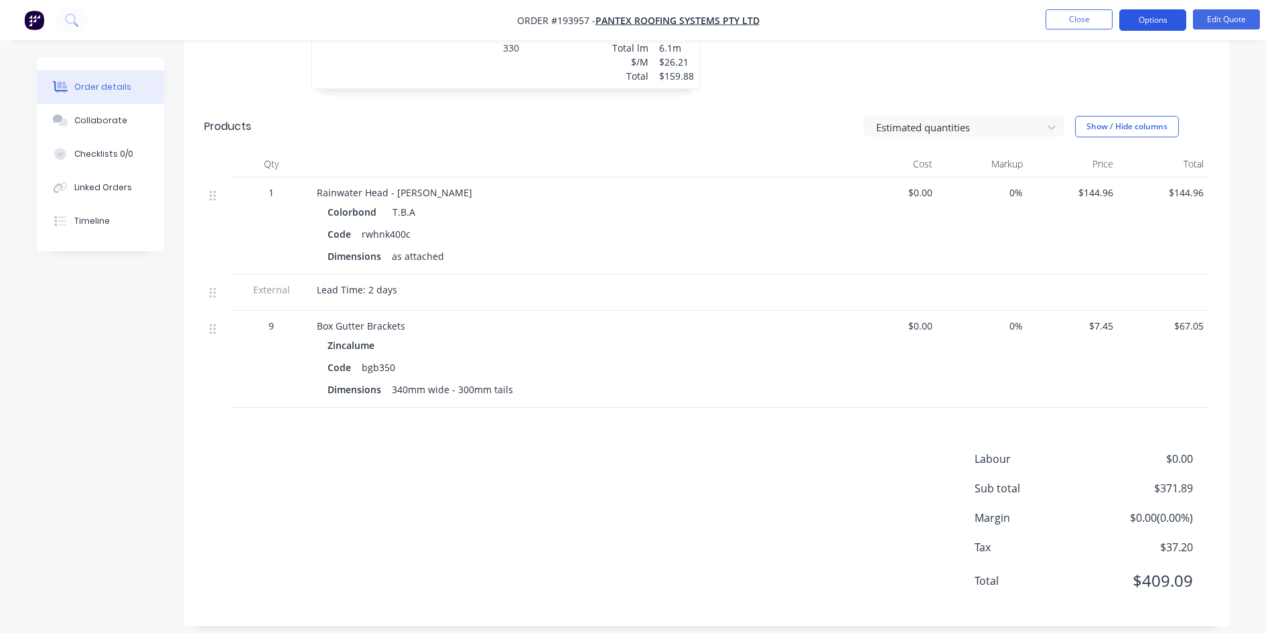
click at [1165, 11] on button "Options" at bounding box center [1152, 19] width 67 height 21
click at [1127, 66] on button "EMAIL / PRINT" at bounding box center [1112, 54] width 147 height 27
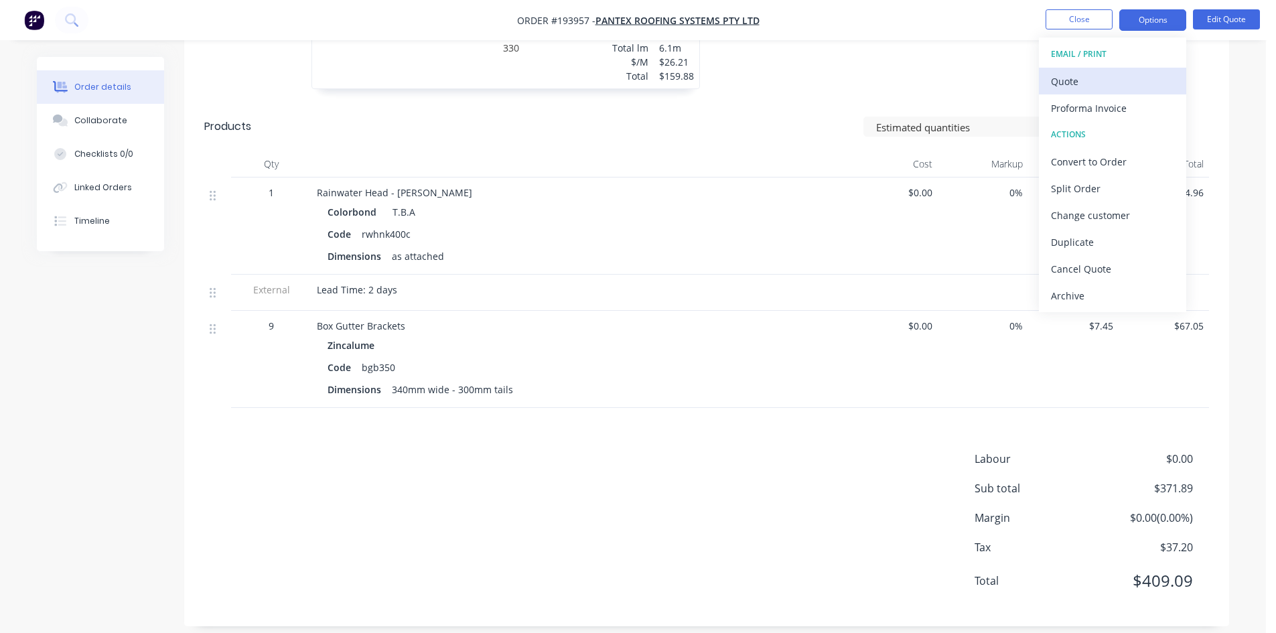
click at [1127, 78] on div "Quote" at bounding box center [1112, 81] width 123 height 19
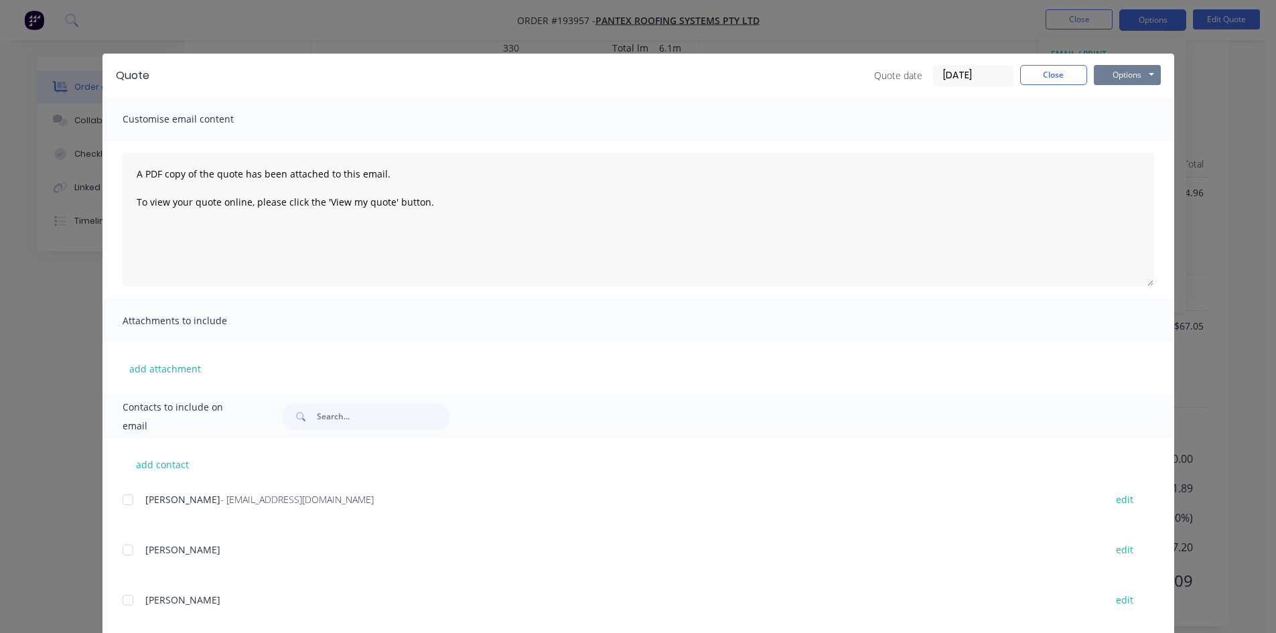
click at [1137, 74] on button "Options" at bounding box center [1127, 75] width 67 height 20
click at [1137, 93] on button "Preview" at bounding box center [1137, 99] width 86 height 22
